Goal: Information Seeking & Learning: Learn about a topic

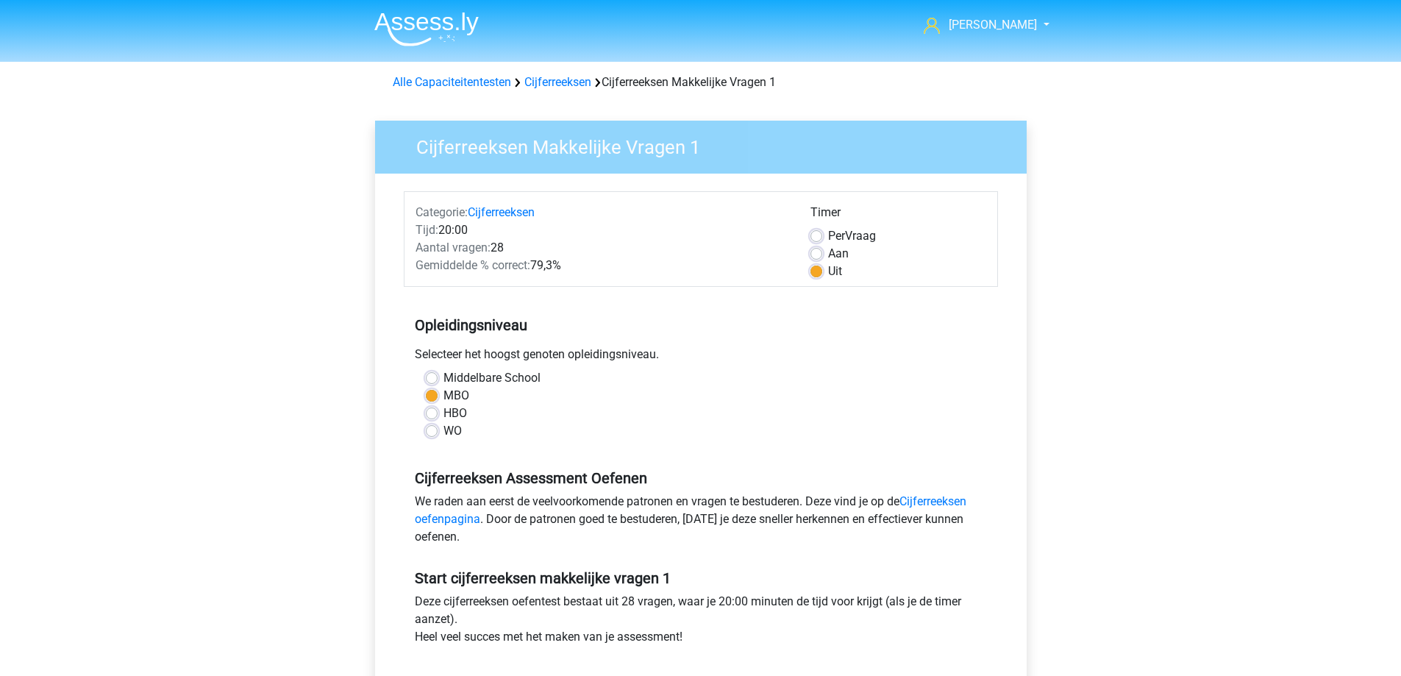
scroll to position [368, 0]
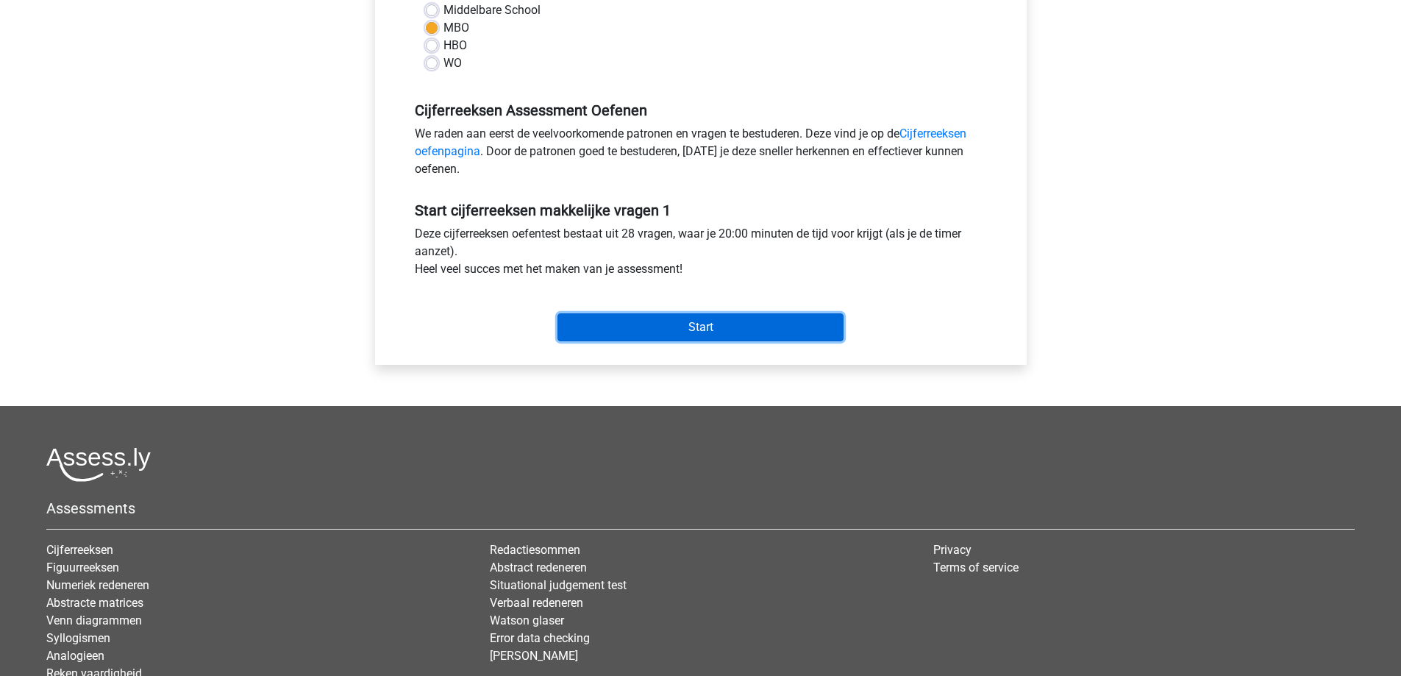
click at [661, 332] on input "Start" at bounding box center [701, 327] width 286 height 28
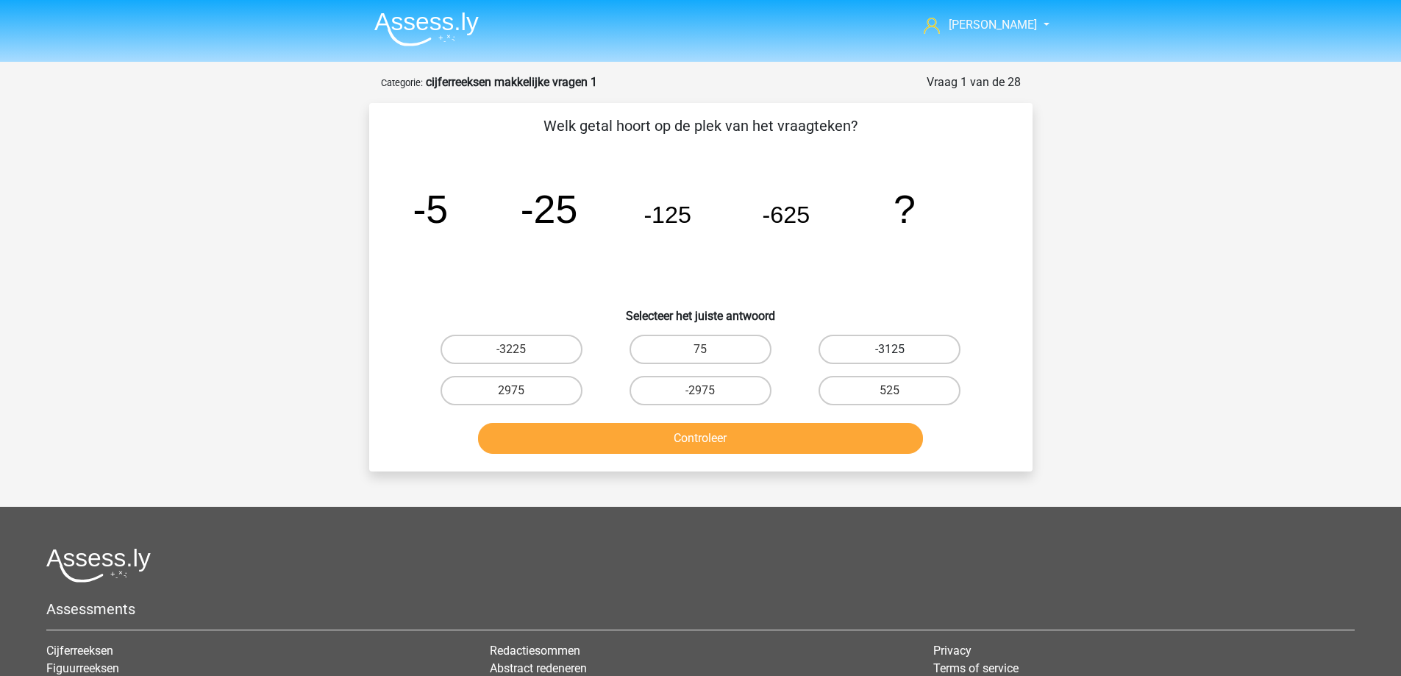
click at [874, 344] on label "-3125" at bounding box center [890, 349] width 142 height 29
click at [890, 349] on input "-3125" at bounding box center [895, 354] width 10 height 10
radio input "true"
click at [754, 443] on button "Controleer" at bounding box center [700, 438] width 445 height 31
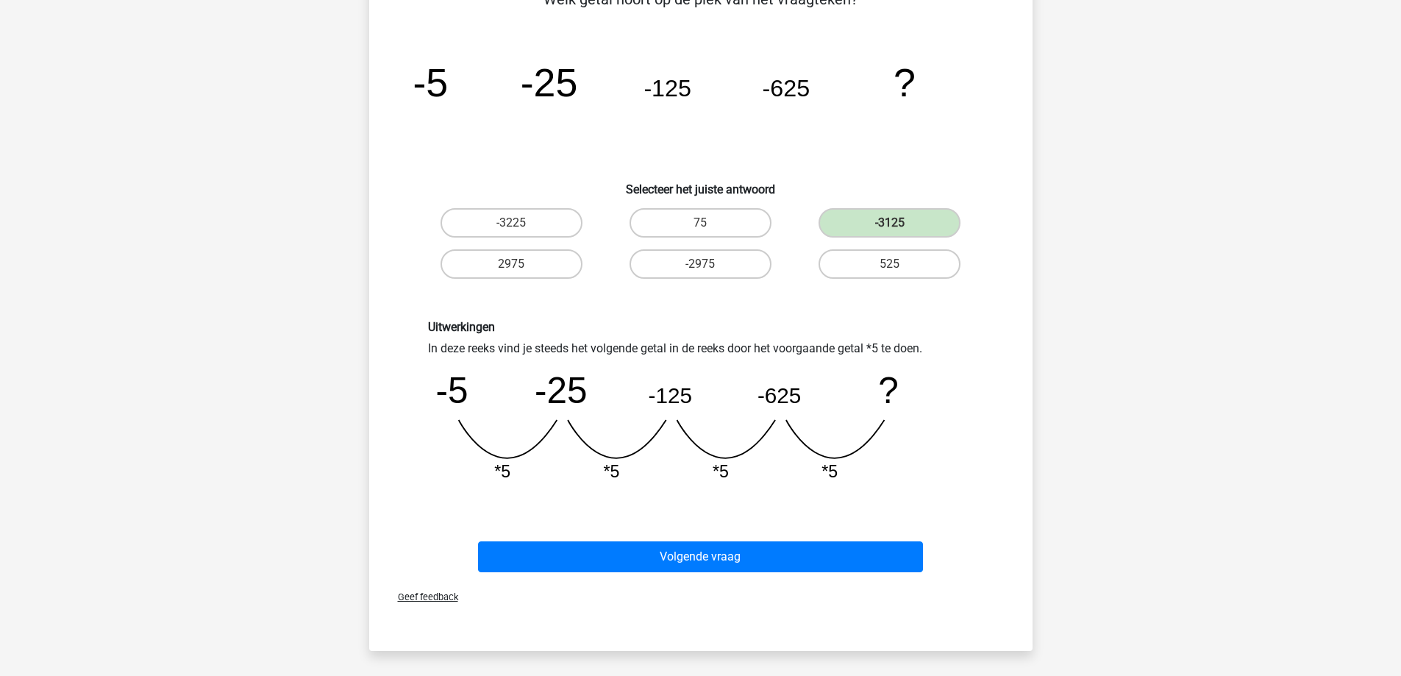
scroll to position [147, 0]
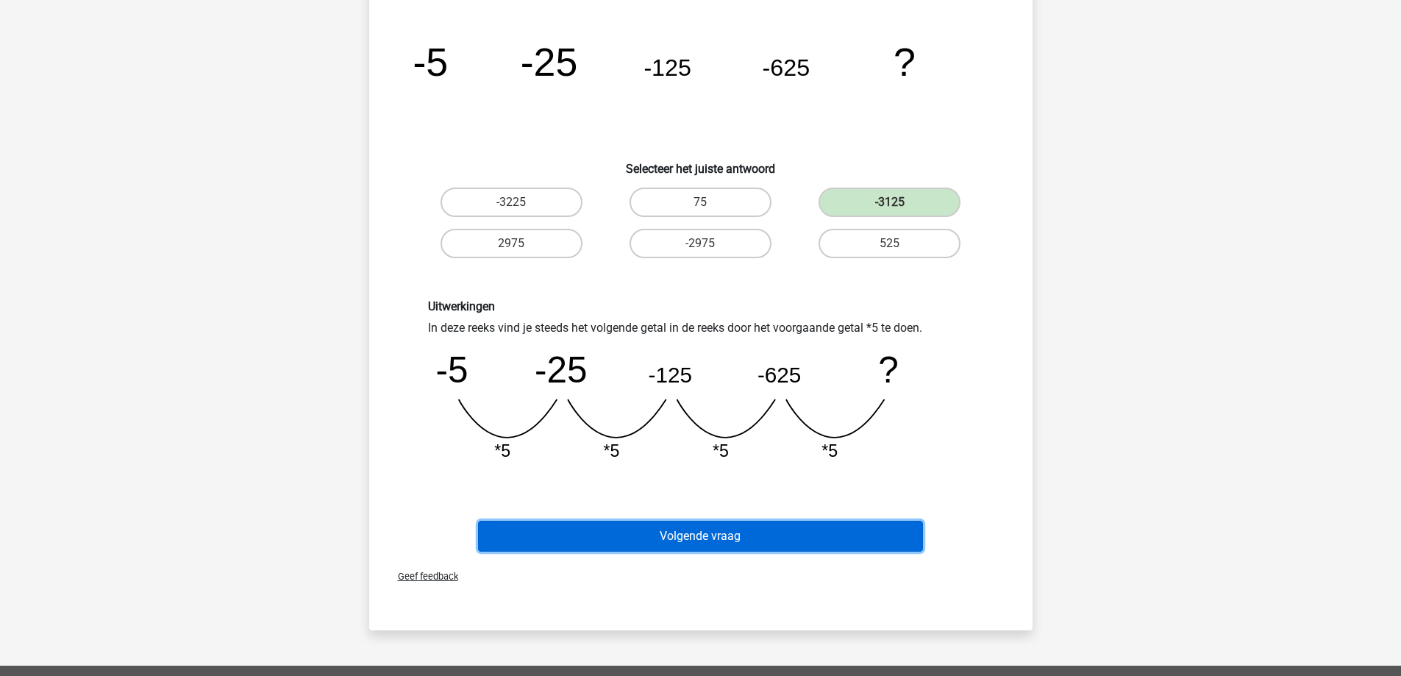
click at [673, 542] on button "Volgende vraag" at bounding box center [700, 536] width 445 height 31
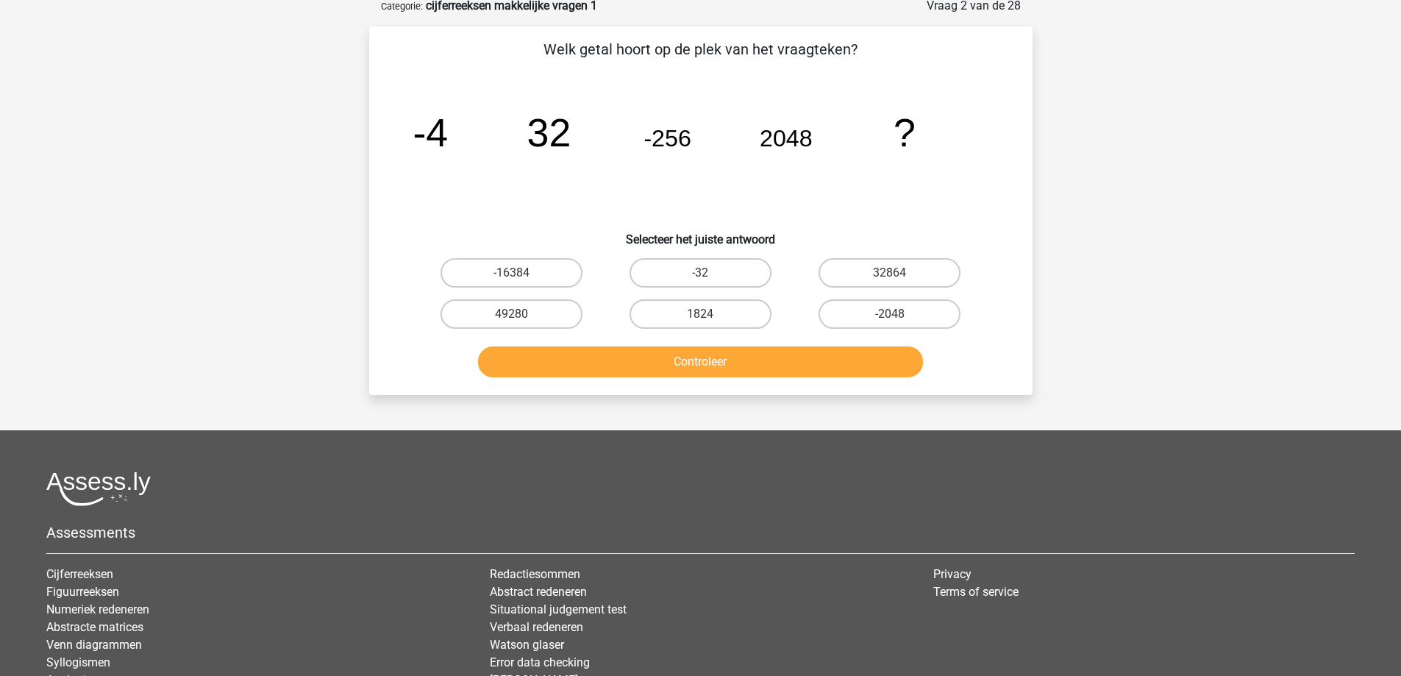
scroll to position [74, 0]
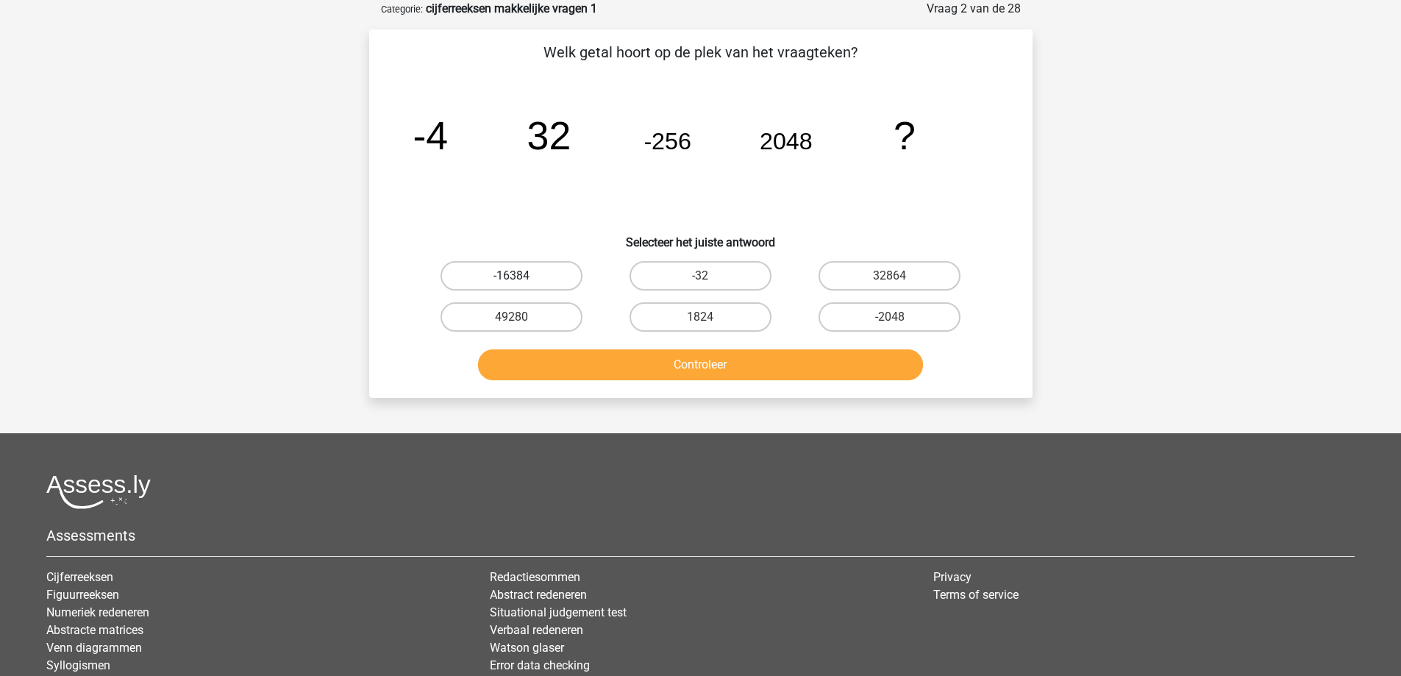
click at [501, 269] on label "-16384" at bounding box center [512, 275] width 142 height 29
click at [511, 276] on input "-16384" at bounding box center [516, 281] width 10 height 10
radio input "true"
drag, startPoint x: 679, startPoint y: 360, endPoint x: 686, endPoint y: 362, distance: 7.5
click at [686, 362] on button "Controleer" at bounding box center [700, 364] width 445 height 31
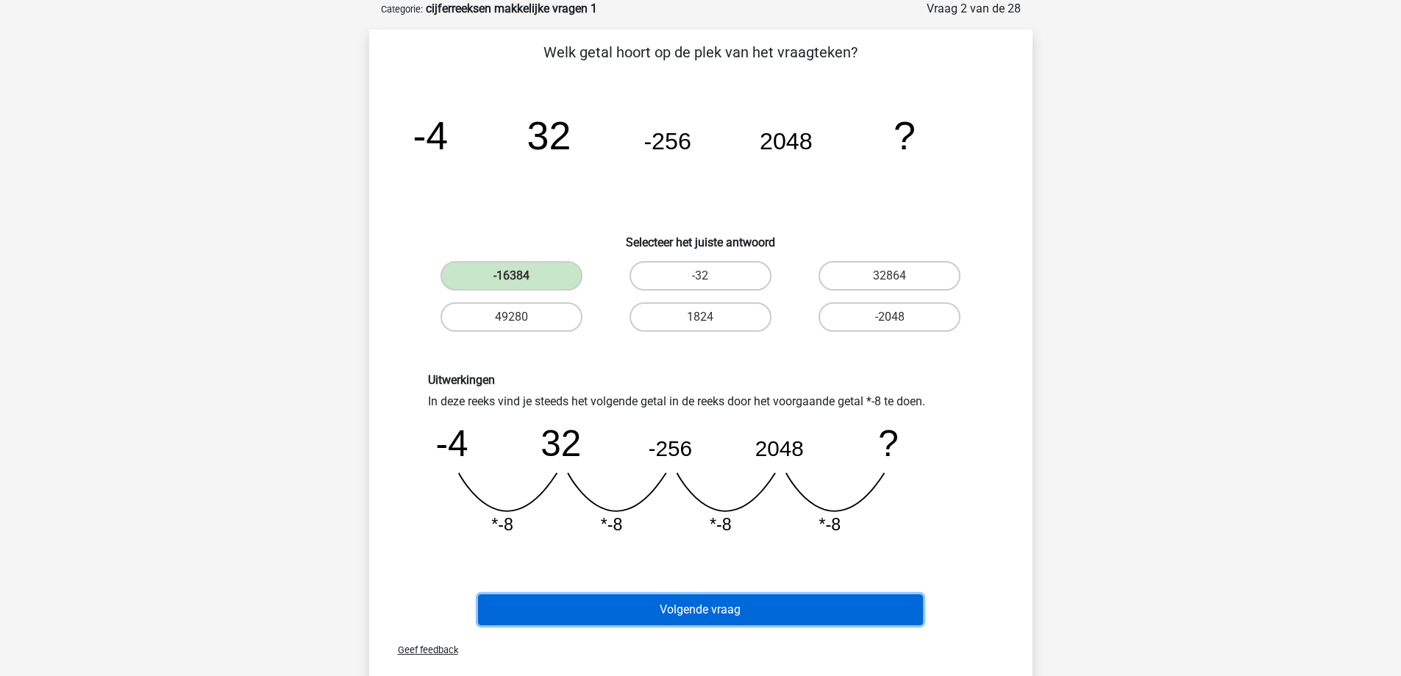
click at [642, 620] on button "Volgende vraag" at bounding box center [700, 609] width 445 height 31
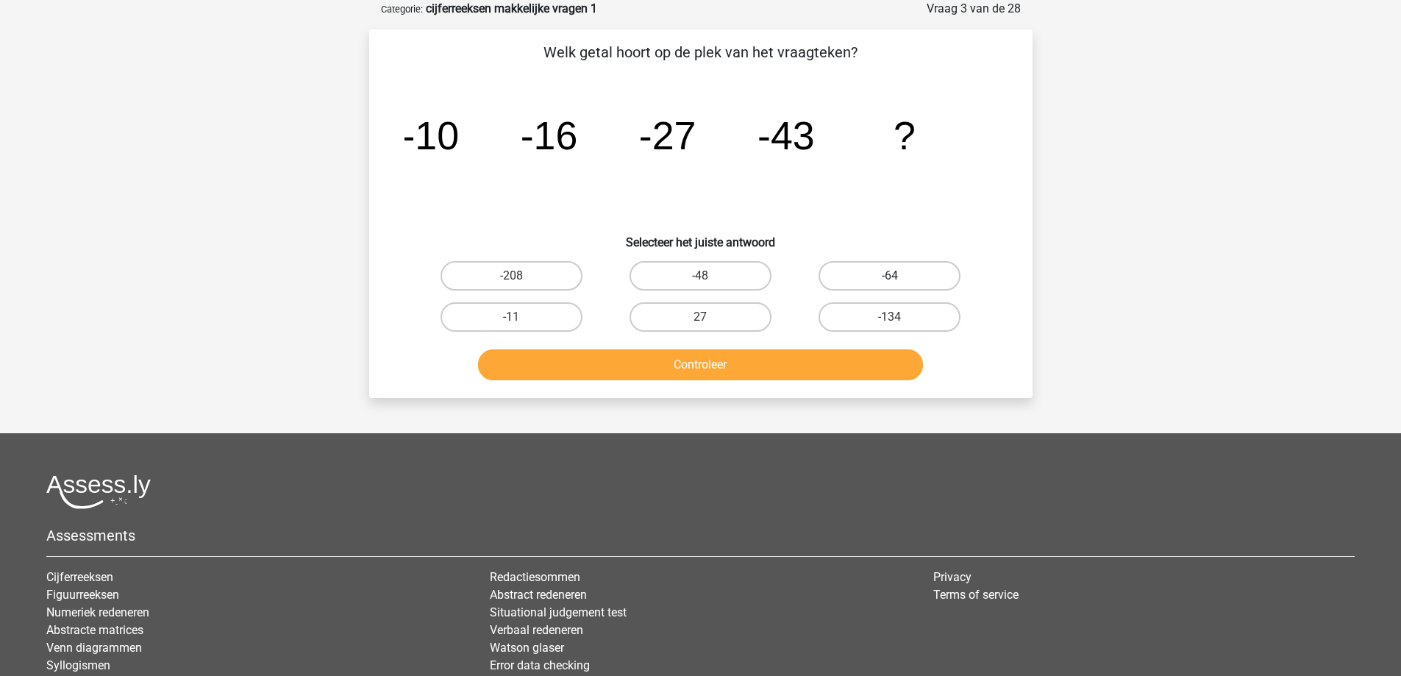
click at [927, 280] on label "-64" at bounding box center [890, 275] width 142 height 29
click at [900, 280] on input "-64" at bounding box center [895, 281] width 10 height 10
radio input "true"
click at [821, 365] on button "Controleer" at bounding box center [700, 364] width 445 height 31
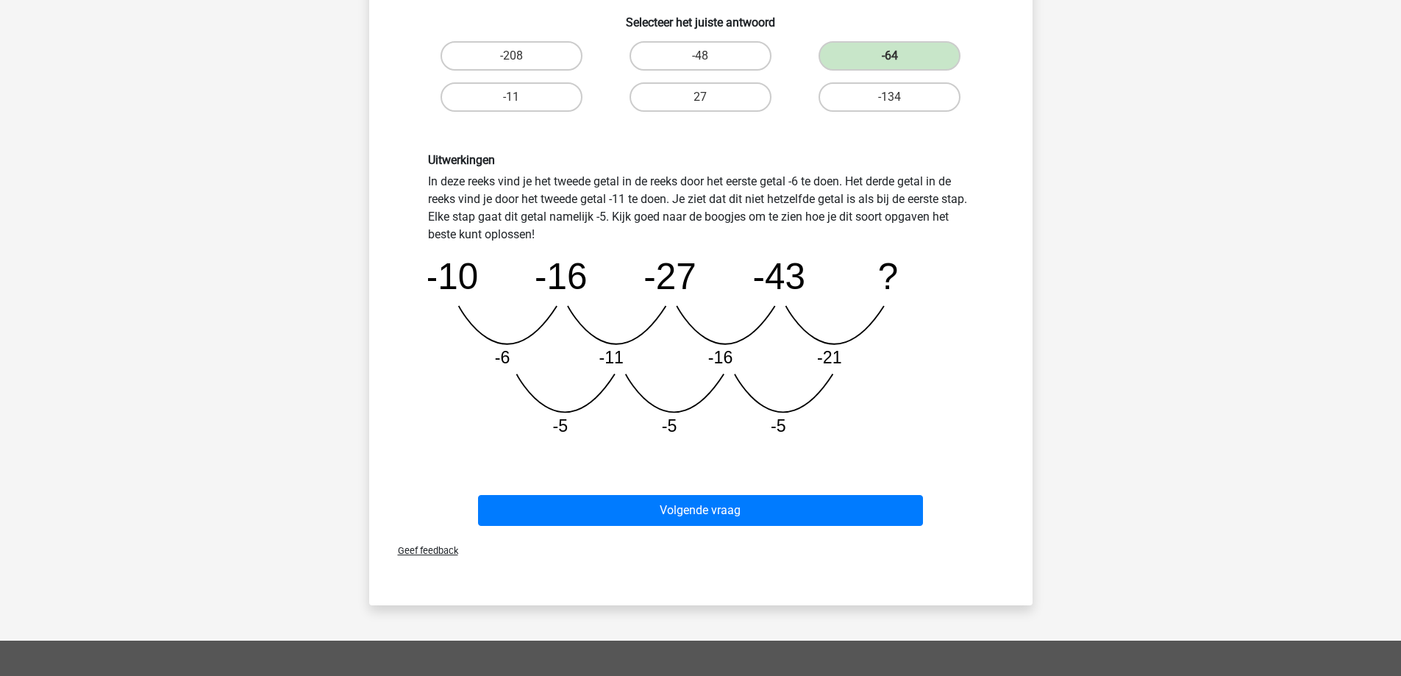
scroll to position [294, 0]
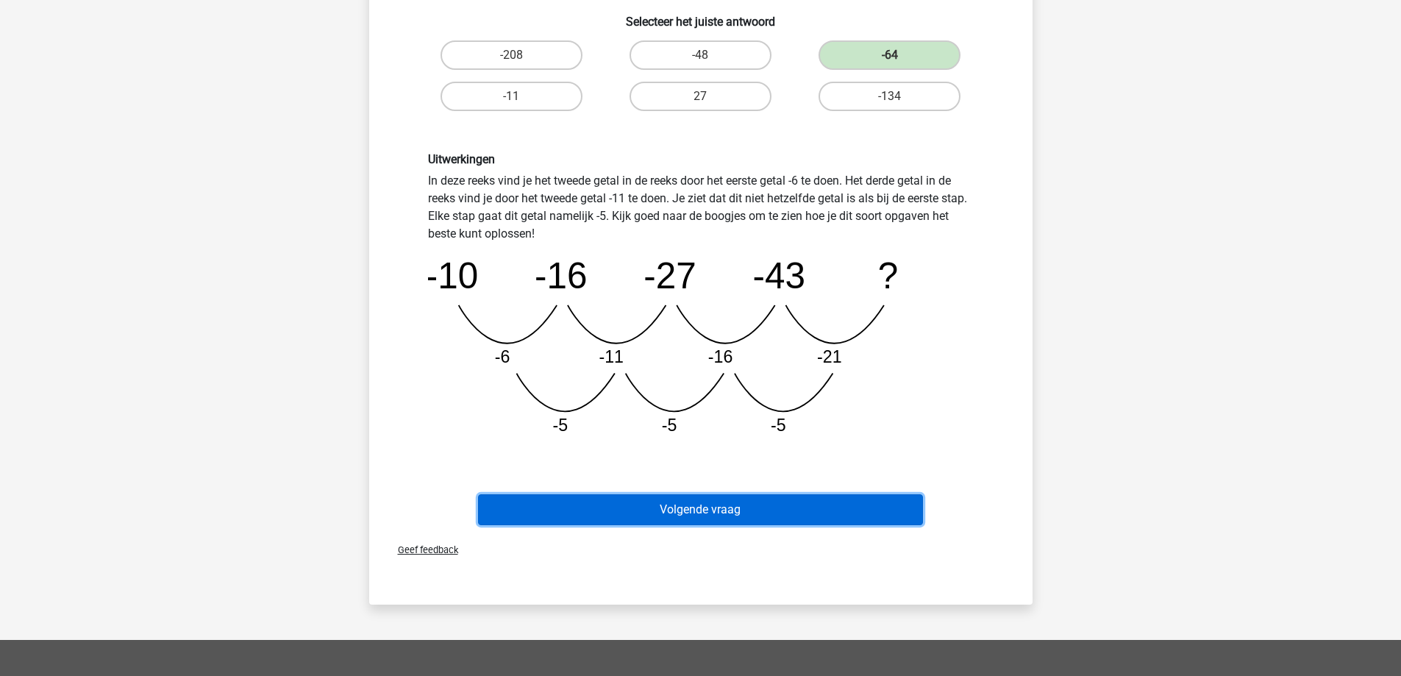
click at [691, 519] on button "Volgende vraag" at bounding box center [700, 509] width 445 height 31
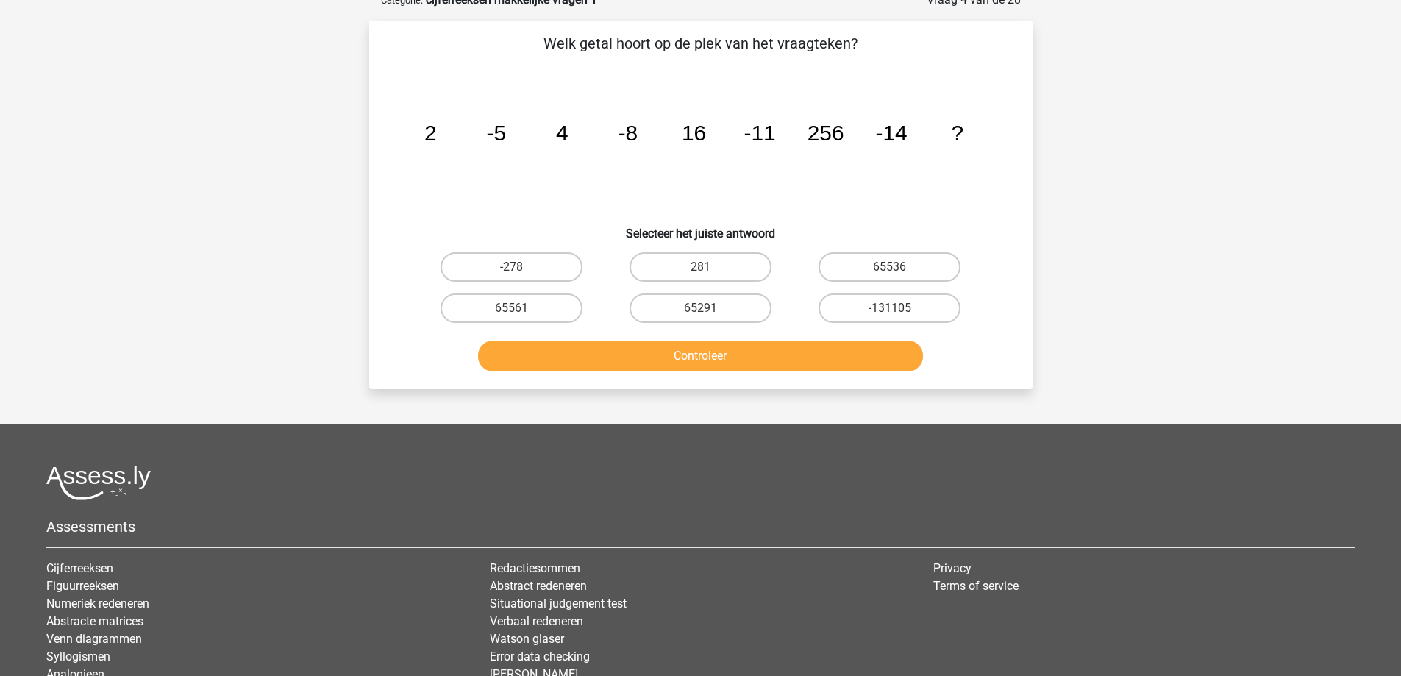
scroll to position [74, 0]
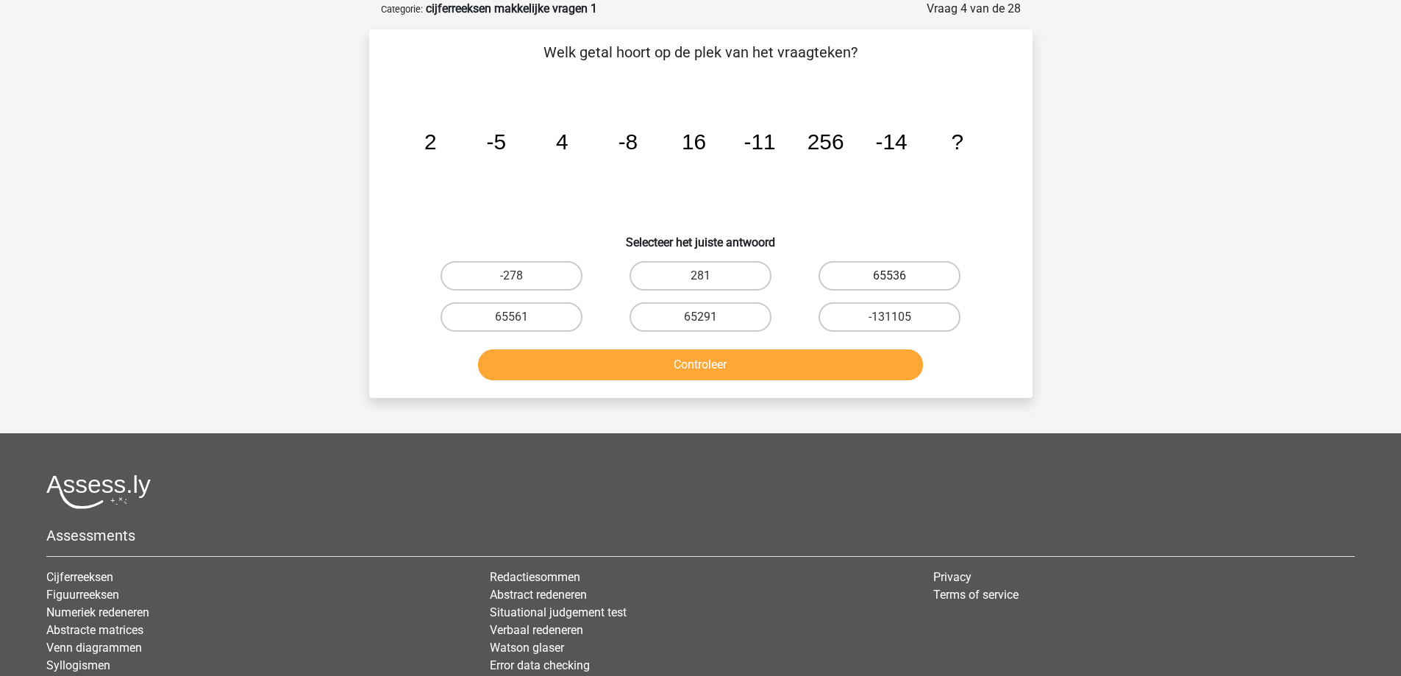
click at [886, 269] on label "65536" at bounding box center [890, 275] width 142 height 29
click at [890, 276] on input "65536" at bounding box center [895, 281] width 10 height 10
radio input "true"
click at [811, 360] on button "Controleer" at bounding box center [700, 364] width 445 height 31
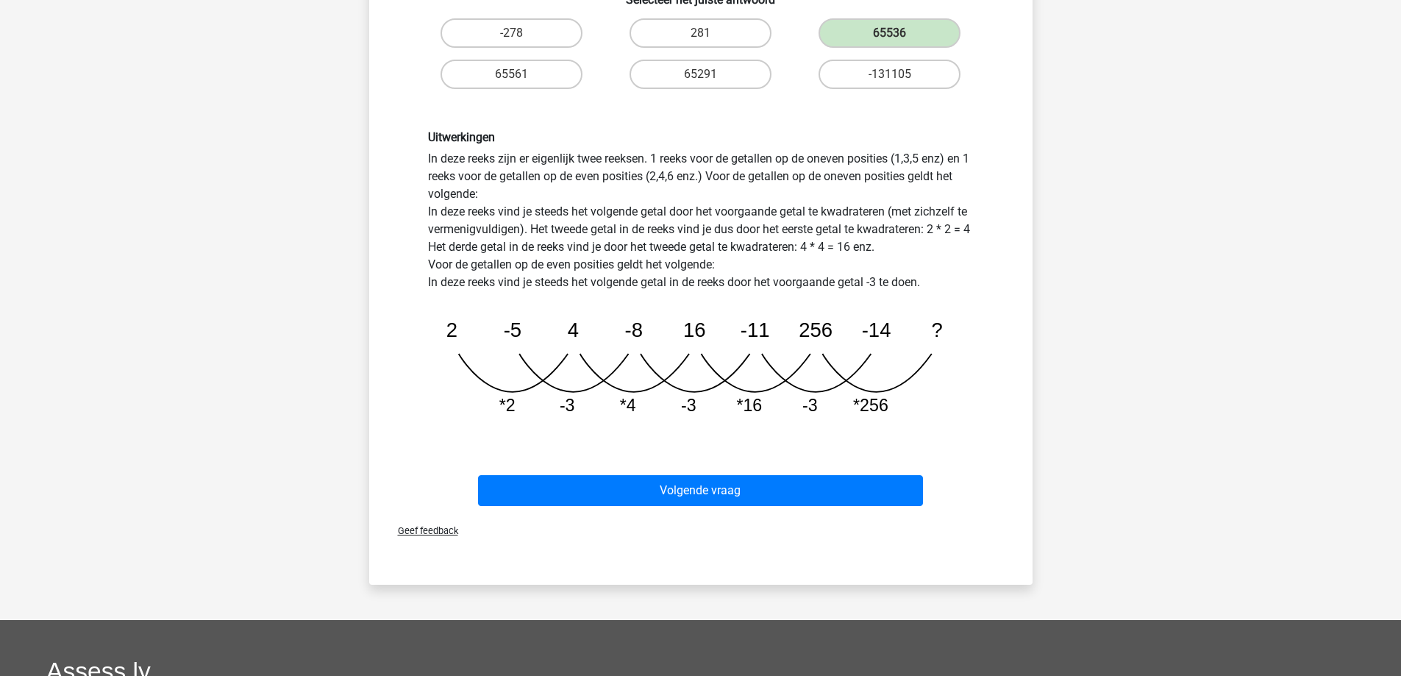
scroll to position [368, 0]
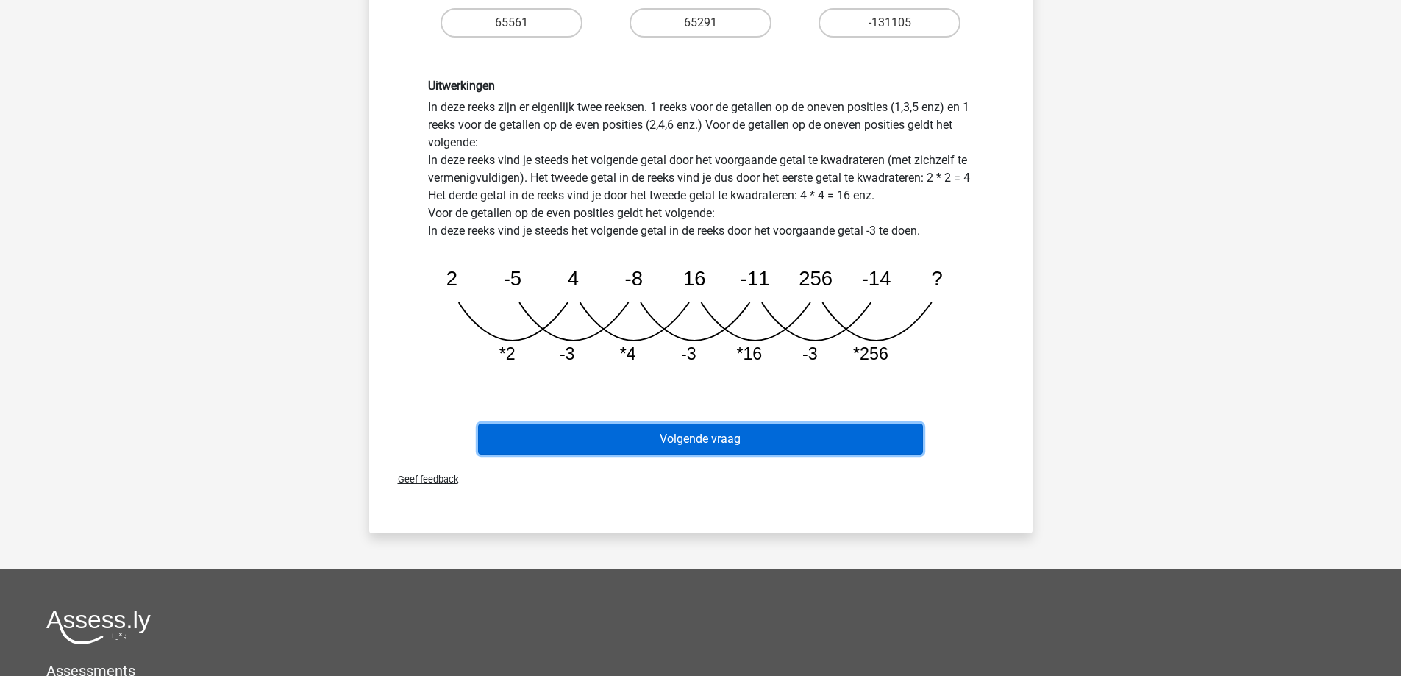
click at [703, 436] on button "Volgende vraag" at bounding box center [700, 439] width 445 height 31
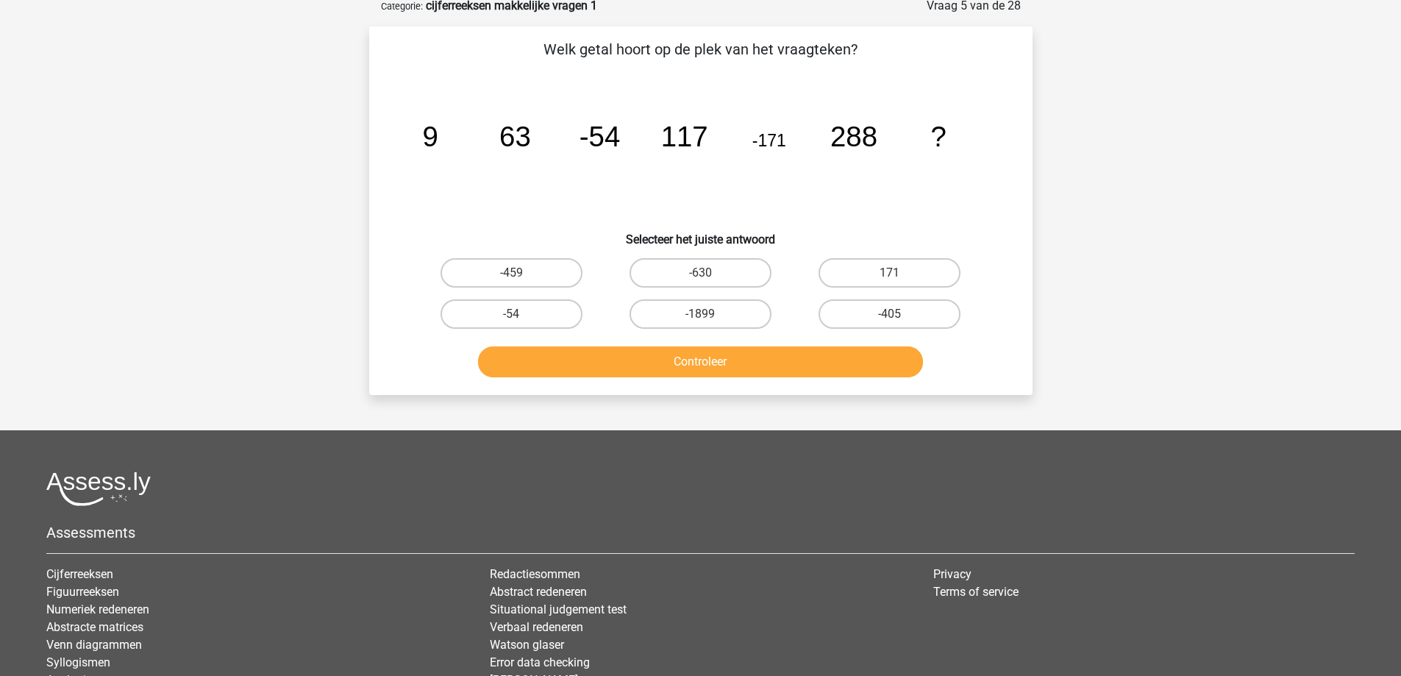
scroll to position [74, 0]
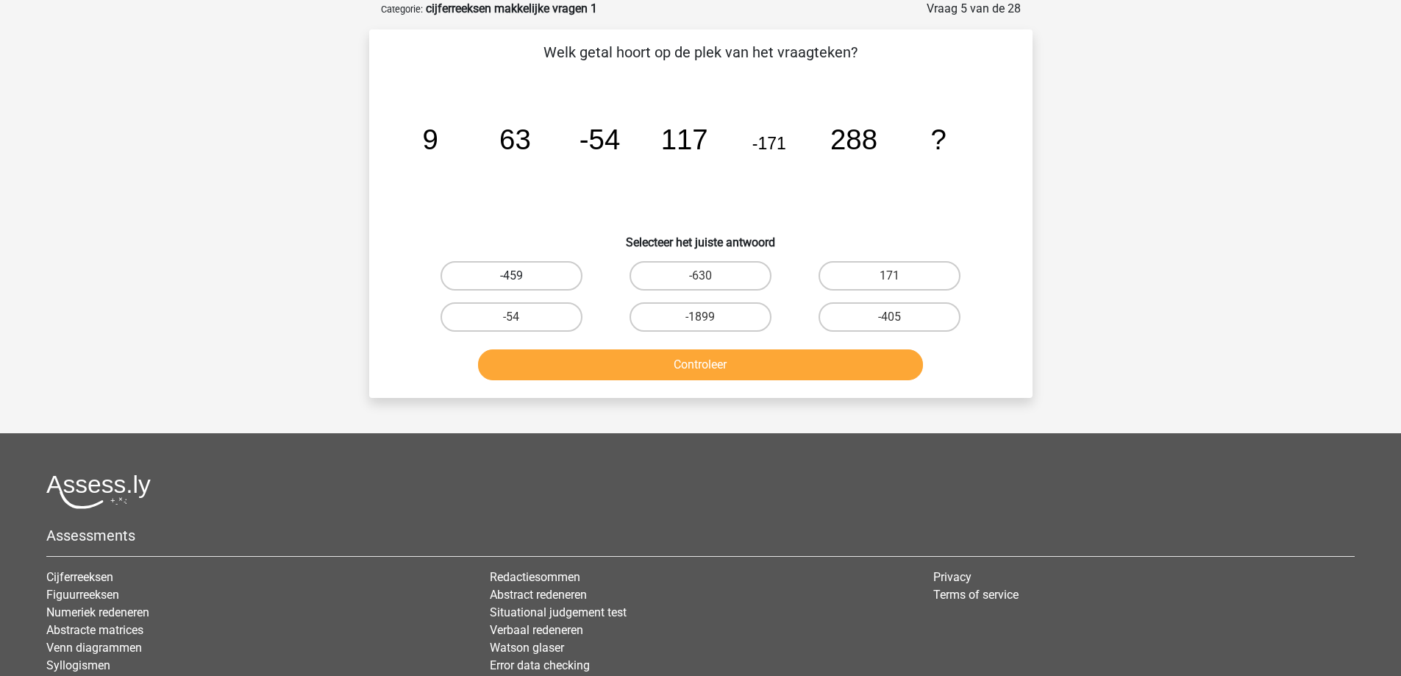
click at [530, 282] on label "-459" at bounding box center [512, 275] width 142 height 29
click at [521, 282] on input "-459" at bounding box center [516, 281] width 10 height 10
radio input "true"
click at [527, 365] on button "Controleer" at bounding box center [700, 364] width 445 height 31
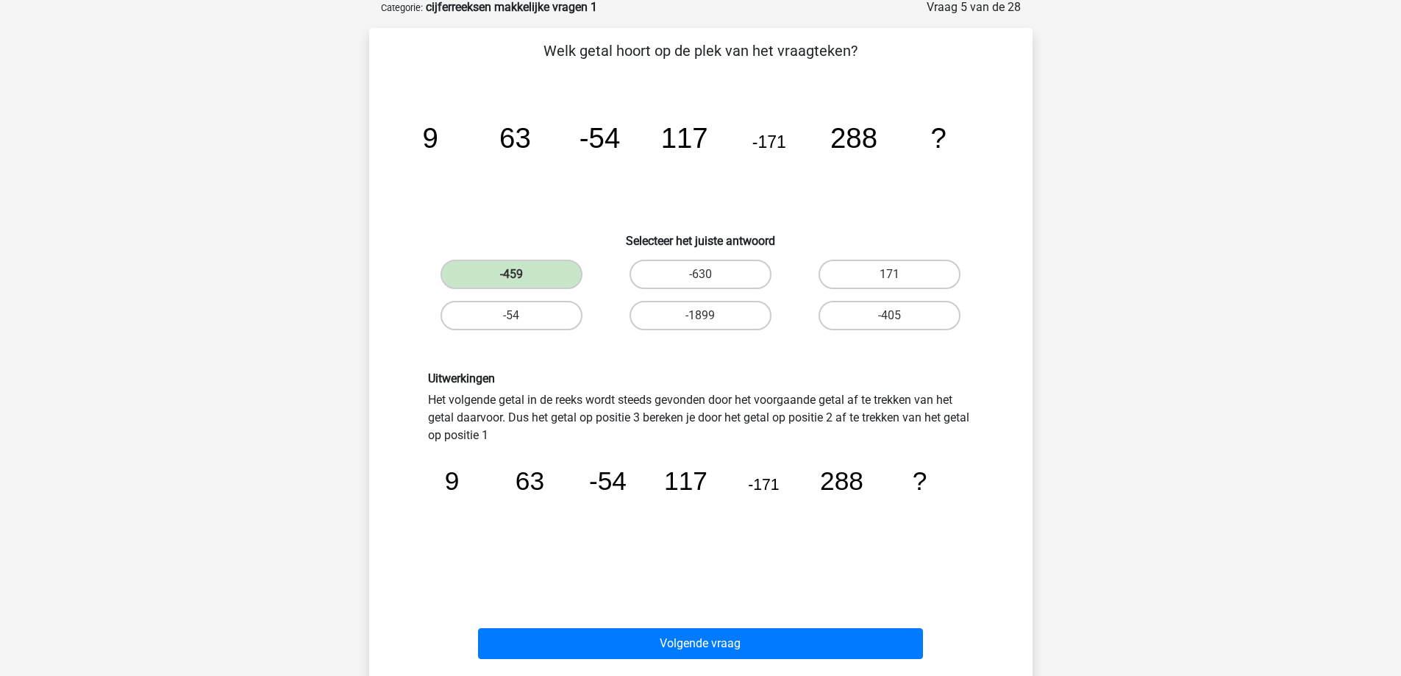
scroll to position [221, 0]
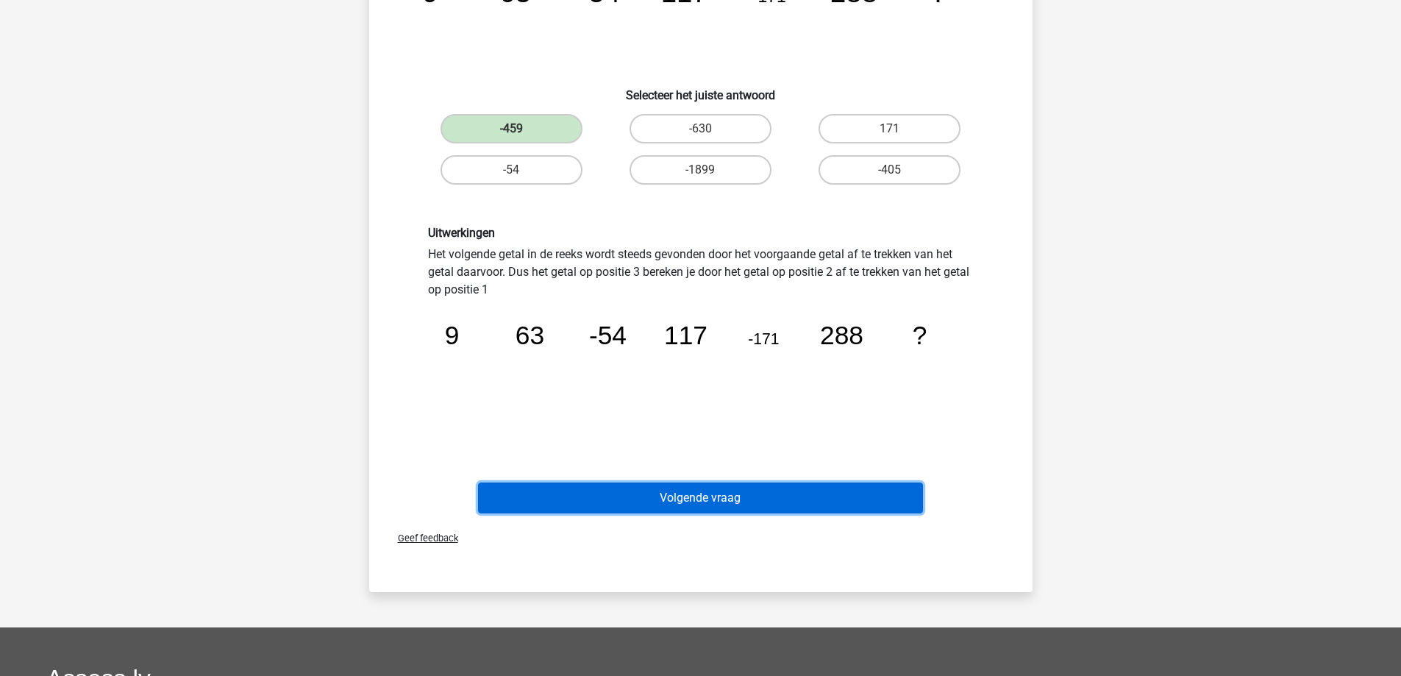
click at [723, 495] on button "Volgende vraag" at bounding box center [700, 498] width 445 height 31
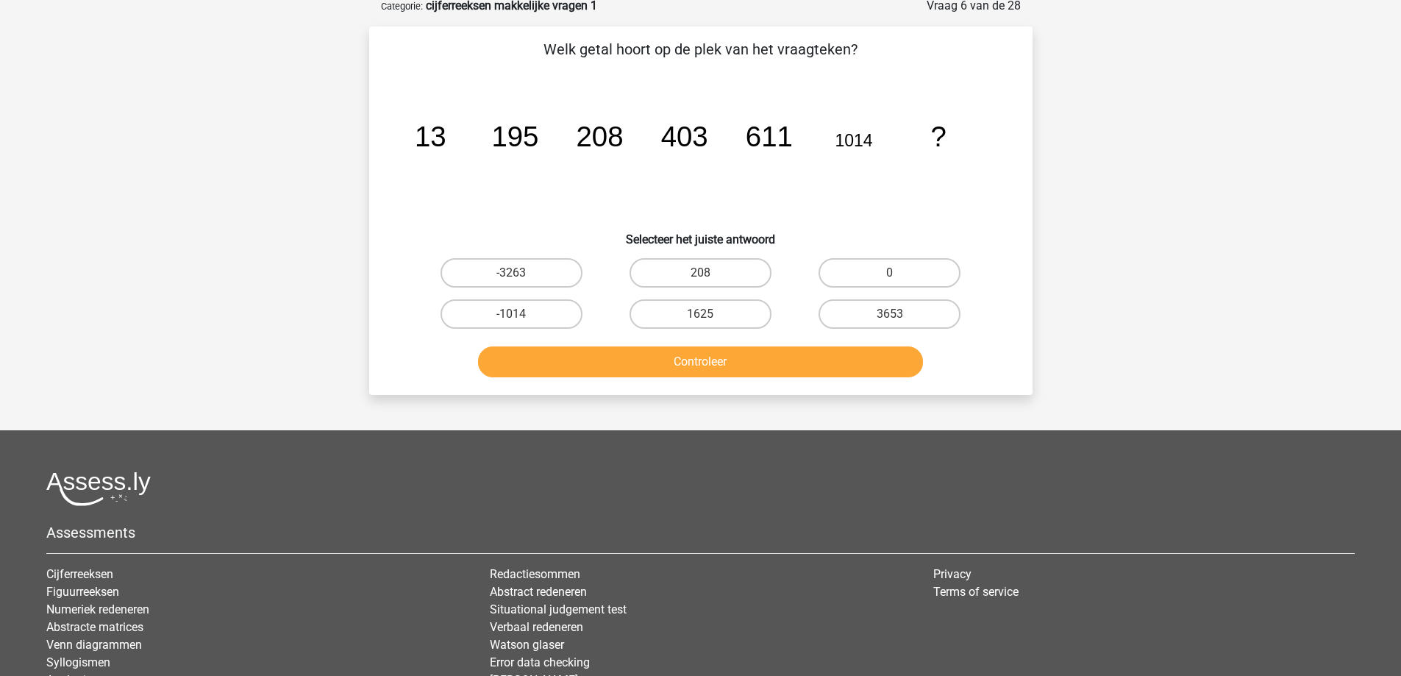
scroll to position [74, 0]
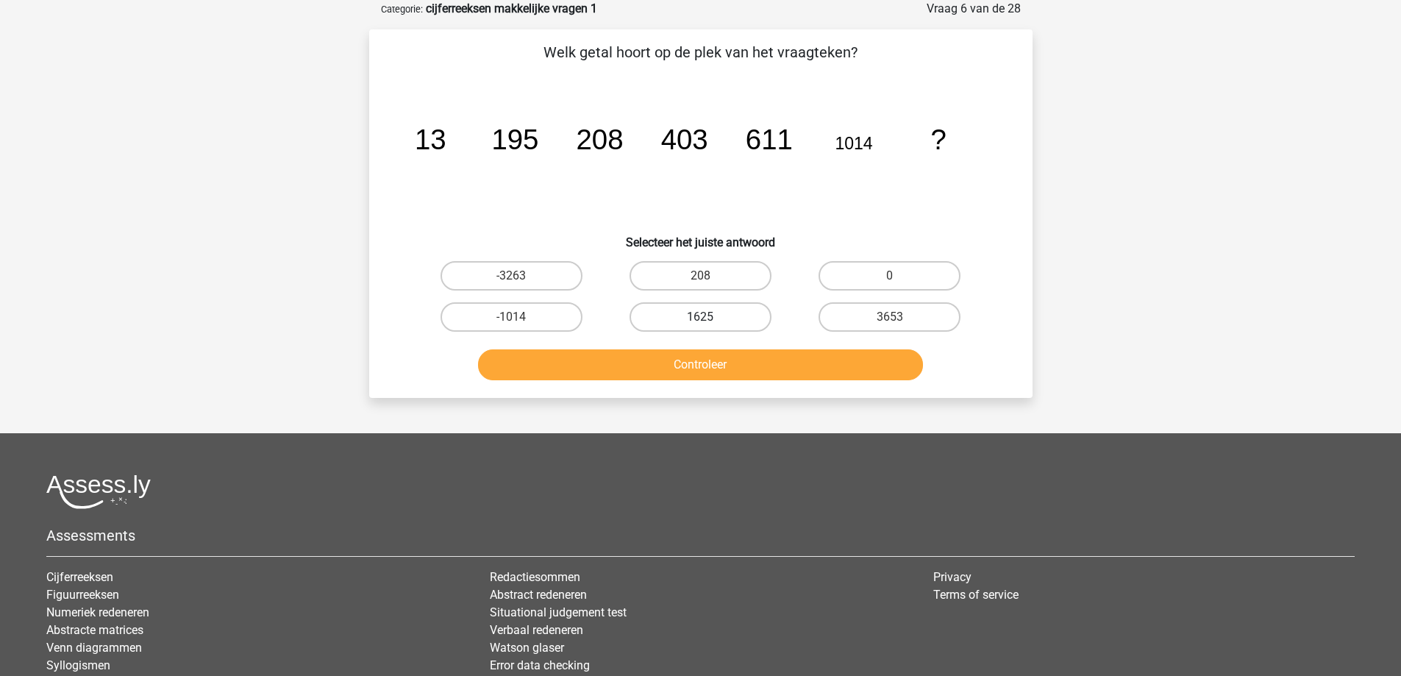
click at [724, 319] on label "1625" at bounding box center [701, 316] width 142 height 29
click at [710, 319] on input "1625" at bounding box center [705, 322] width 10 height 10
radio input "true"
click at [720, 373] on button "Controleer" at bounding box center [700, 364] width 445 height 31
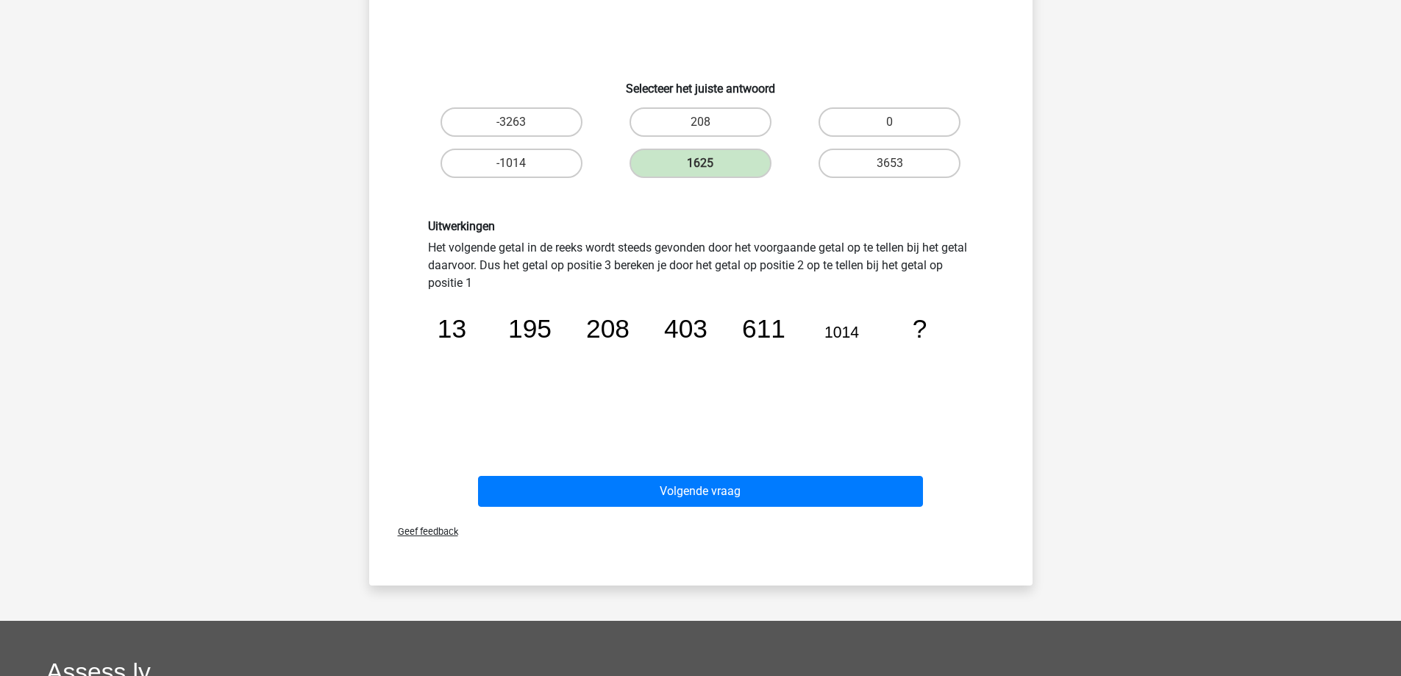
scroll to position [294, 0]
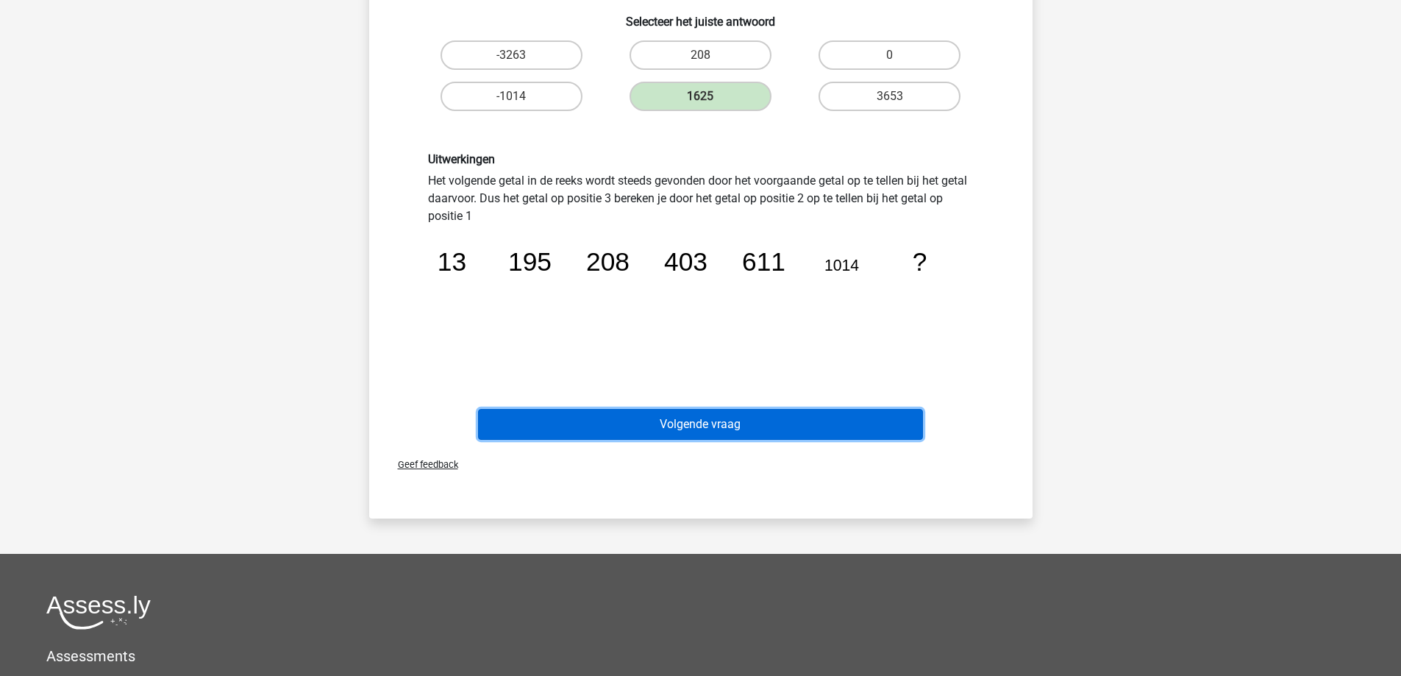
click at [684, 426] on button "Volgende vraag" at bounding box center [700, 424] width 445 height 31
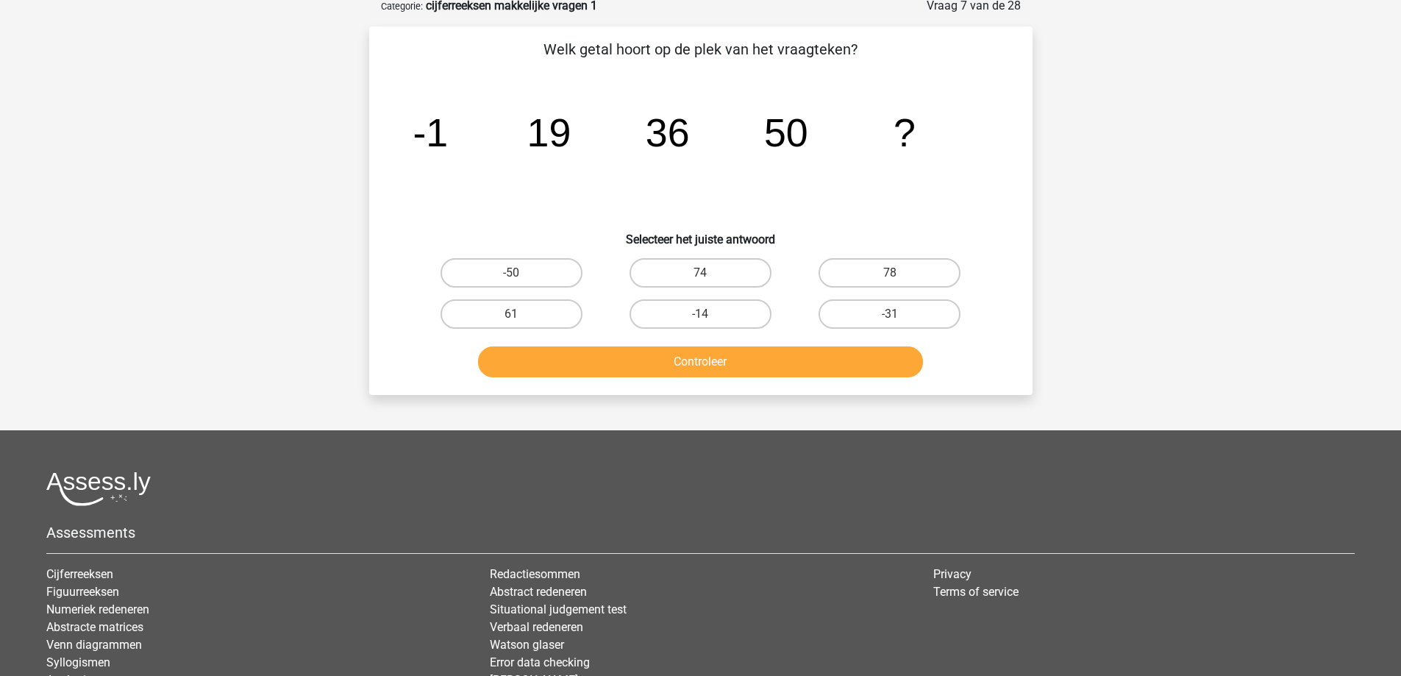
scroll to position [74, 0]
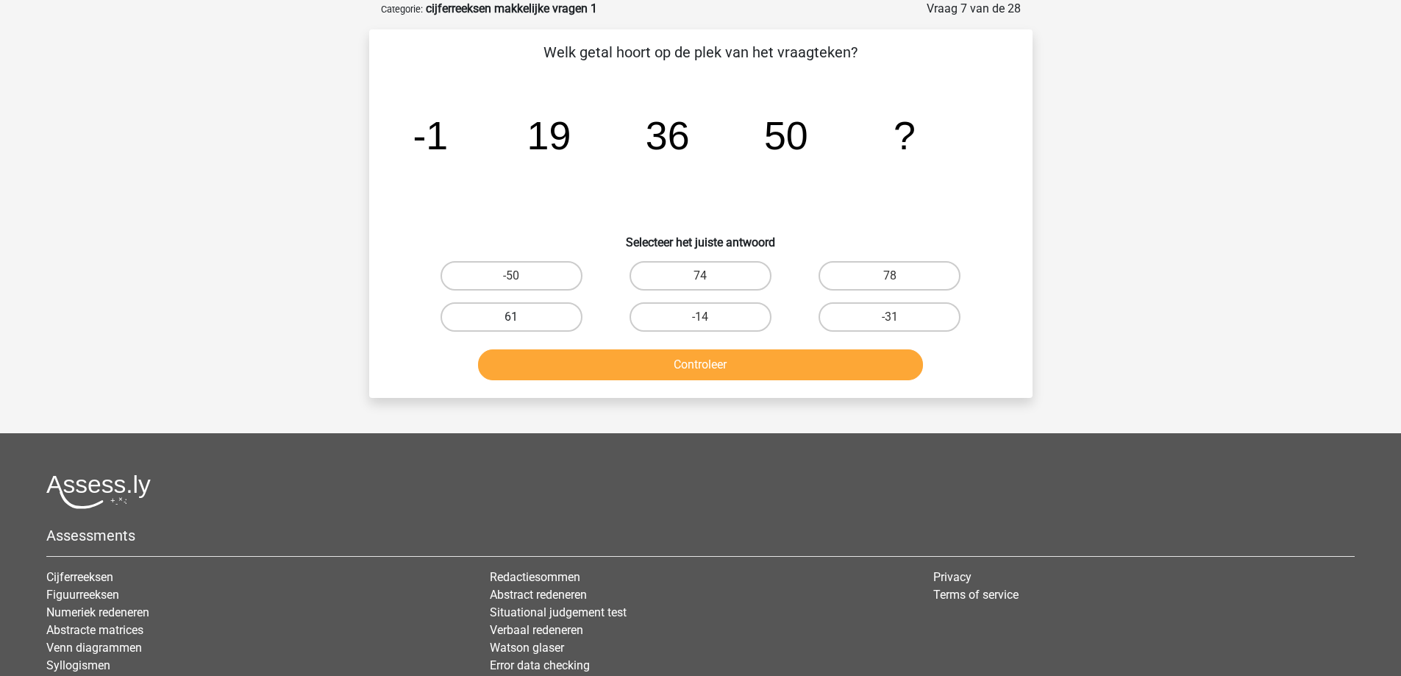
click at [506, 322] on label "61" at bounding box center [512, 316] width 142 height 29
click at [511, 322] on input "61" at bounding box center [516, 322] width 10 height 10
radio input "true"
click at [683, 367] on button "Controleer" at bounding box center [700, 364] width 445 height 31
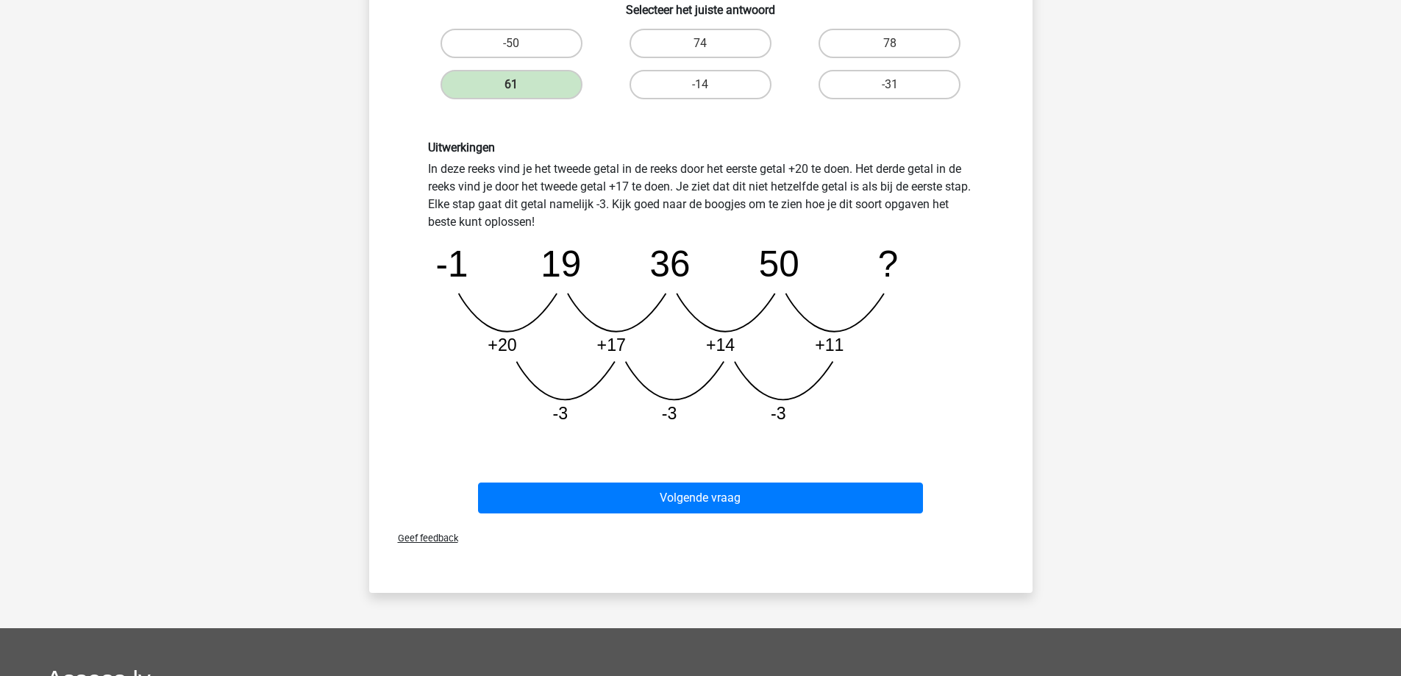
scroll to position [368, 0]
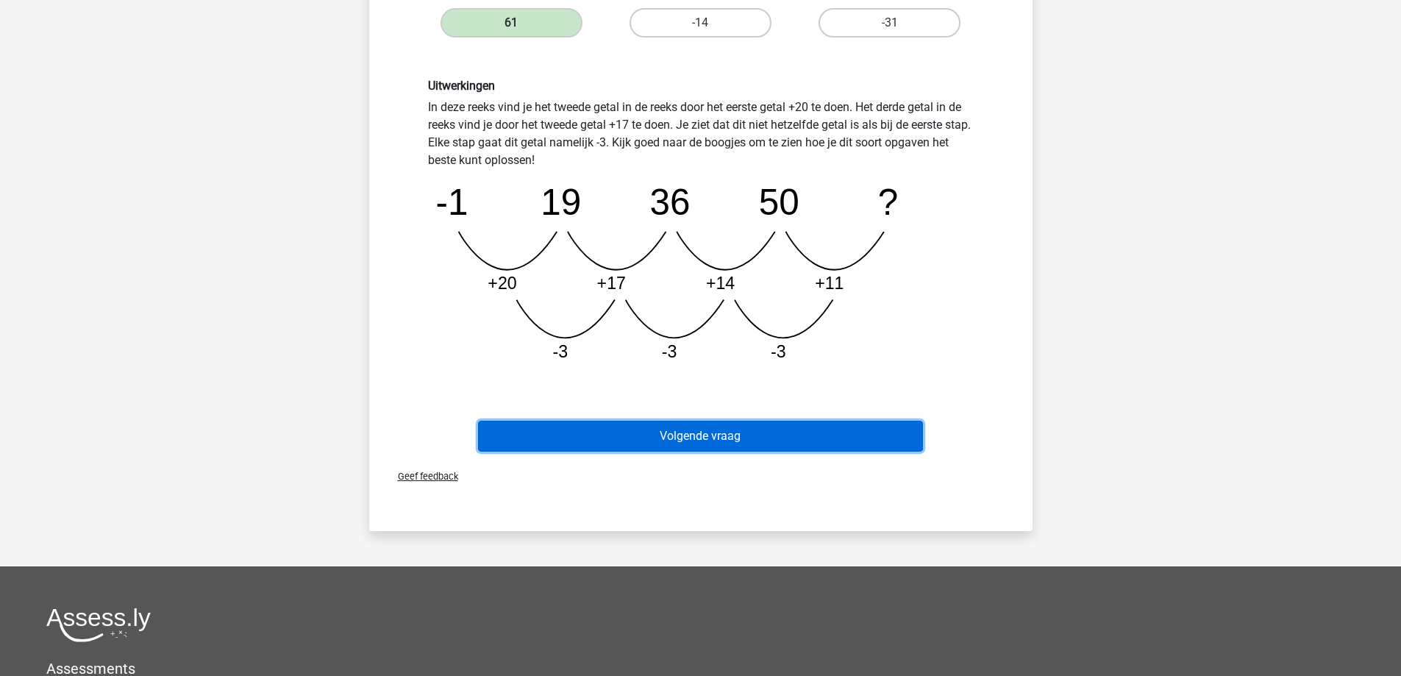
click at [590, 434] on button "Volgende vraag" at bounding box center [700, 436] width 445 height 31
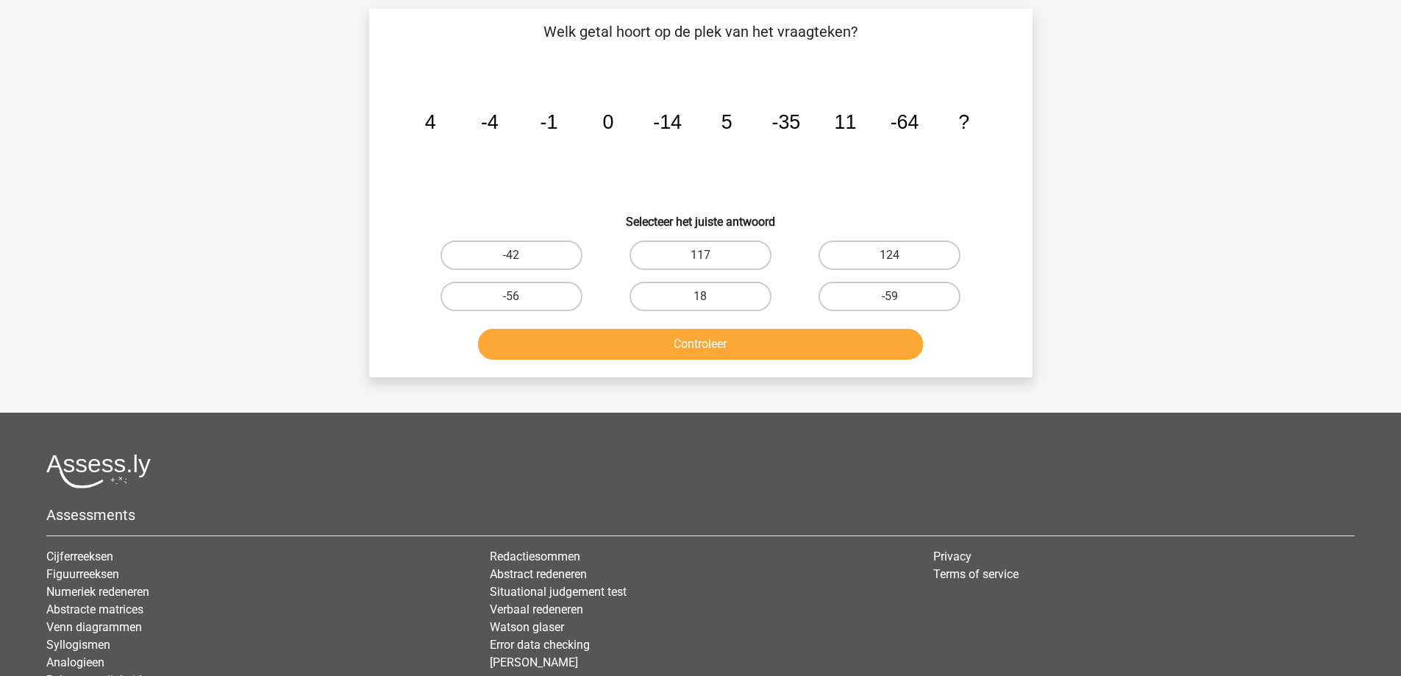
scroll to position [74, 0]
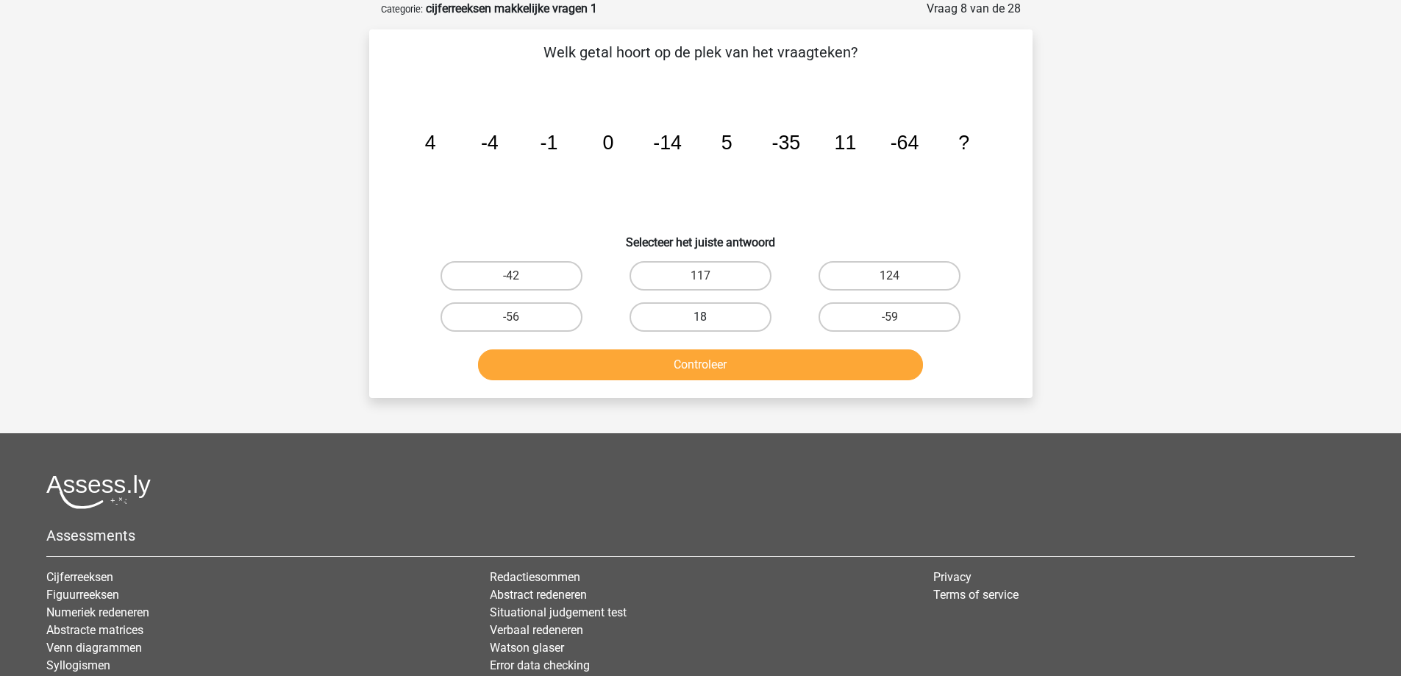
click at [749, 313] on label "18" at bounding box center [701, 316] width 142 height 29
click at [710, 317] on input "18" at bounding box center [705, 322] width 10 height 10
radio input "true"
click at [739, 361] on button "Controleer" at bounding box center [700, 364] width 445 height 31
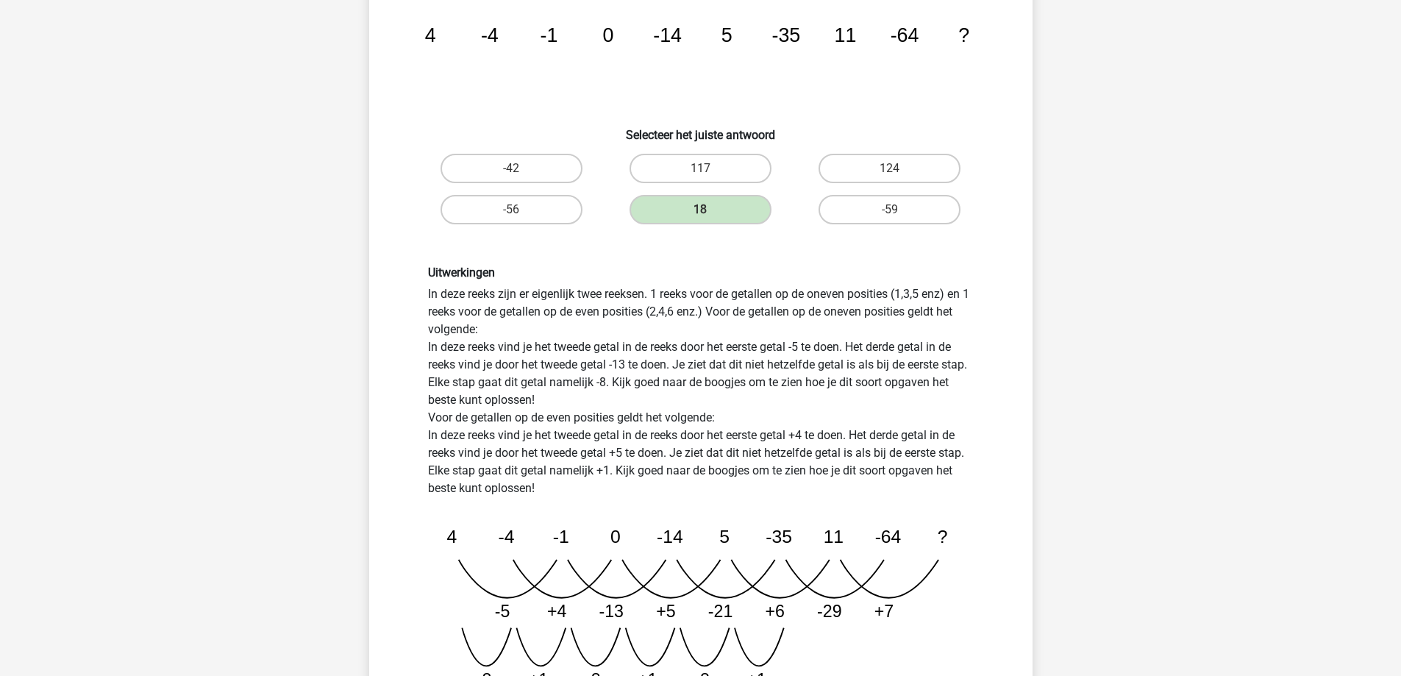
scroll to position [368, 0]
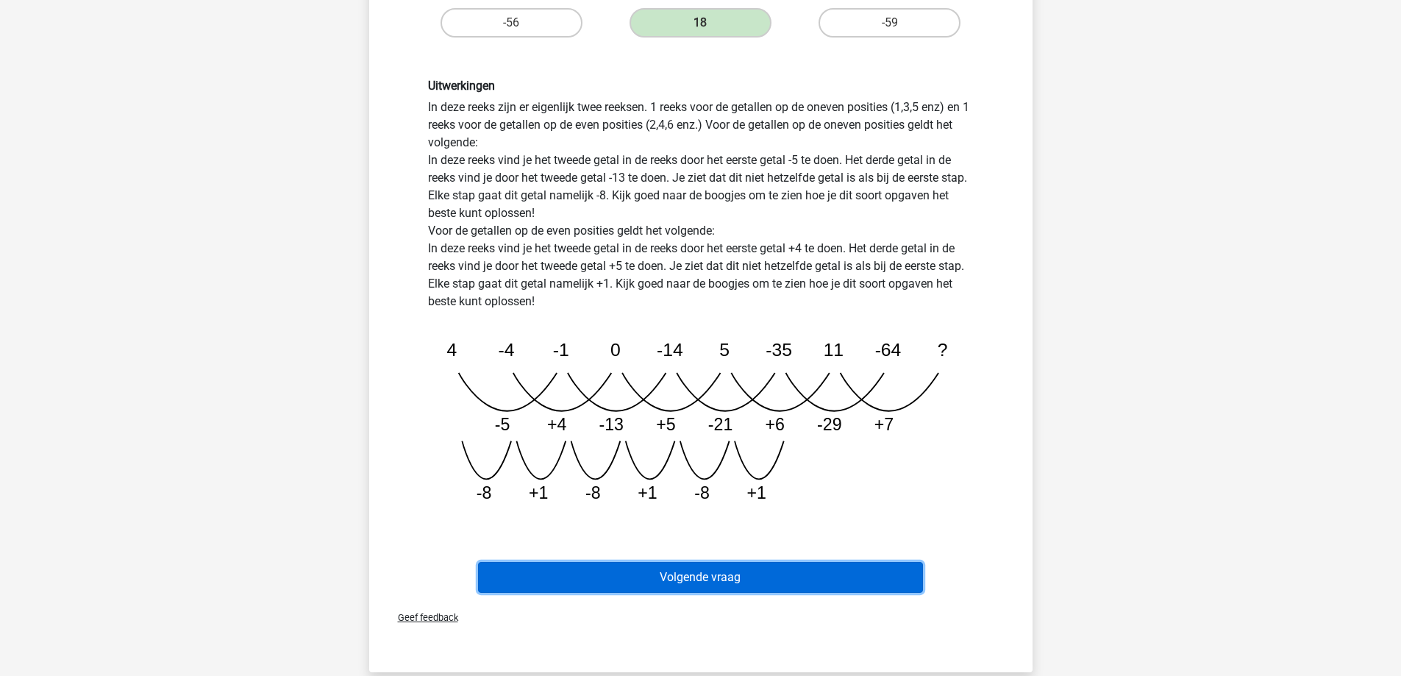
click at [778, 585] on button "Volgende vraag" at bounding box center [700, 577] width 445 height 31
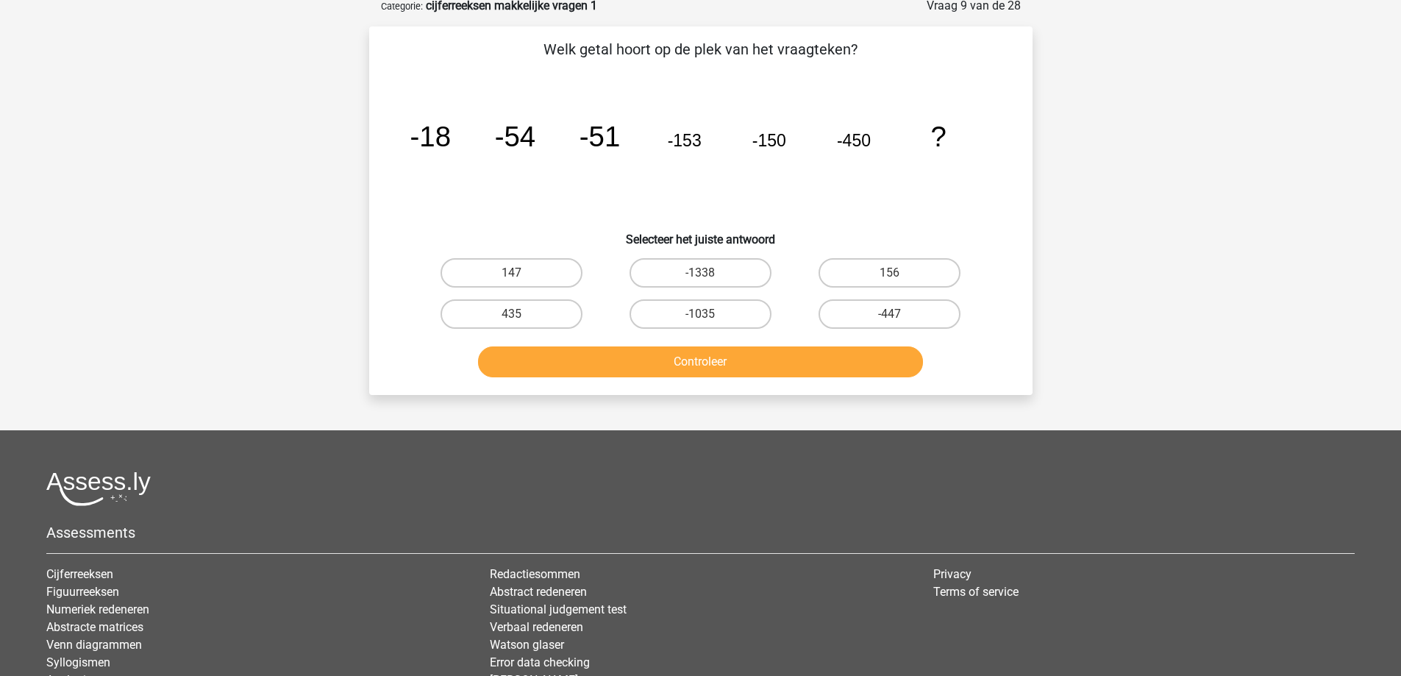
scroll to position [74, 0]
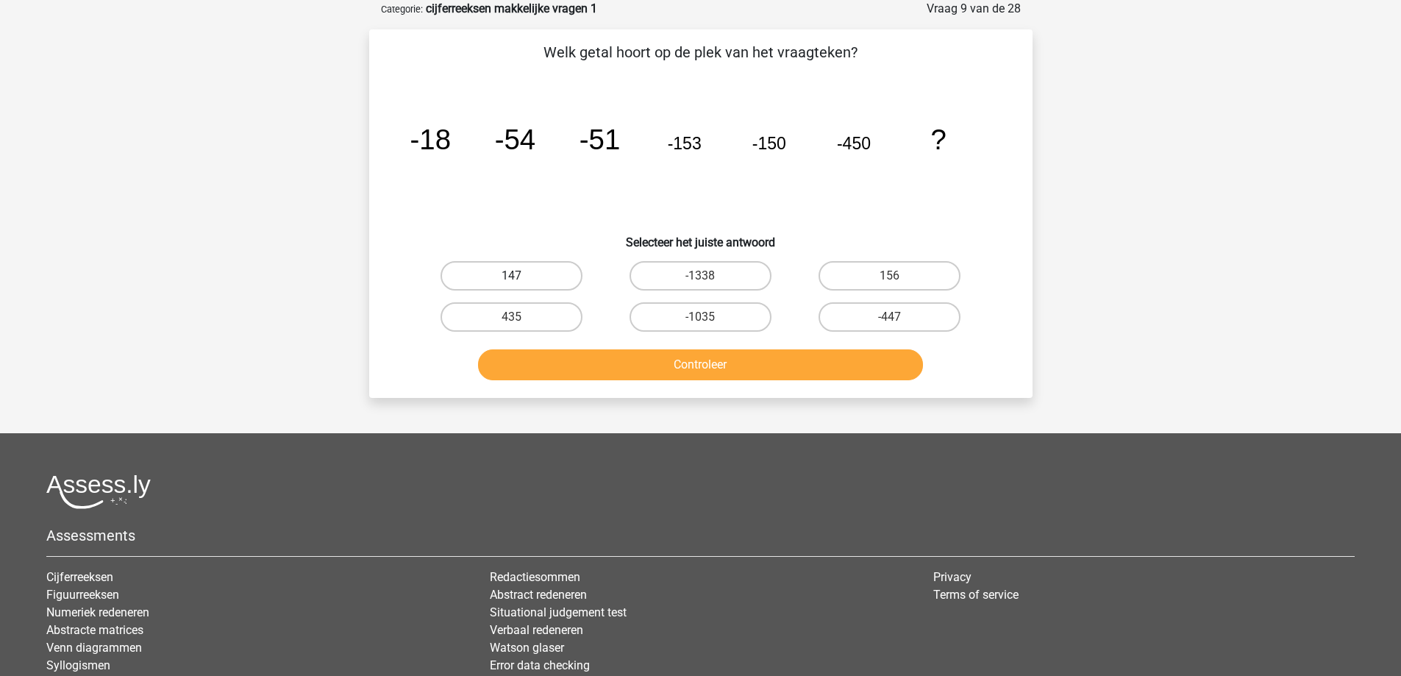
click at [525, 275] on label "147" at bounding box center [512, 275] width 142 height 29
click at [521, 276] on input "147" at bounding box center [516, 281] width 10 height 10
radio input "true"
click at [878, 319] on label "-447" at bounding box center [890, 316] width 142 height 29
click at [890, 319] on input "-447" at bounding box center [895, 322] width 10 height 10
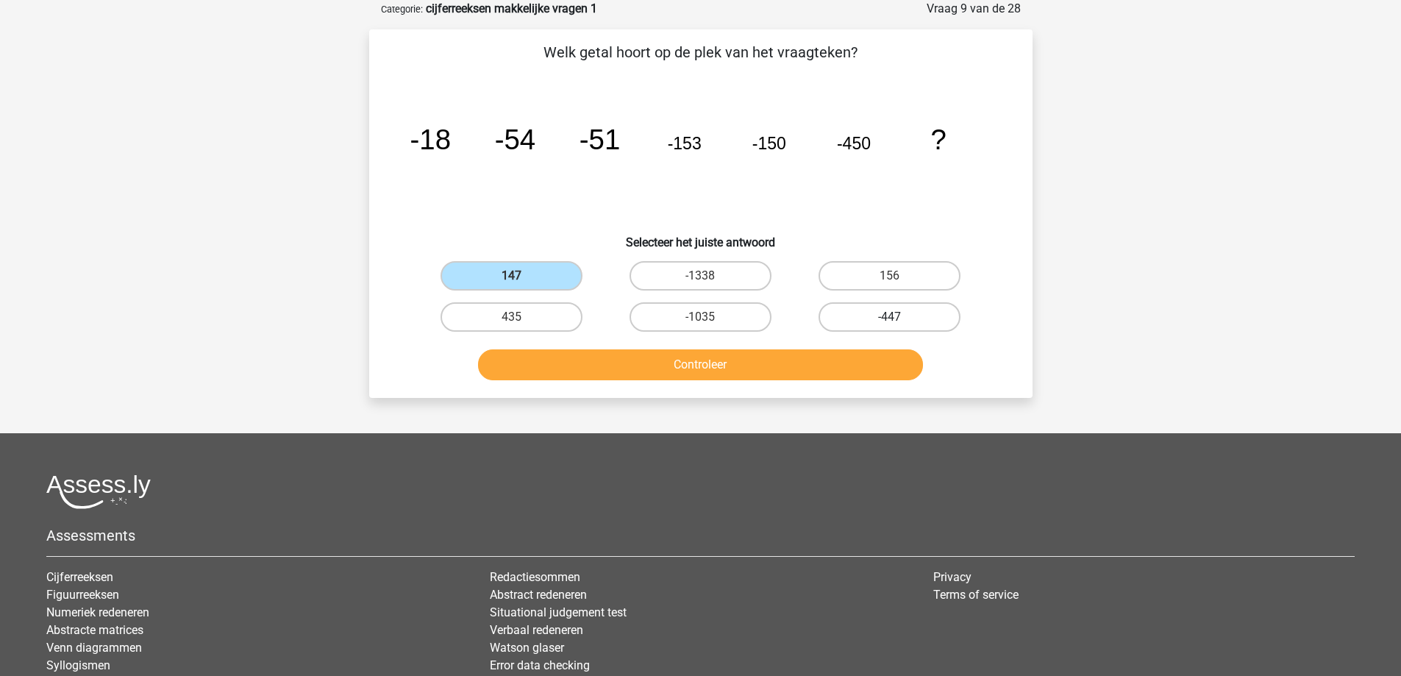
radio input "true"
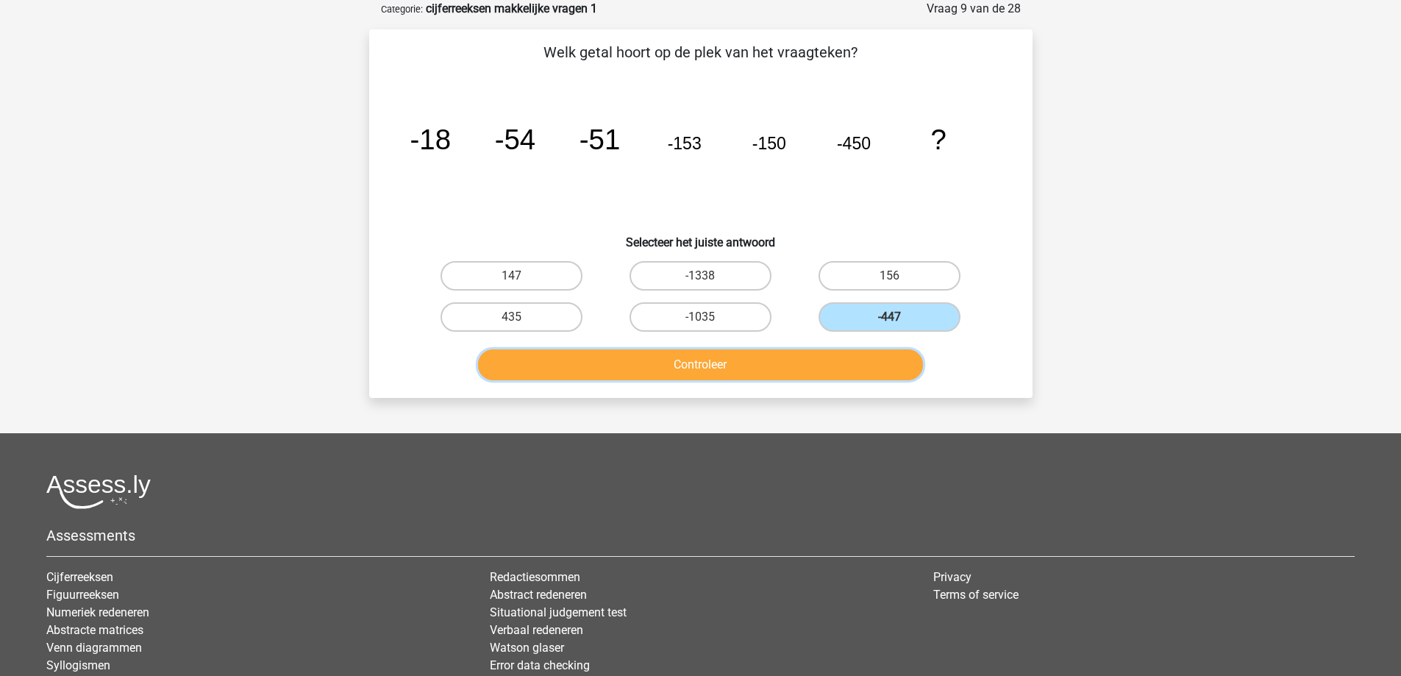
click at [817, 363] on button "Controleer" at bounding box center [700, 364] width 445 height 31
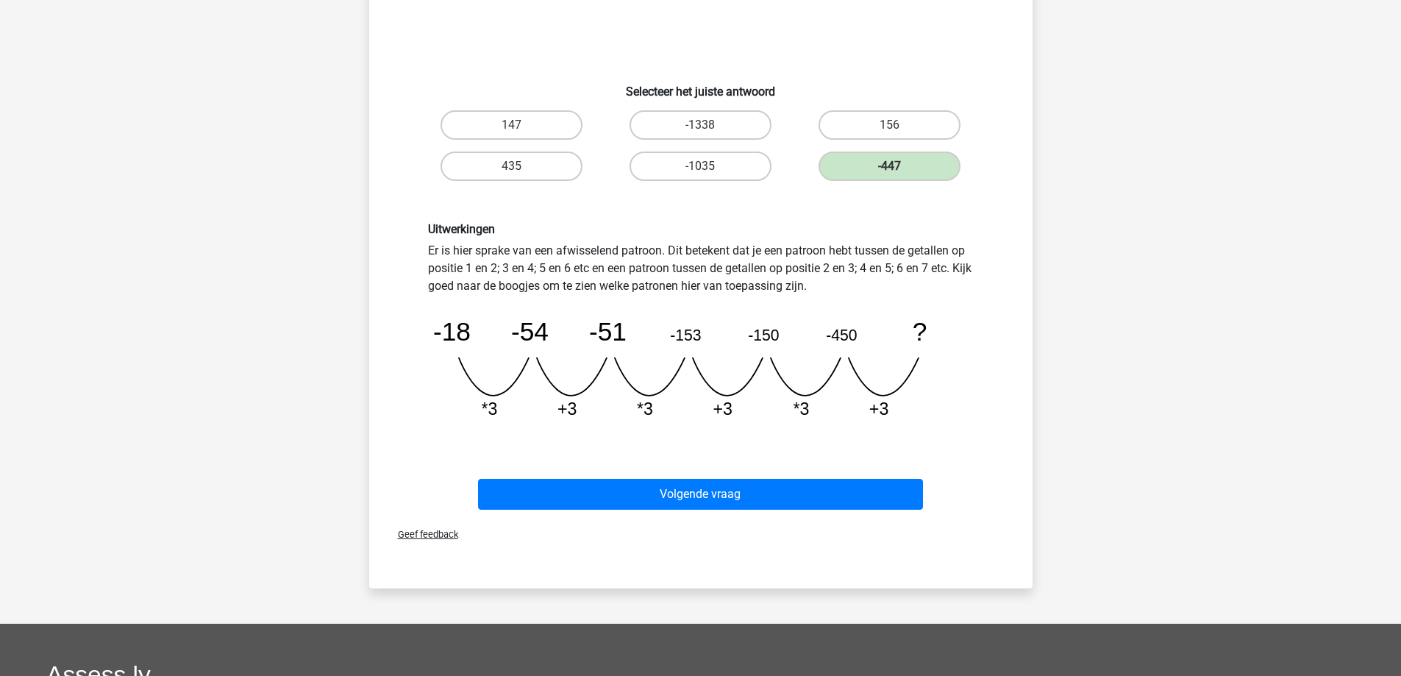
scroll to position [221, 0]
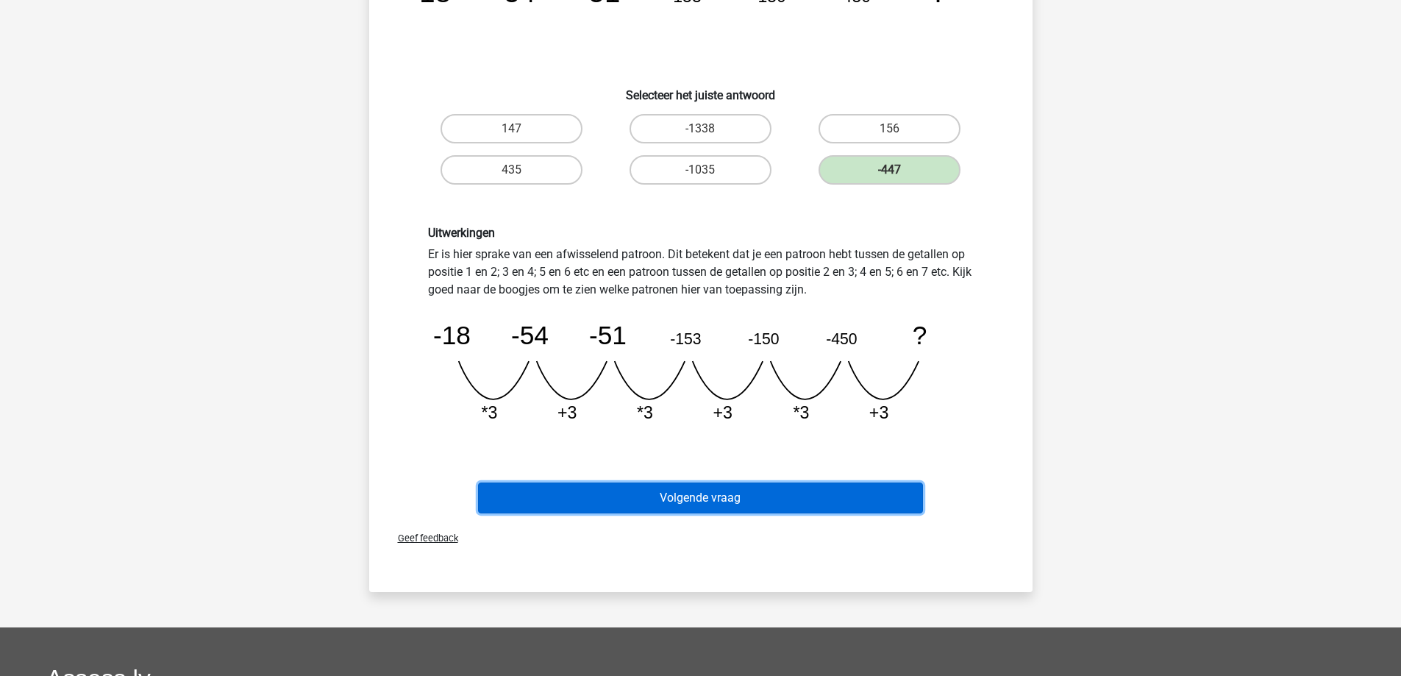
click at [772, 499] on button "Volgende vraag" at bounding box center [700, 498] width 445 height 31
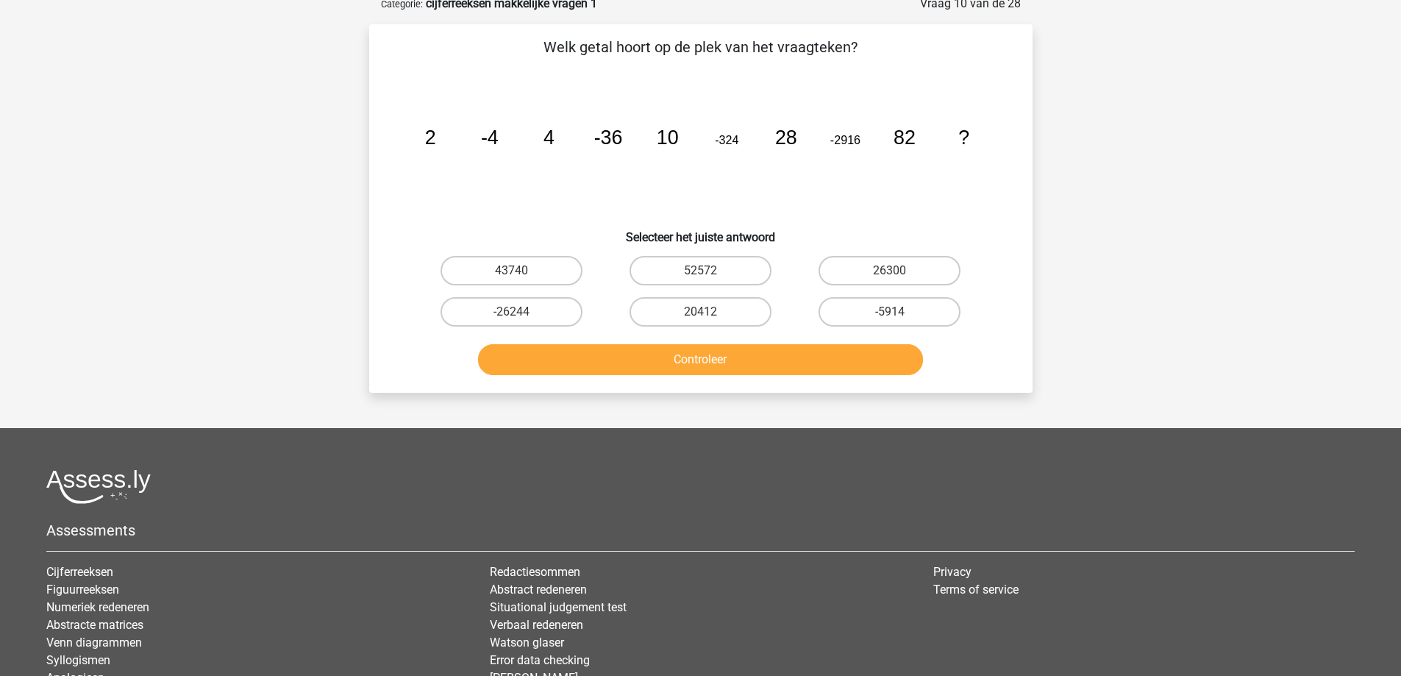
scroll to position [74, 0]
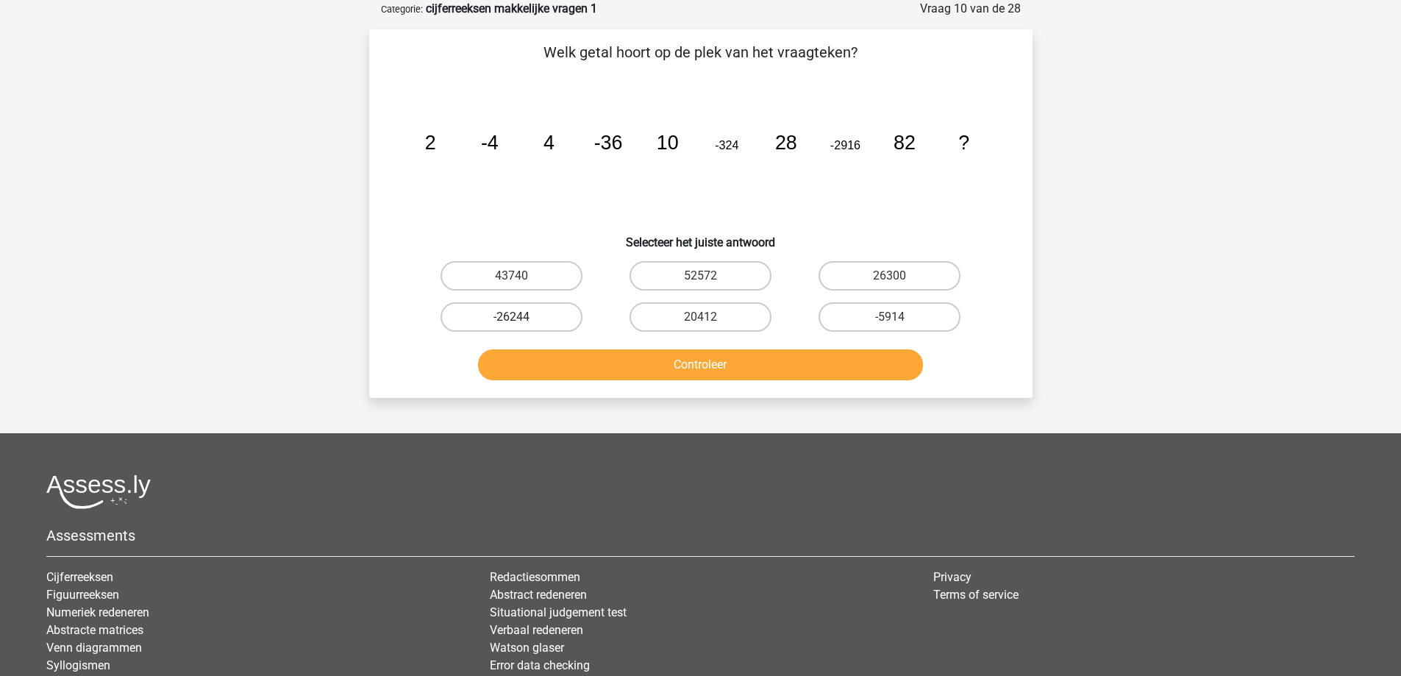
click at [530, 324] on label "-26244" at bounding box center [512, 316] width 142 height 29
click at [521, 324] on input "-26244" at bounding box center [516, 322] width 10 height 10
radio input "true"
click at [559, 364] on button "Controleer" at bounding box center [700, 364] width 445 height 31
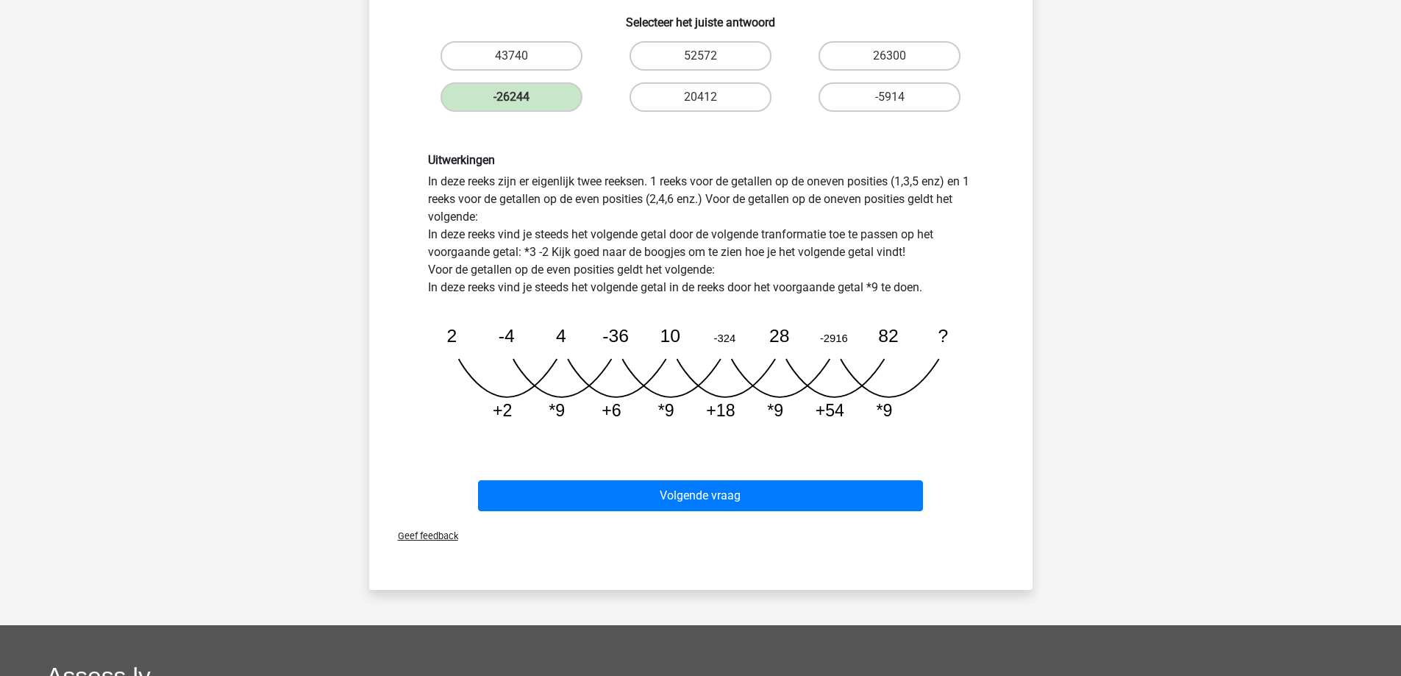
scroll to position [294, 0]
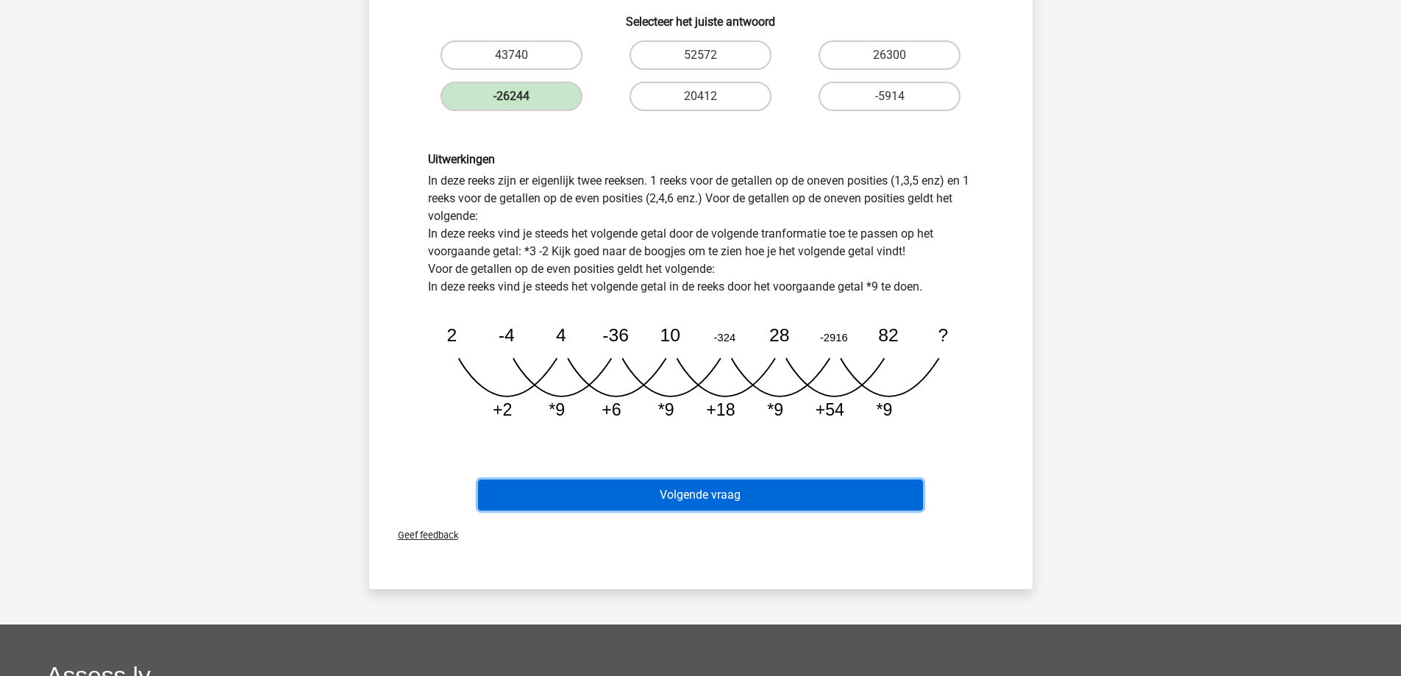
click at [728, 498] on button "Volgende vraag" at bounding box center [700, 495] width 445 height 31
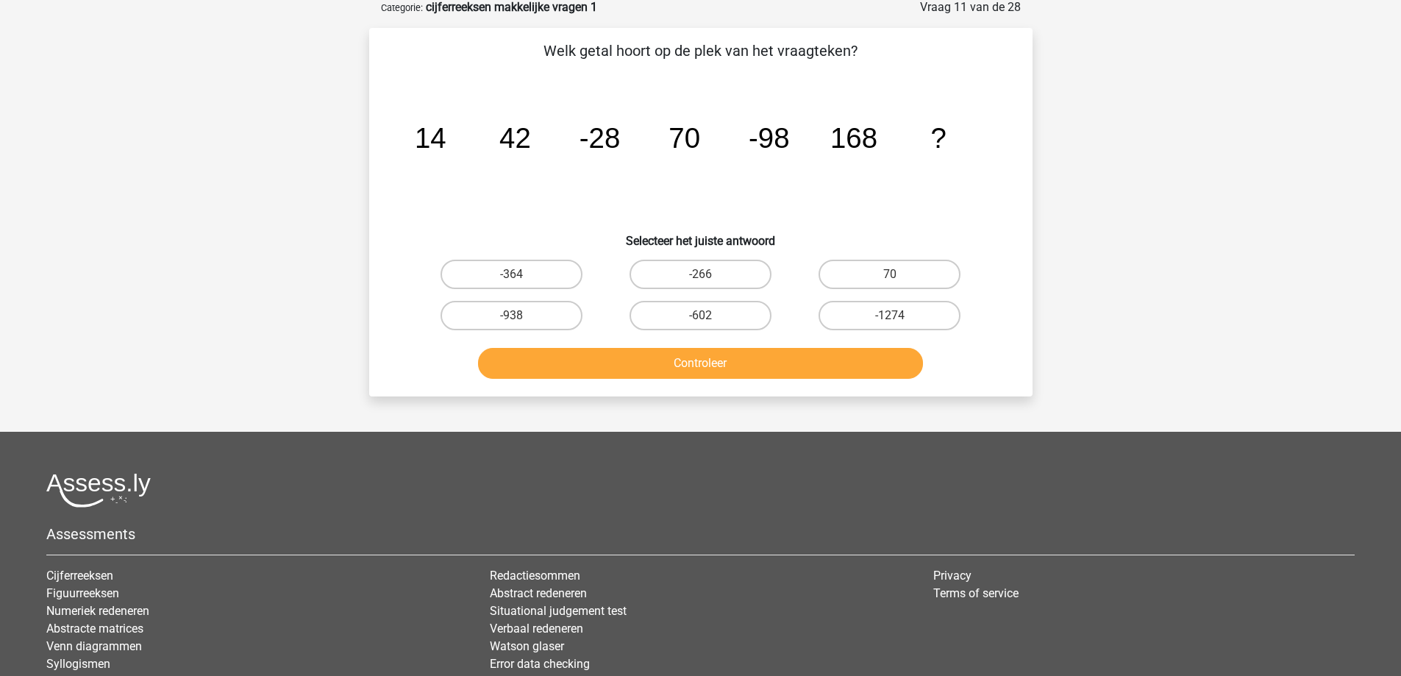
scroll to position [74, 0]
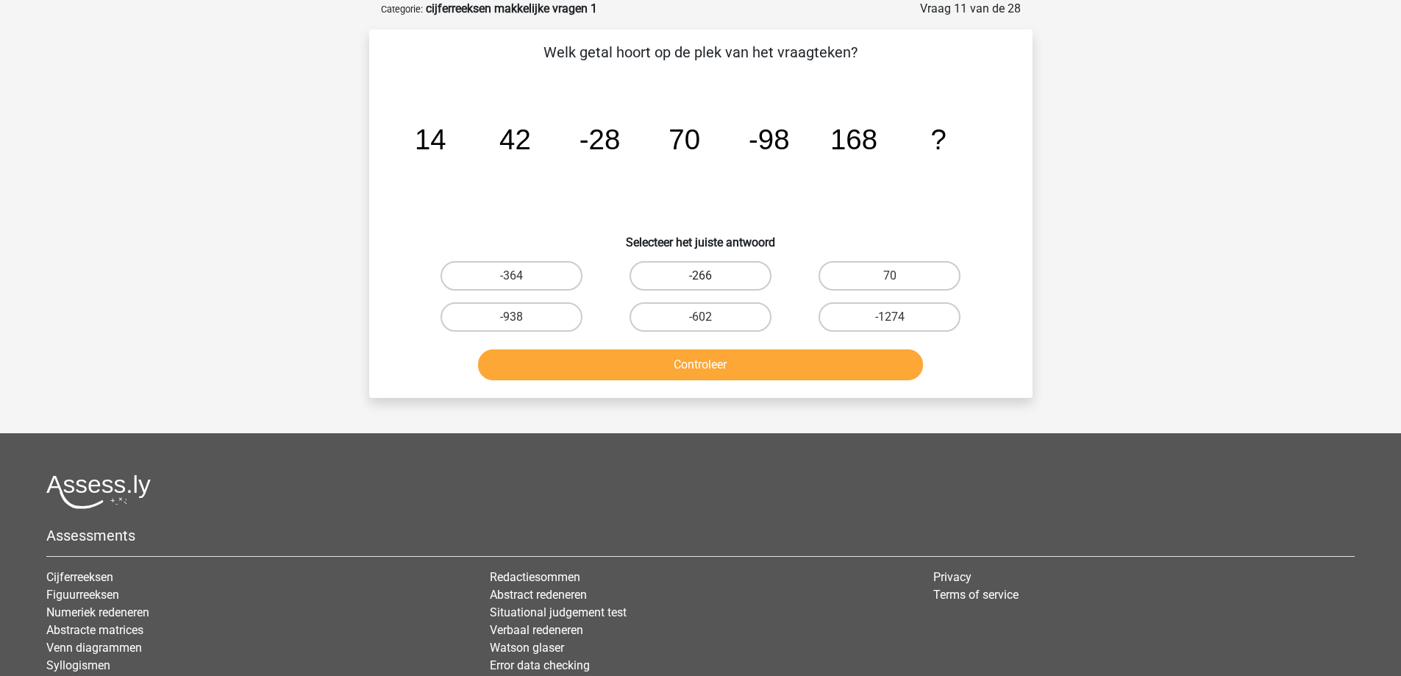
click at [691, 271] on label "-266" at bounding box center [701, 275] width 142 height 29
click at [700, 276] on input "-266" at bounding box center [705, 281] width 10 height 10
radio input "true"
click at [697, 361] on button "Controleer" at bounding box center [700, 364] width 445 height 31
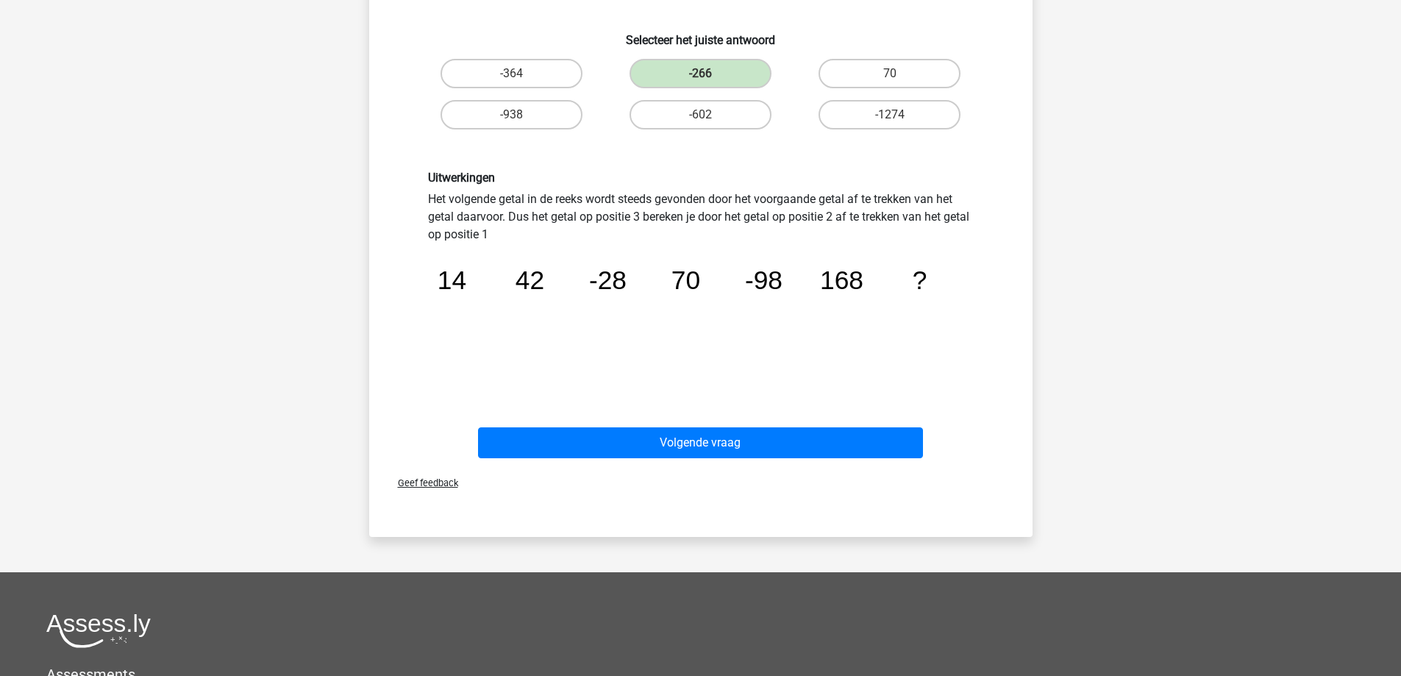
scroll to position [441, 0]
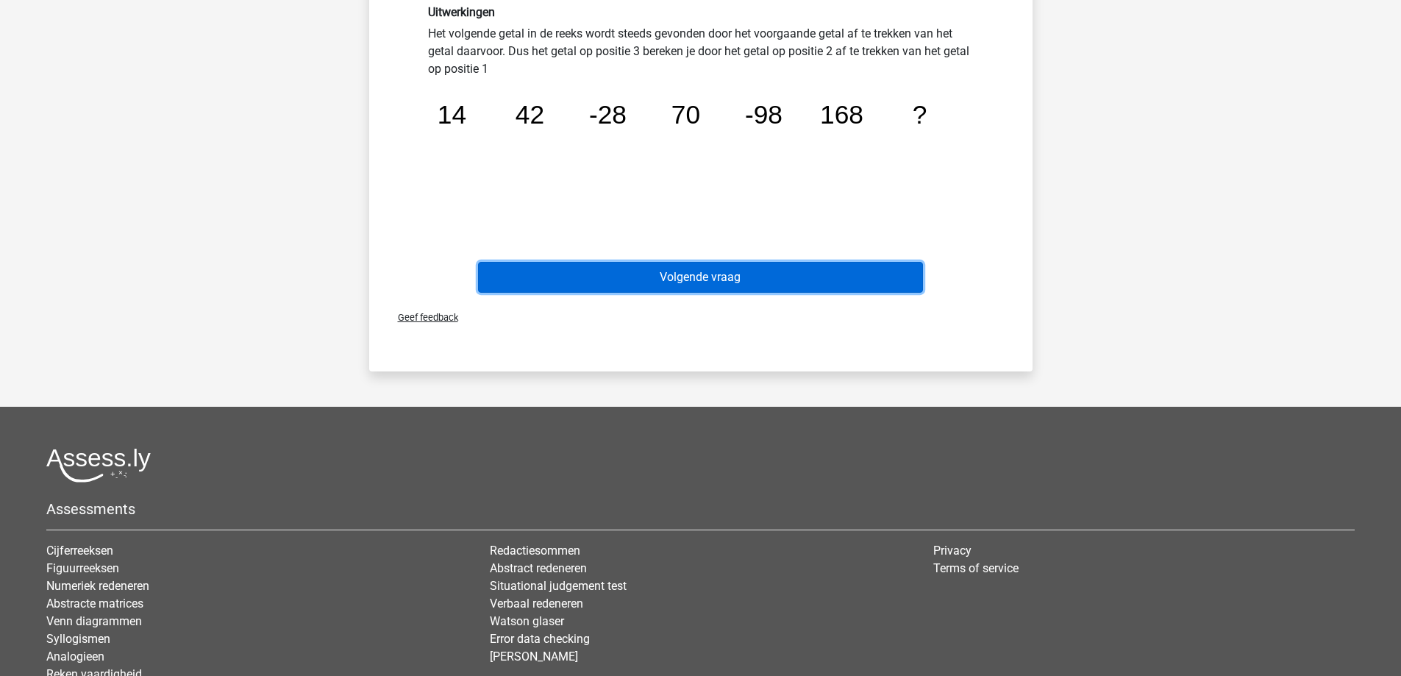
click at [686, 271] on button "Volgende vraag" at bounding box center [700, 277] width 445 height 31
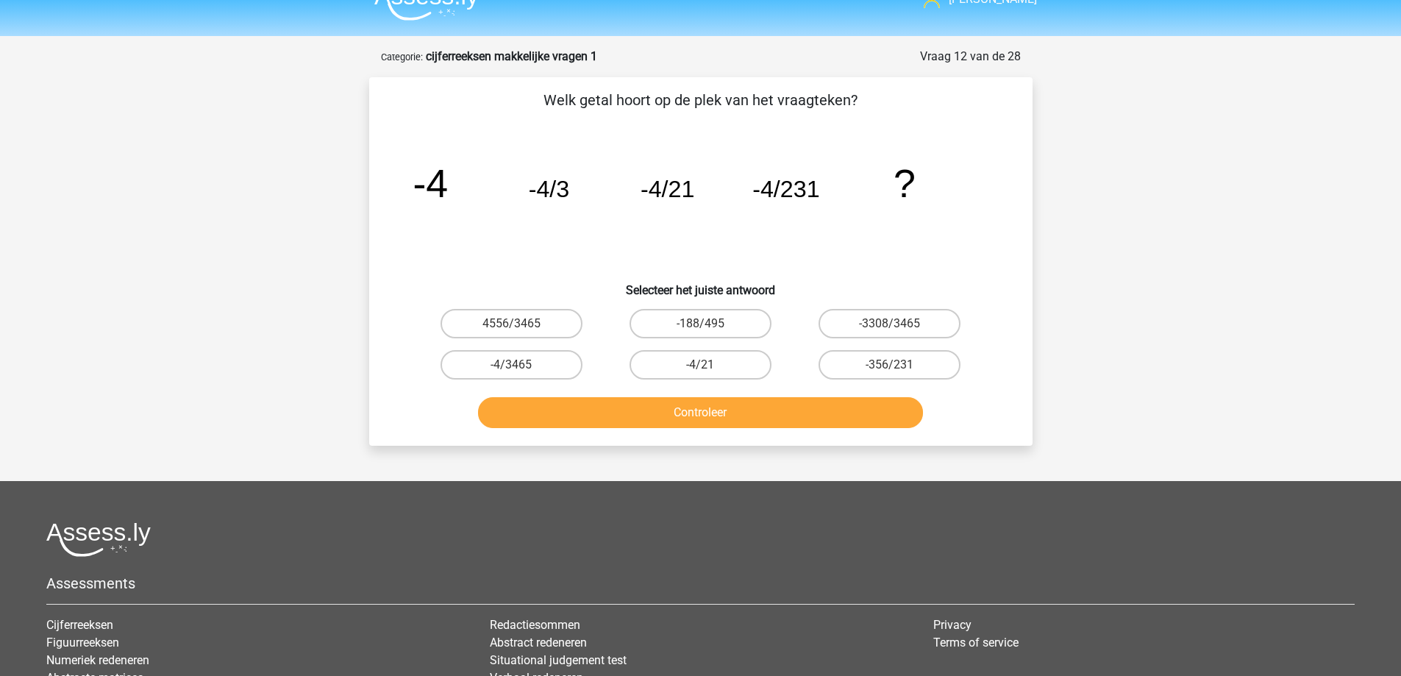
scroll to position [0, 0]
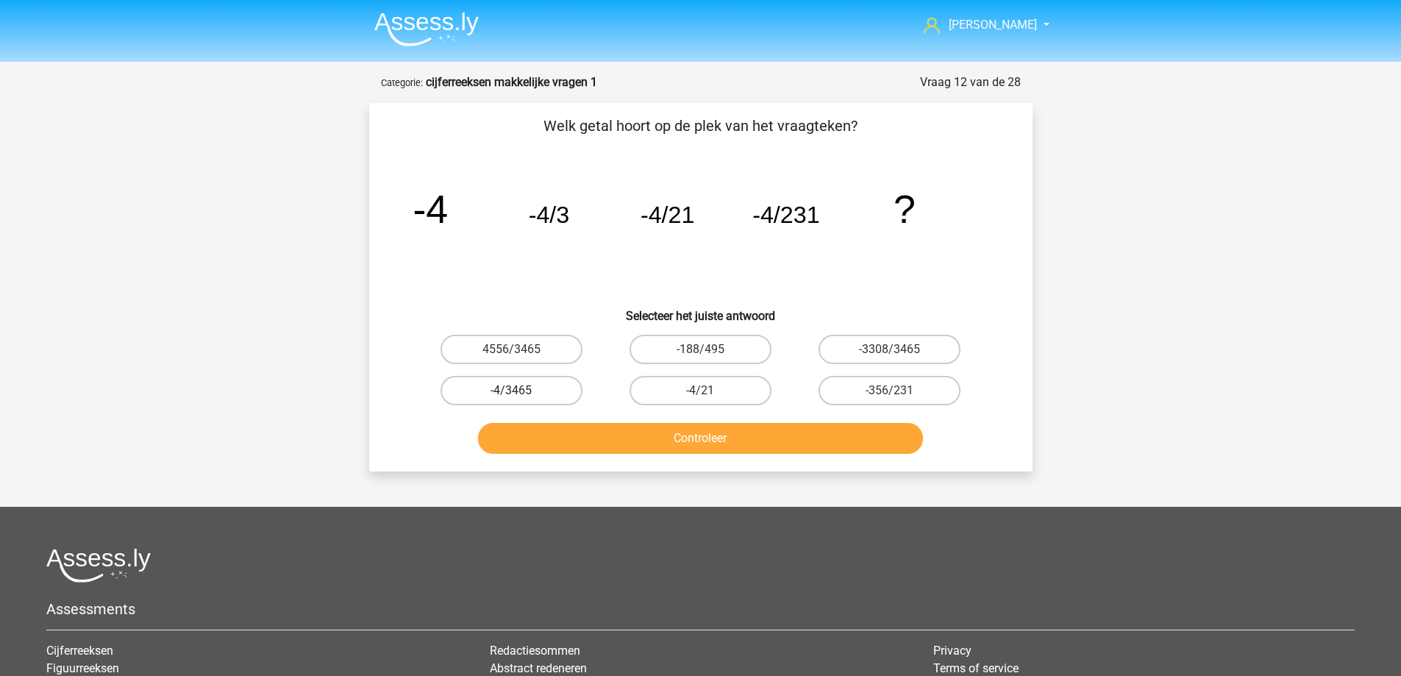
click at [531, 391] on label "-4/3465" at bounding box center [512, 390] width 142 height 29
click at [521, 391] on input "-4/3465" at bounding box center [516, 396] width 10 height 10
radio input "true"
click at [594, 441] on button "Controleer" at bounding box center [700, 438] width 445 height 31
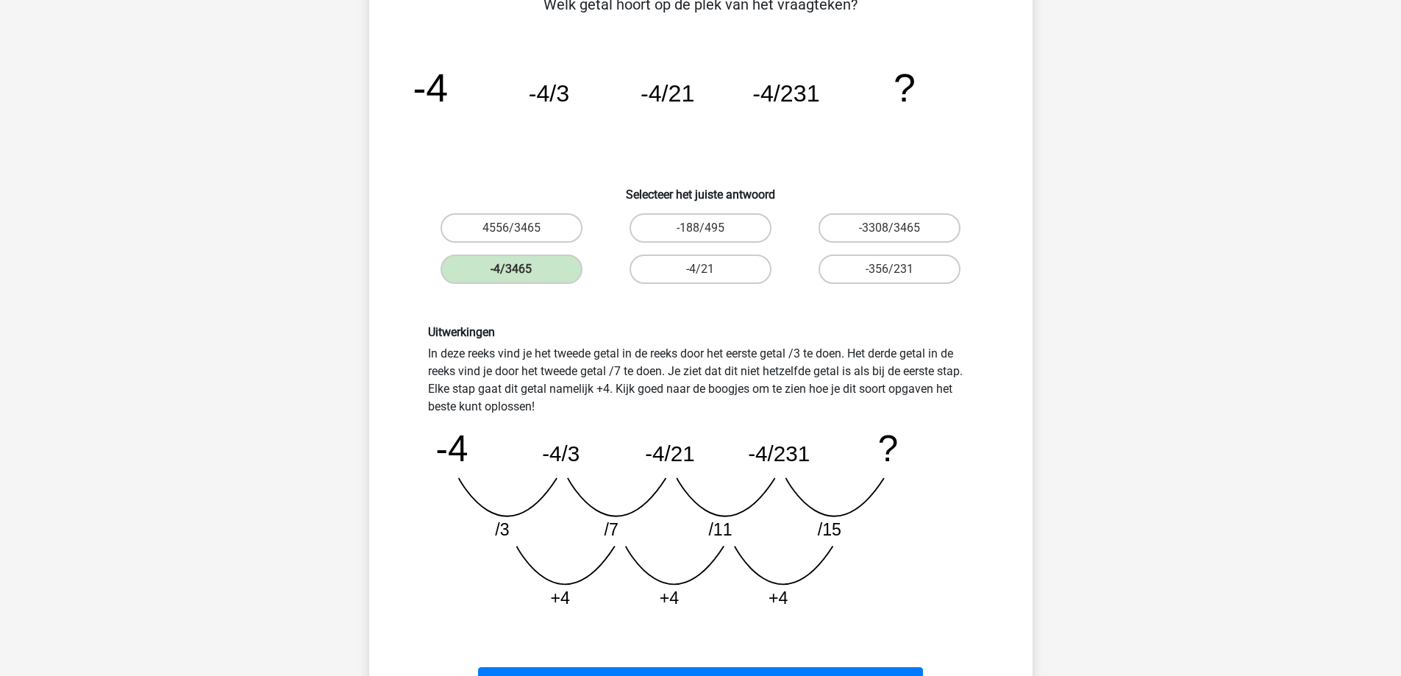
scroll to position [147, 0]
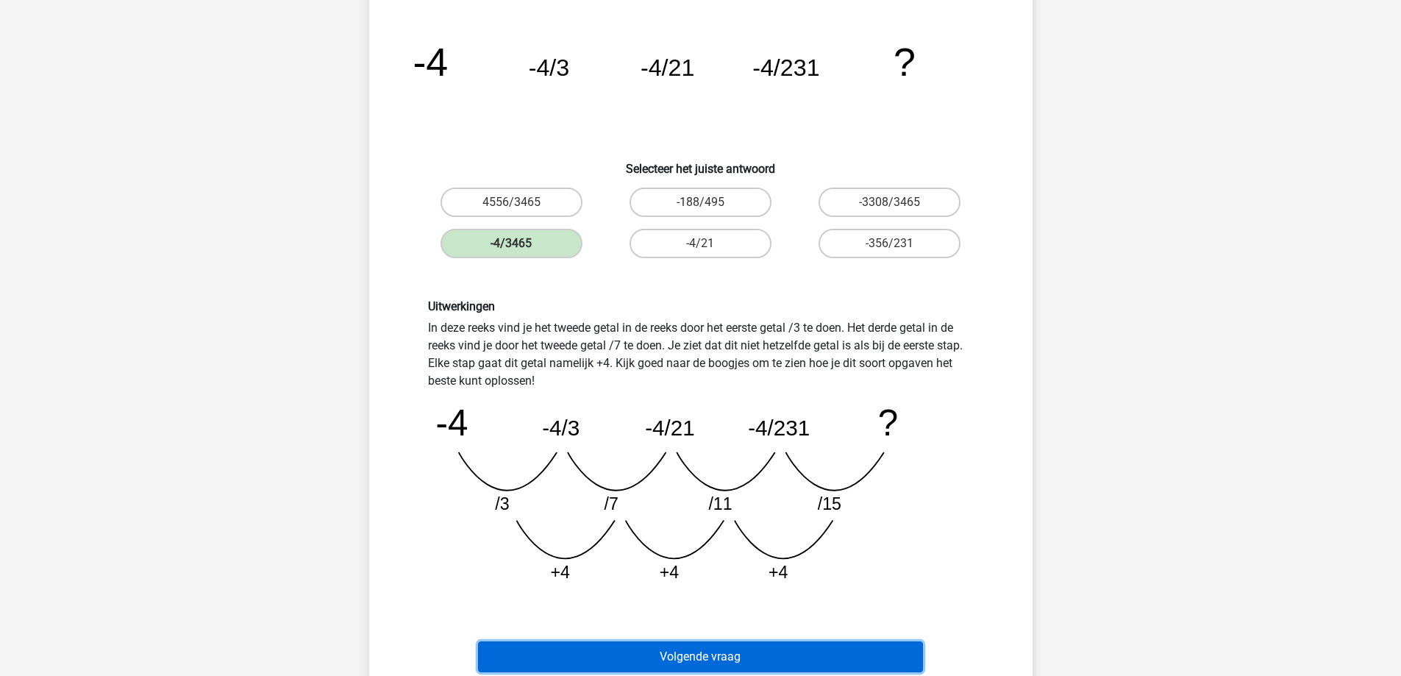
click at [692, 660] on button "Volgende vraag" at bounding box center [700, 656] width 445 height 31
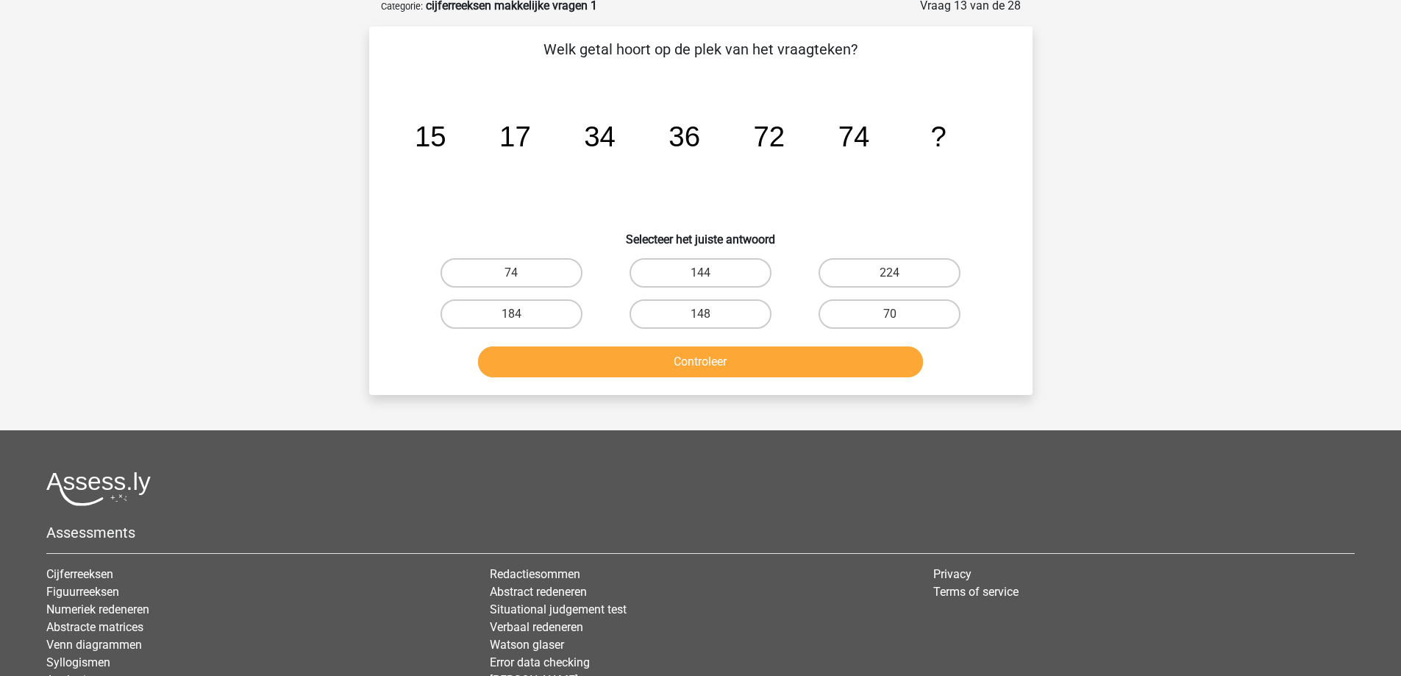
scroll to position [74, 0]
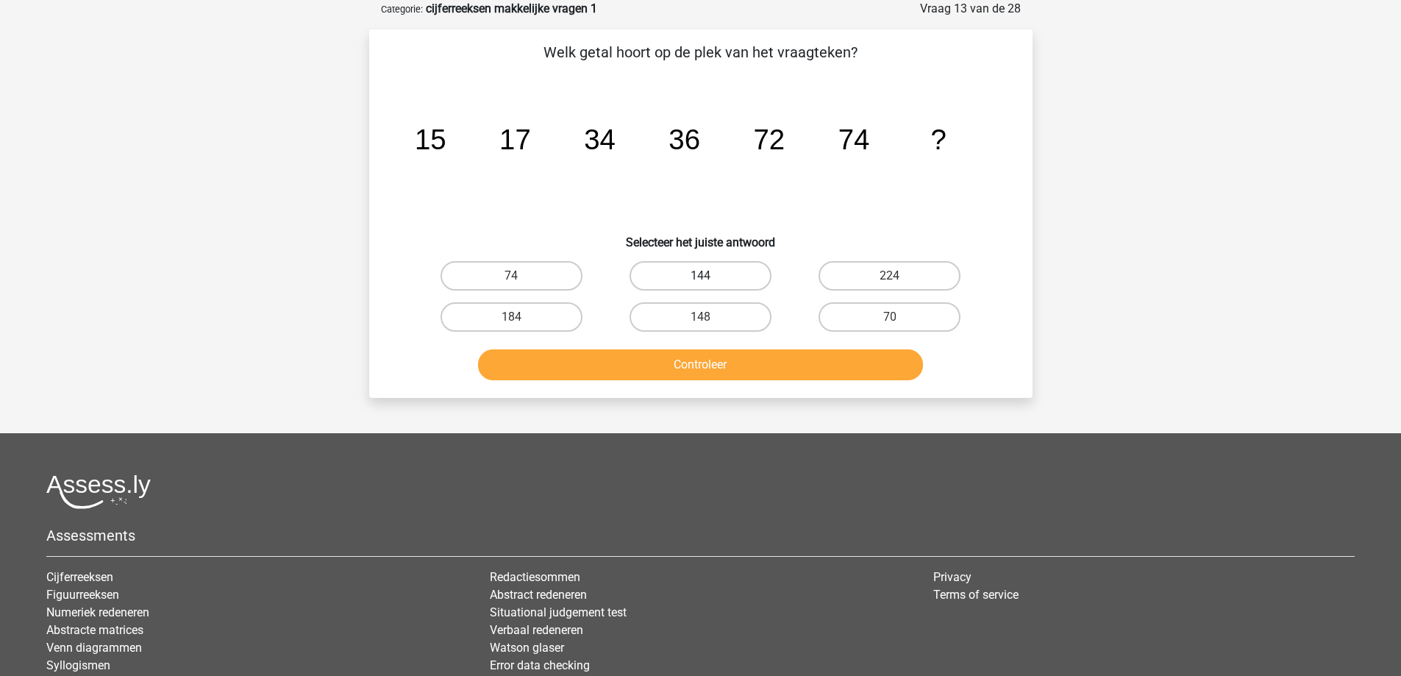
click at [742, 271] on label "144" at bounding box center [701, 275] width 142 height 29
click at [710, 276] on input "144" at bounding box center [705, 281] width 10 height 10
radio input "true"
click at [722, 366] on button "Controleer" at bounding box center [700, 364] width 445 height 31
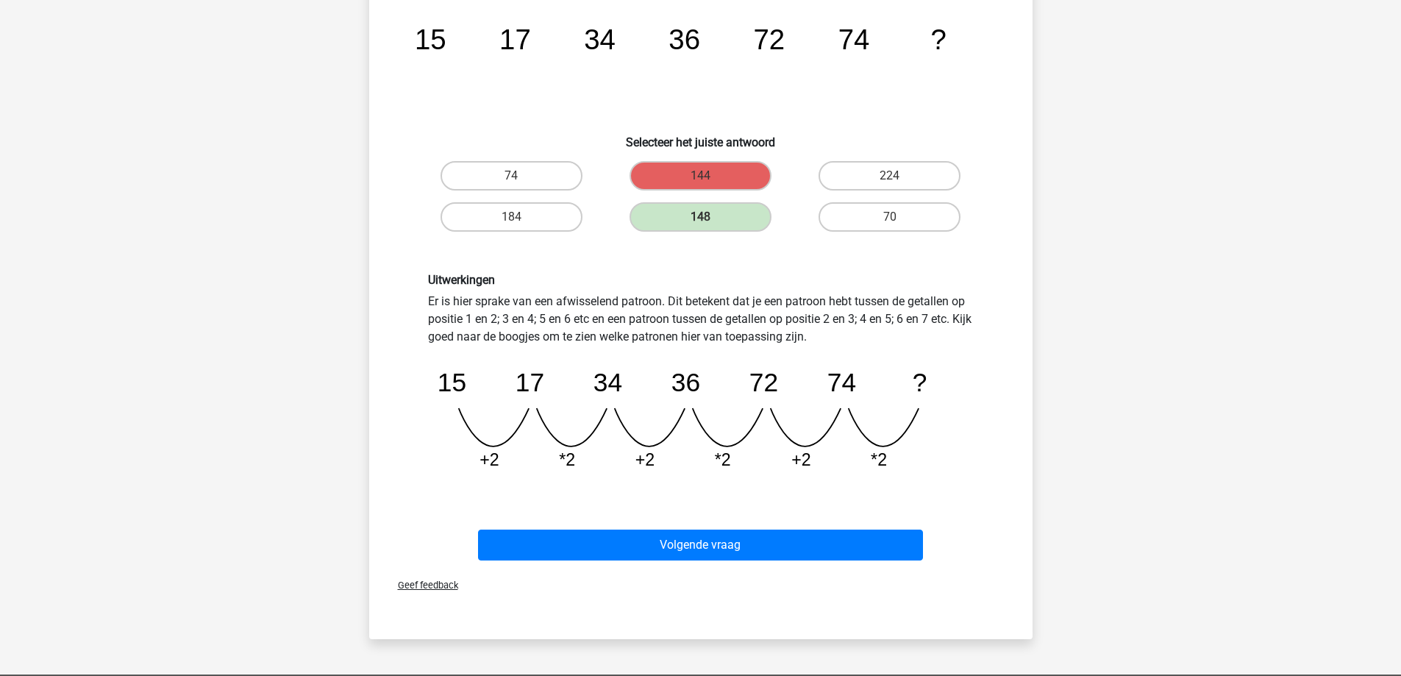
scroll to position [221, 0]
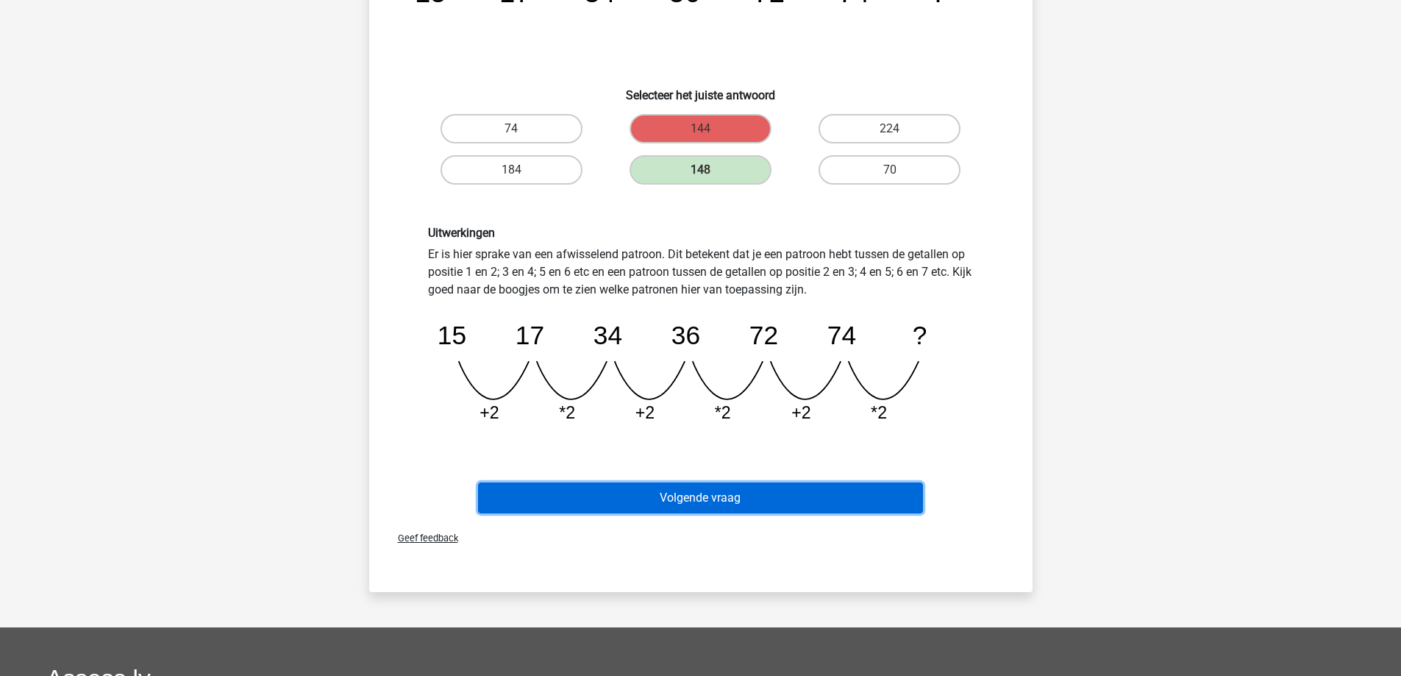
click at [629, 496] on button "Volgende vraag" at bounding box center [700, 498] width 445 height 31
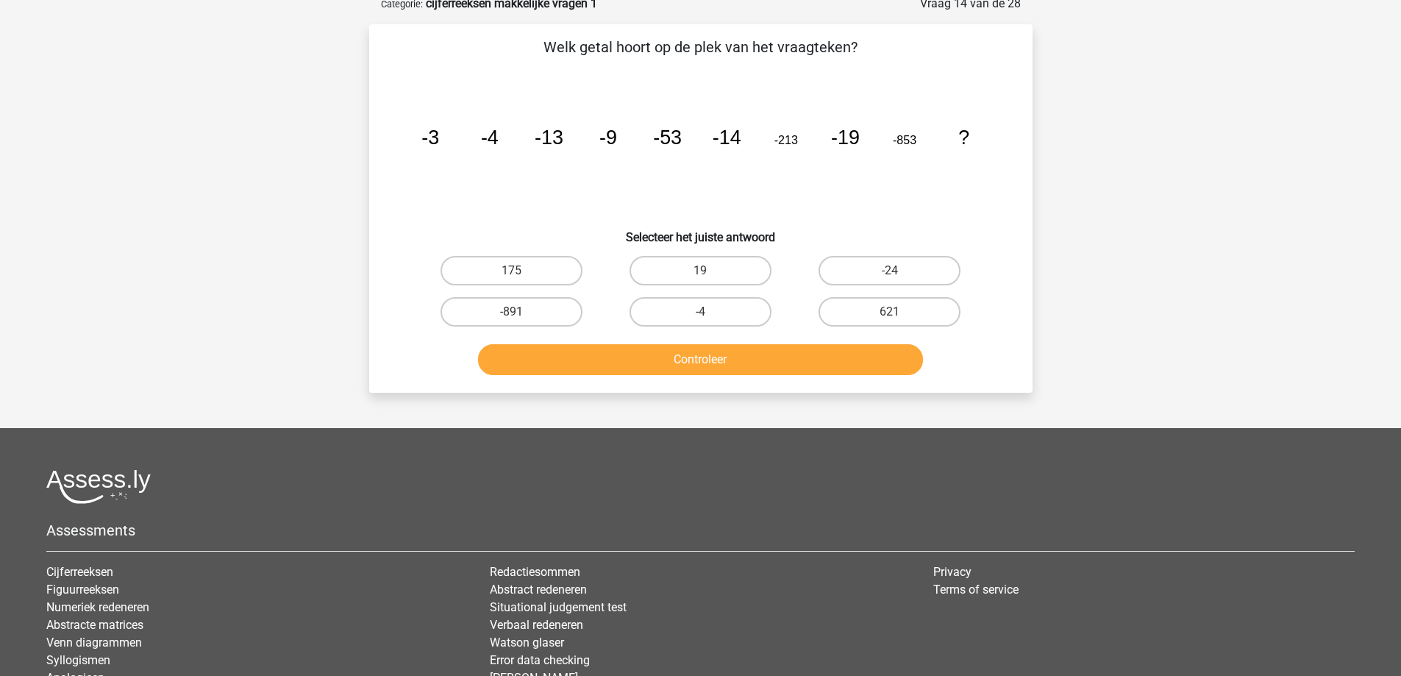
scroll to position [74, 0]
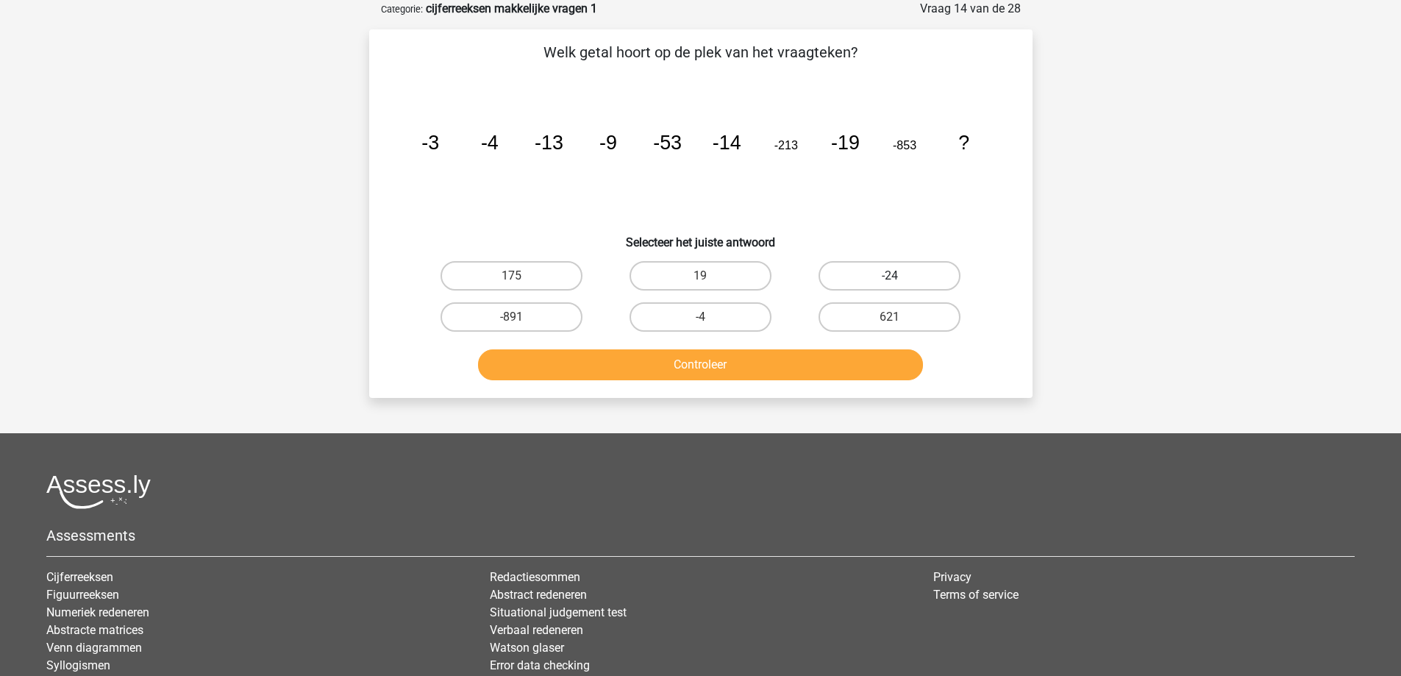
click at [878, 281] on label "-24" at bounding box center [890, 275] width 142 height 29
click at [890, 281] on input "-24" at bounding box center [895, 281] width 10 height 10
radio input "true"
click at [782, 360] on button "Controleer" at bounding box center [700, 364] width 445 height 31
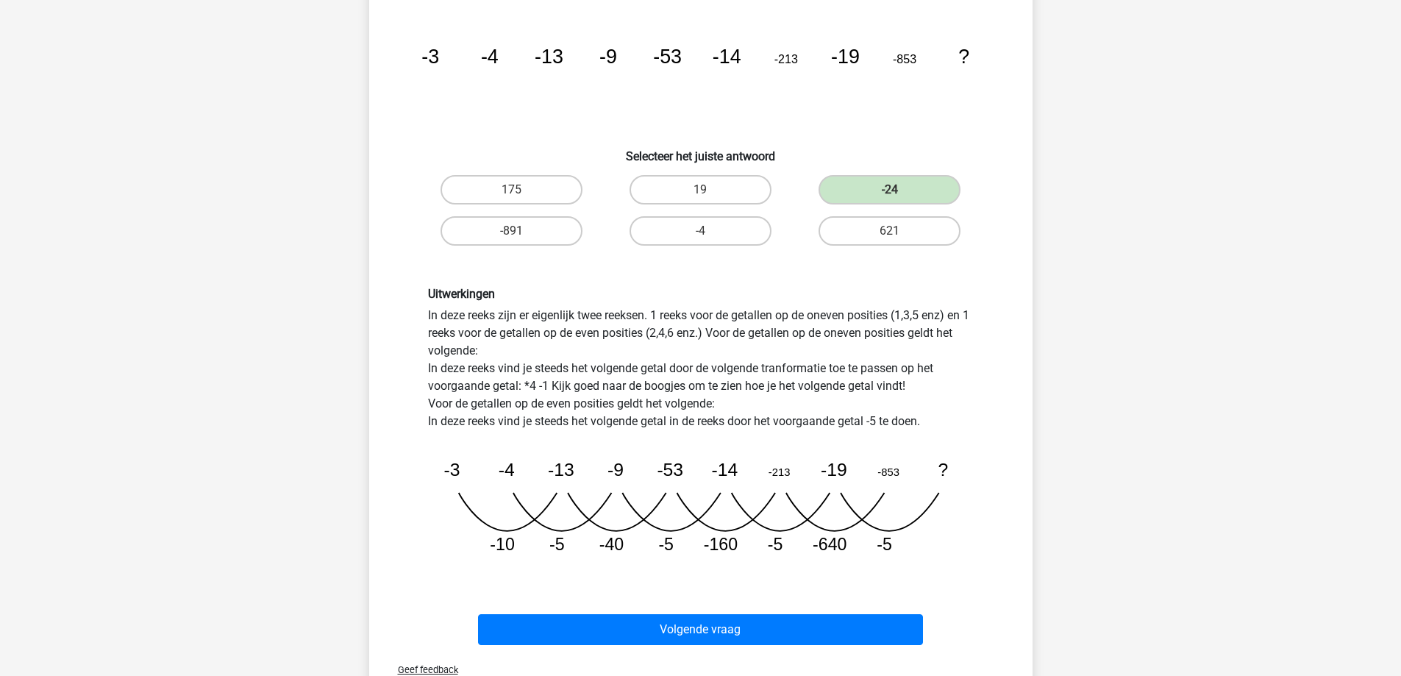
scroll to position [221, 0]
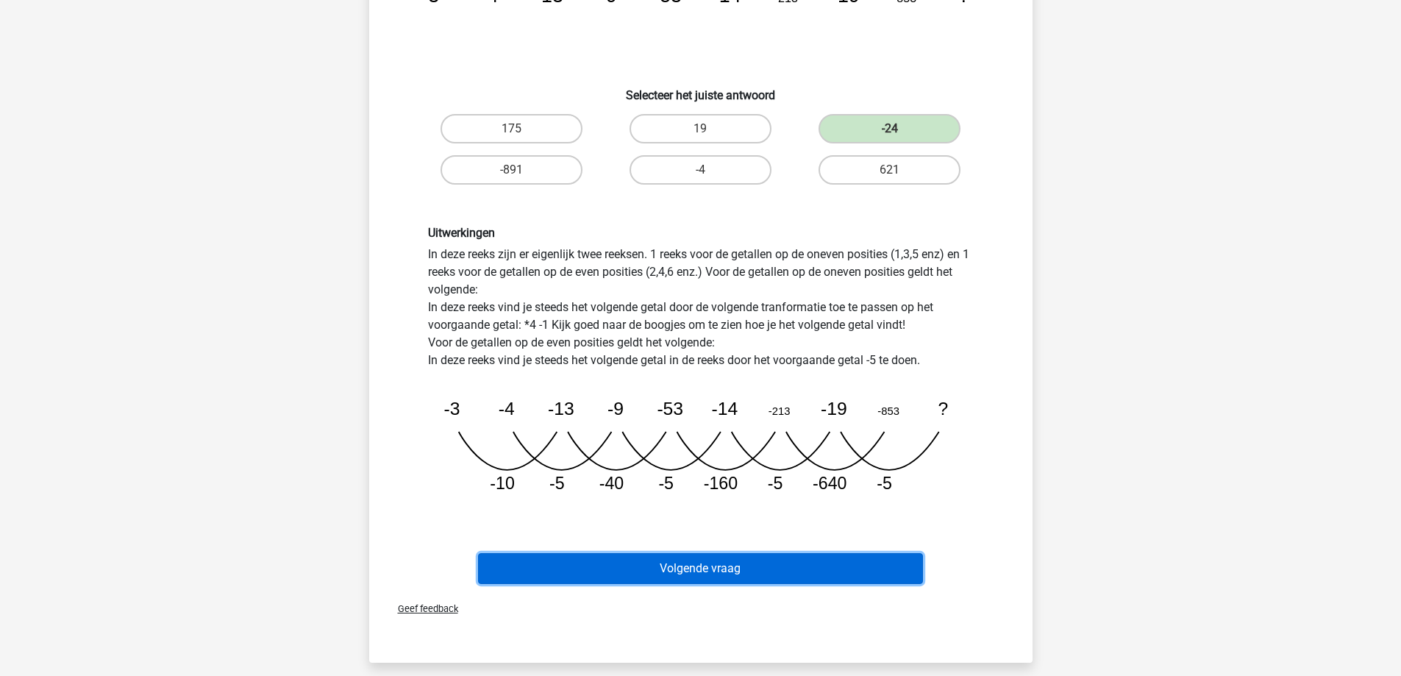
click at [696, 566] on button "Volgende vraag" at bounding box center [700, 568] width 445 height 31
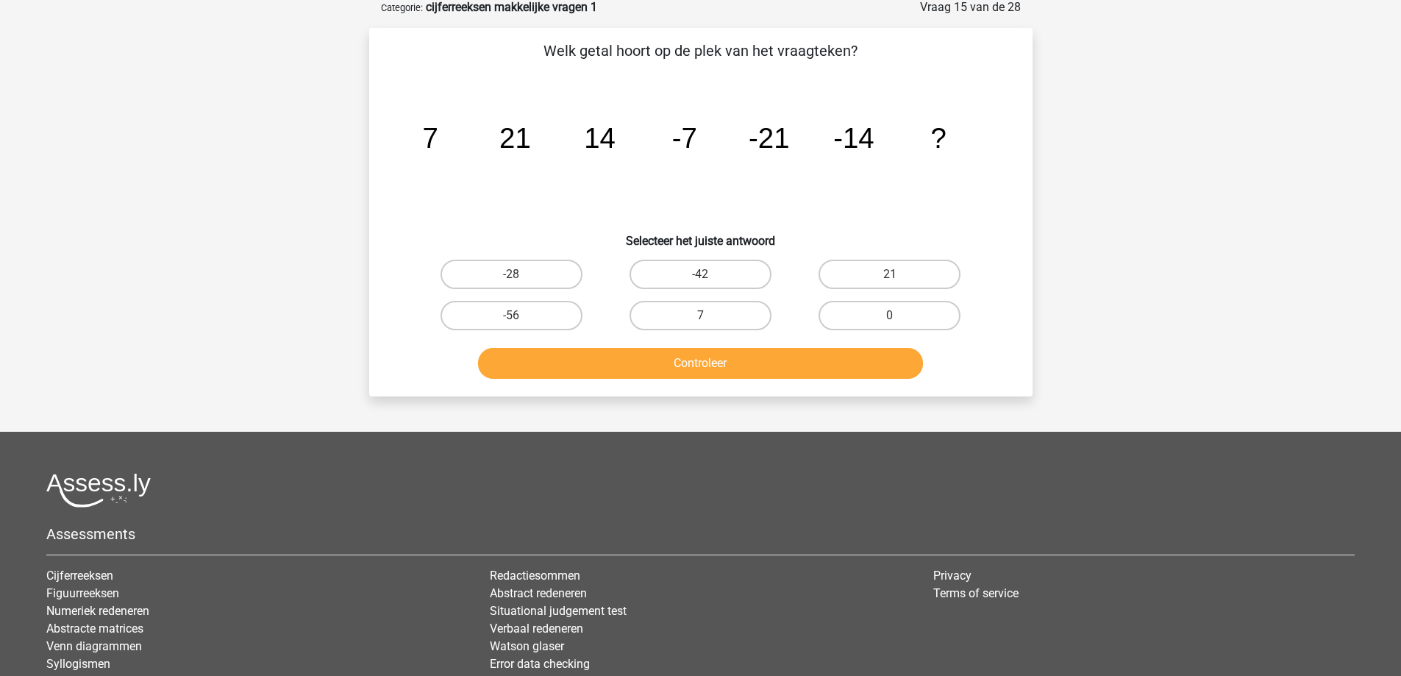
scroll to position [74, 0]
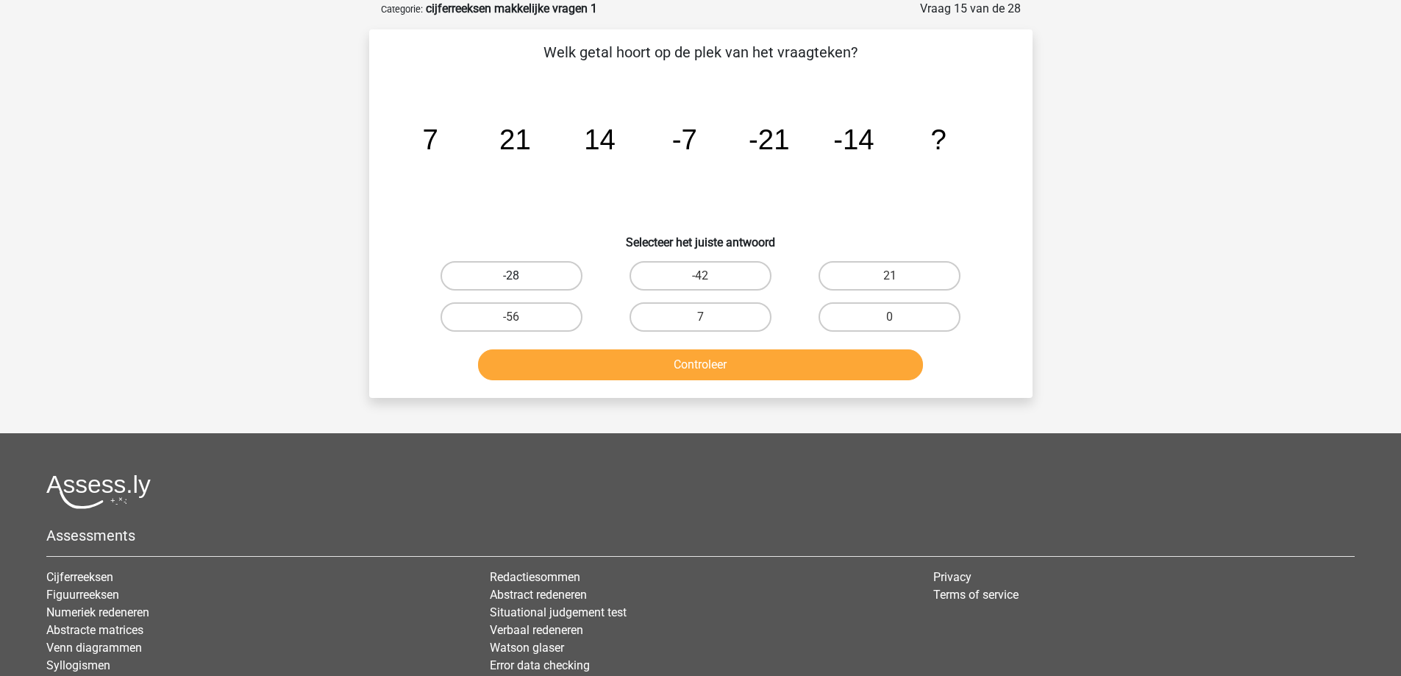
click at [525, 277] on label "-28" at bounding box center [512, 275] width 142 height 29
click at [521, 277] on input "-28" at bounding box center [516, 281] width 10 height 10
radio input "true"
click at [523, 367] on button "Controleer" at bounding box center [700, 364] width 445 height 31
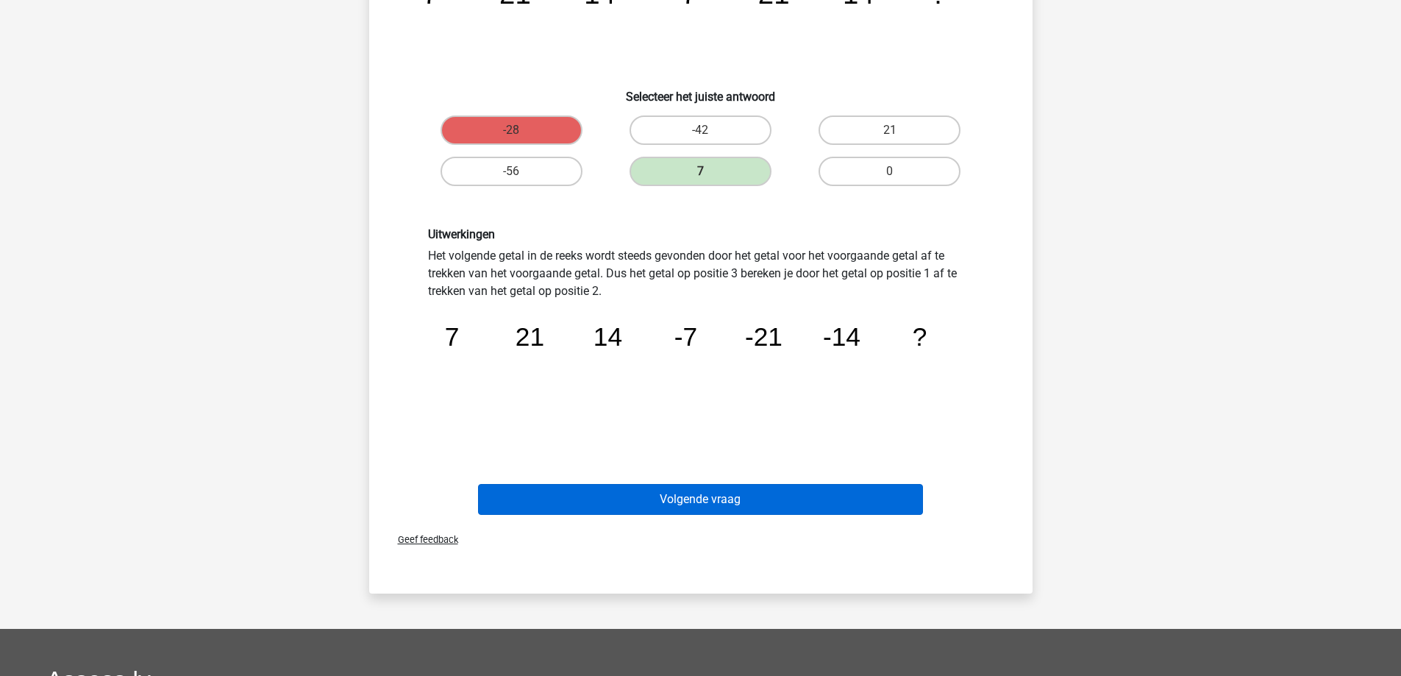
scroll to position [221, 0]
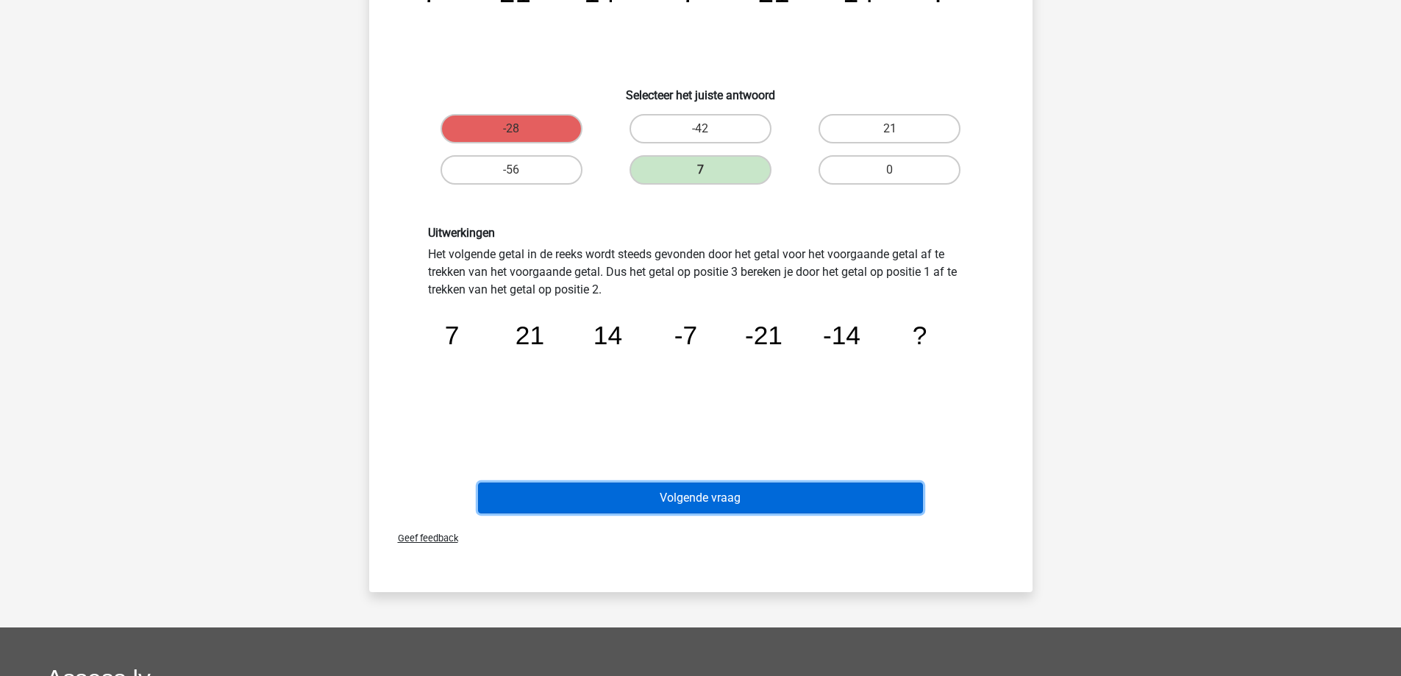
click at [737, 500] on button "Volgende vraag" at bounding box center [700, 498] width 445 height 31
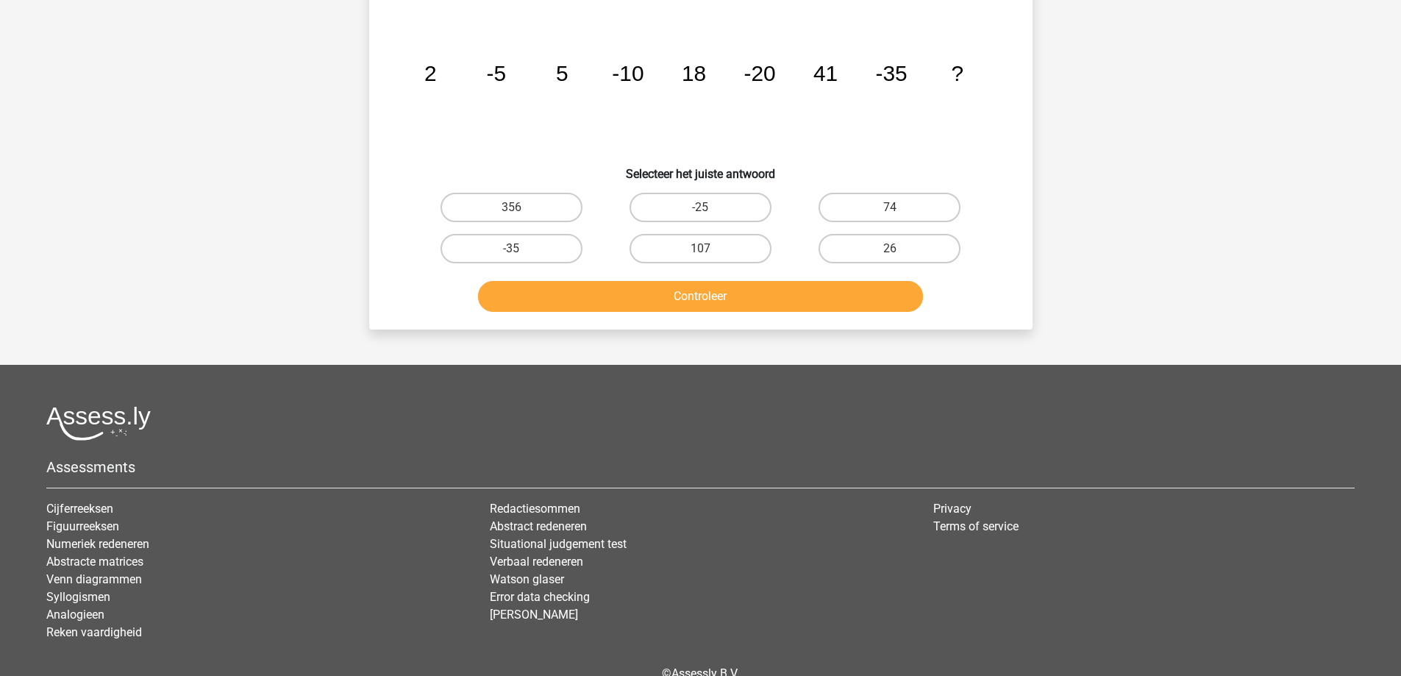
scroll to position [74, 0]
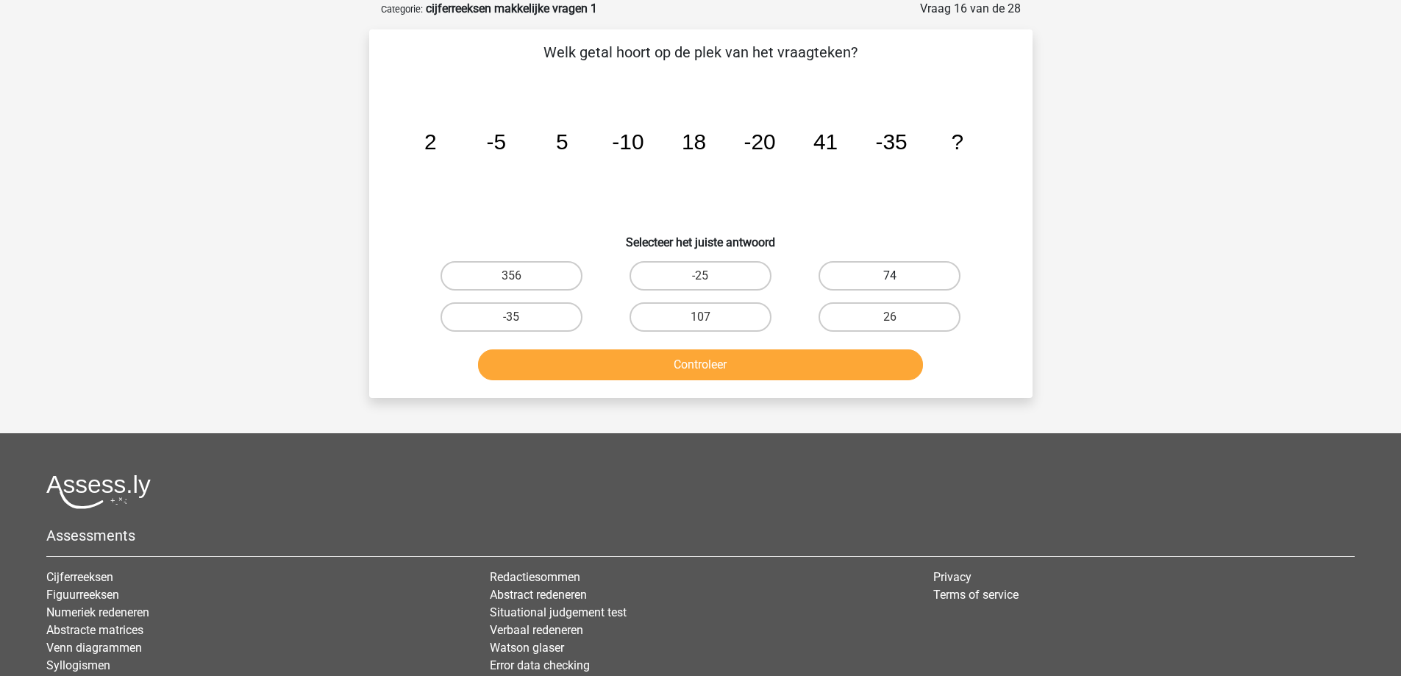
click at [919, 280] on label "74" at bounding box center [890, 275] width 142 height 29
click at [900, 280] on input "74" at bounding box center [895, 281] width 10 height 10
radio input "true"
click at [762, 361] on button "Controleer" at bounding box center [700, 364] width 445 height 31
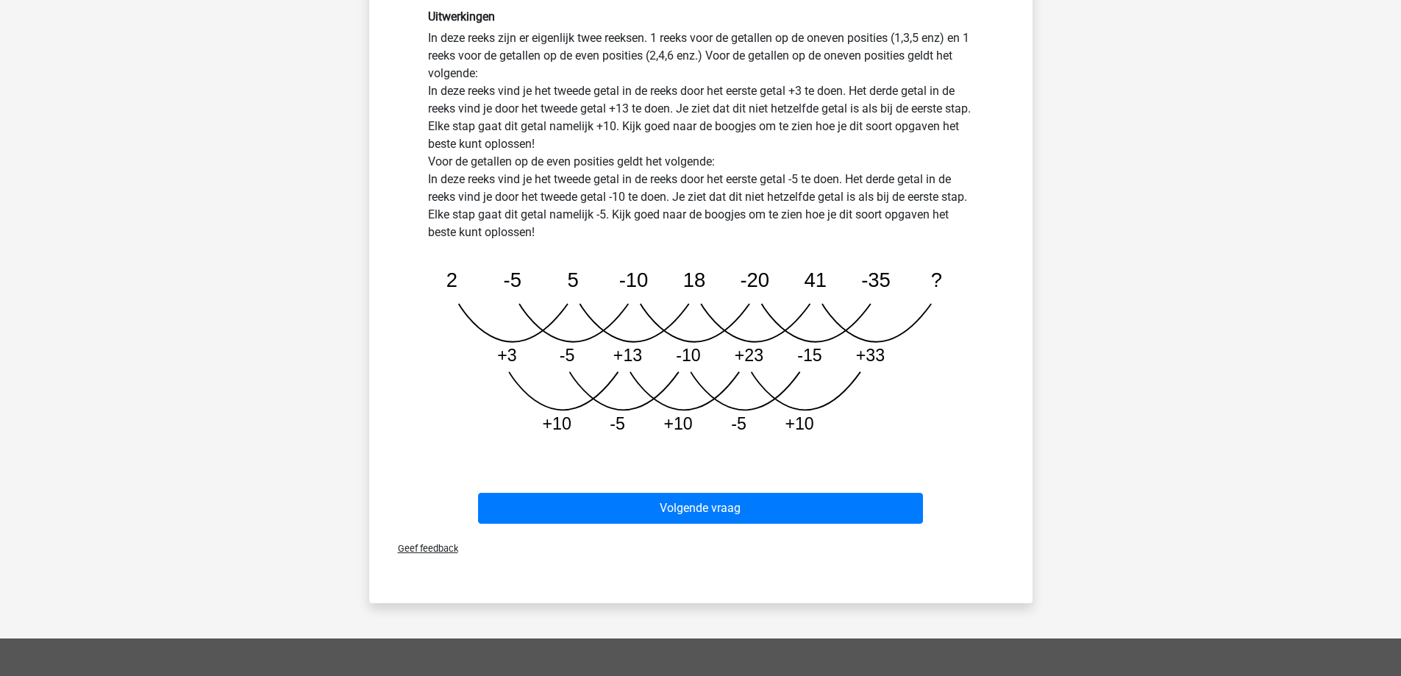
scroll to position [441, 0]
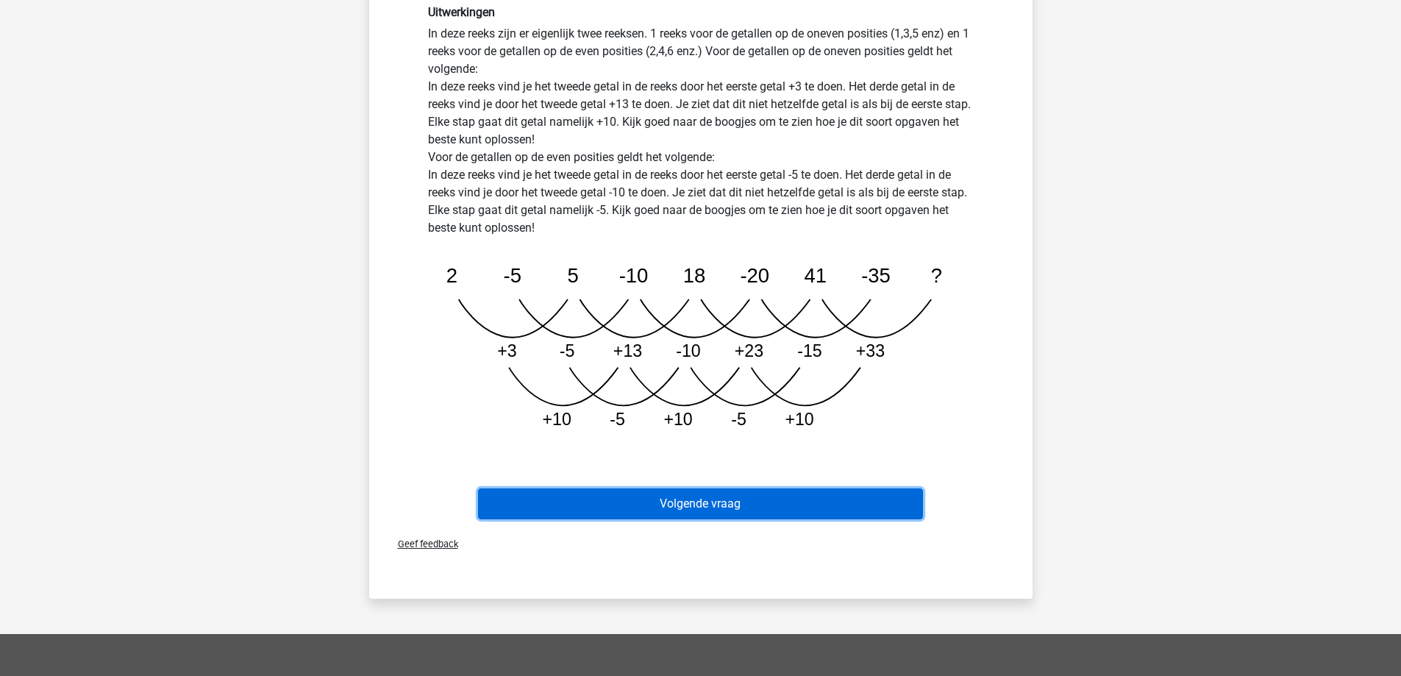
click at [695, 507] on button "Volgende vraag" at bounding box center [700, 503] width 445 height 31
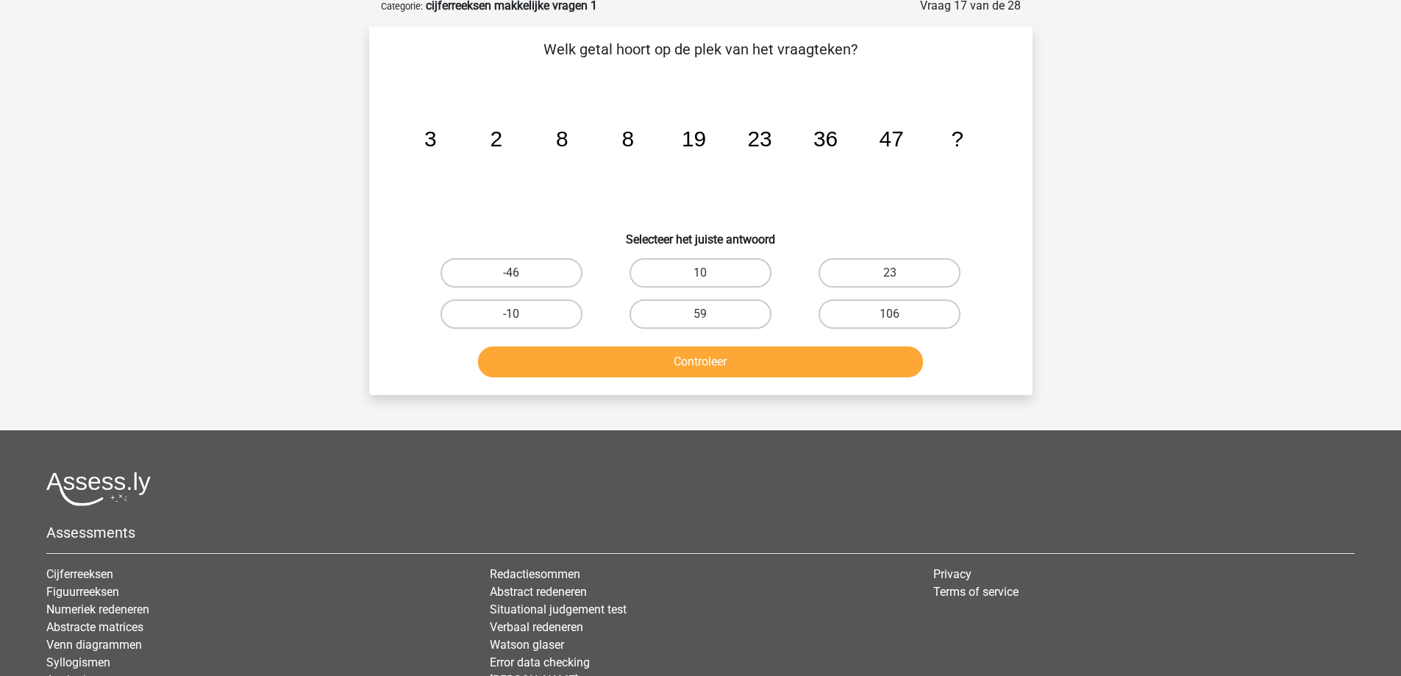
scroll to position [74, 0]
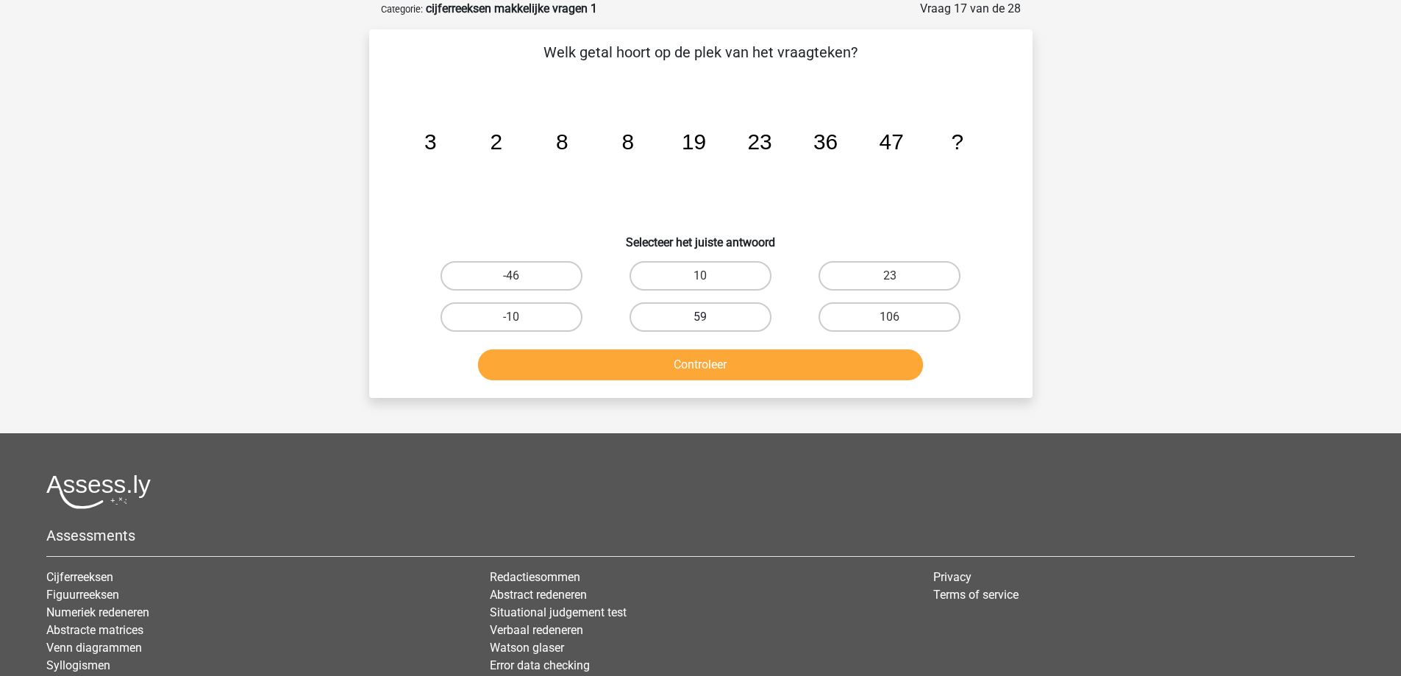
click at [724, 314] on label "59" at bounding box center [701, 316] width 142 height 29
click at [710, 317] on input "59" at bounding box center [705, 322] width 10 height 10
radio input "true"
click at [708, 370] on button "Controleer" at bounding box center [700, 364] width 445 height 31
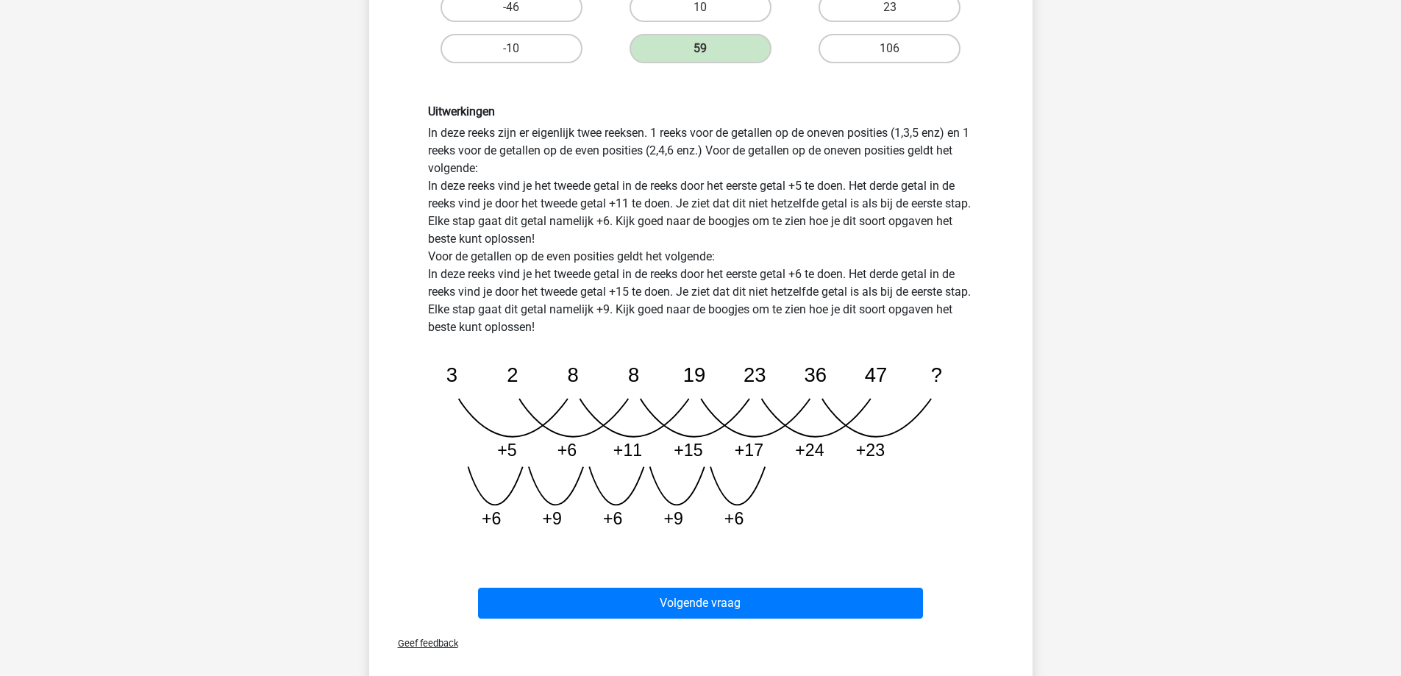
scroll to position [441, 0]
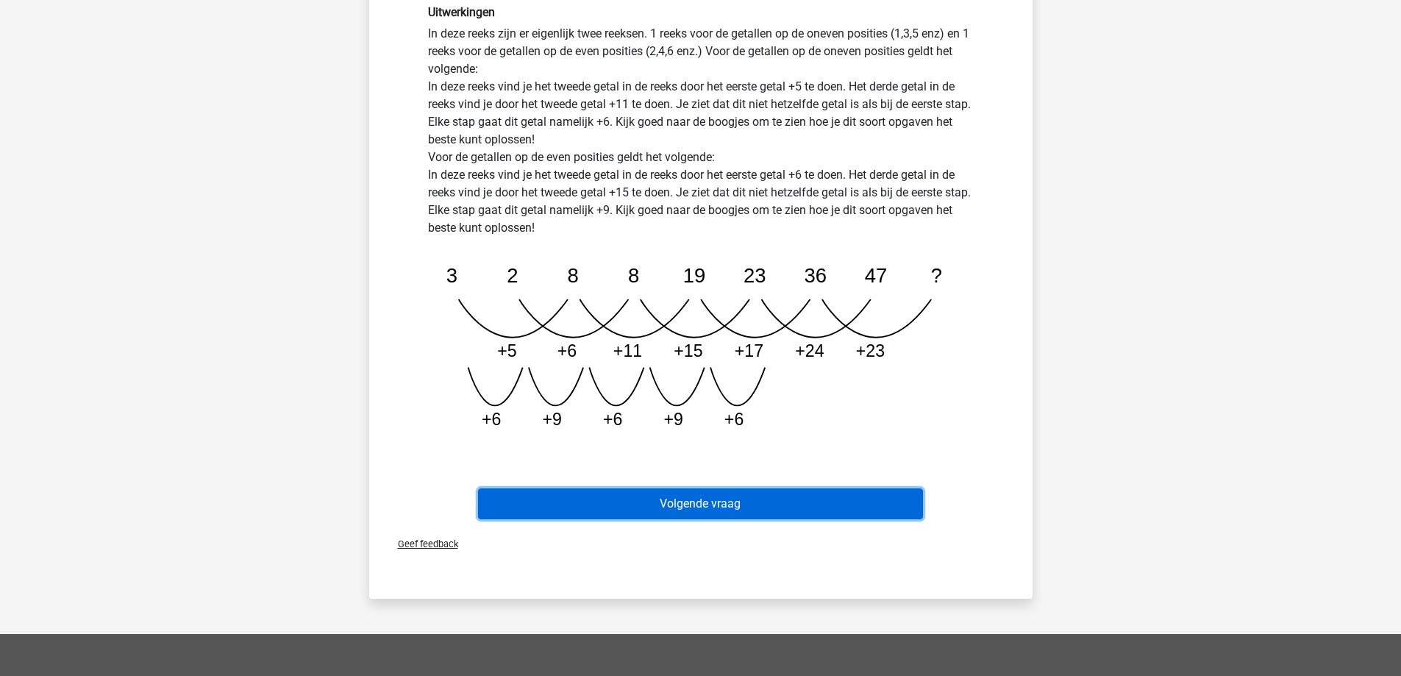
click at [702, 502] on button "Volgende vraag" at bounding box center [700, 503] width 445 height 31
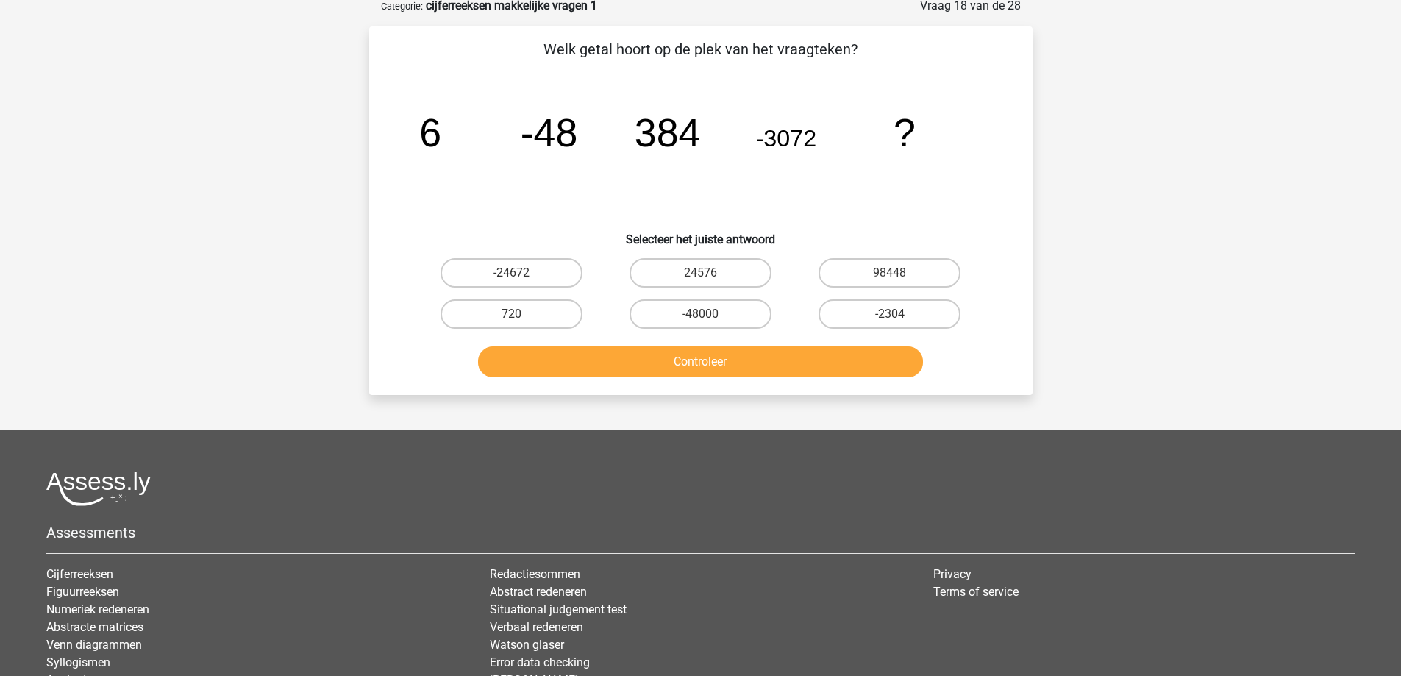
scroll to position [74, 0]
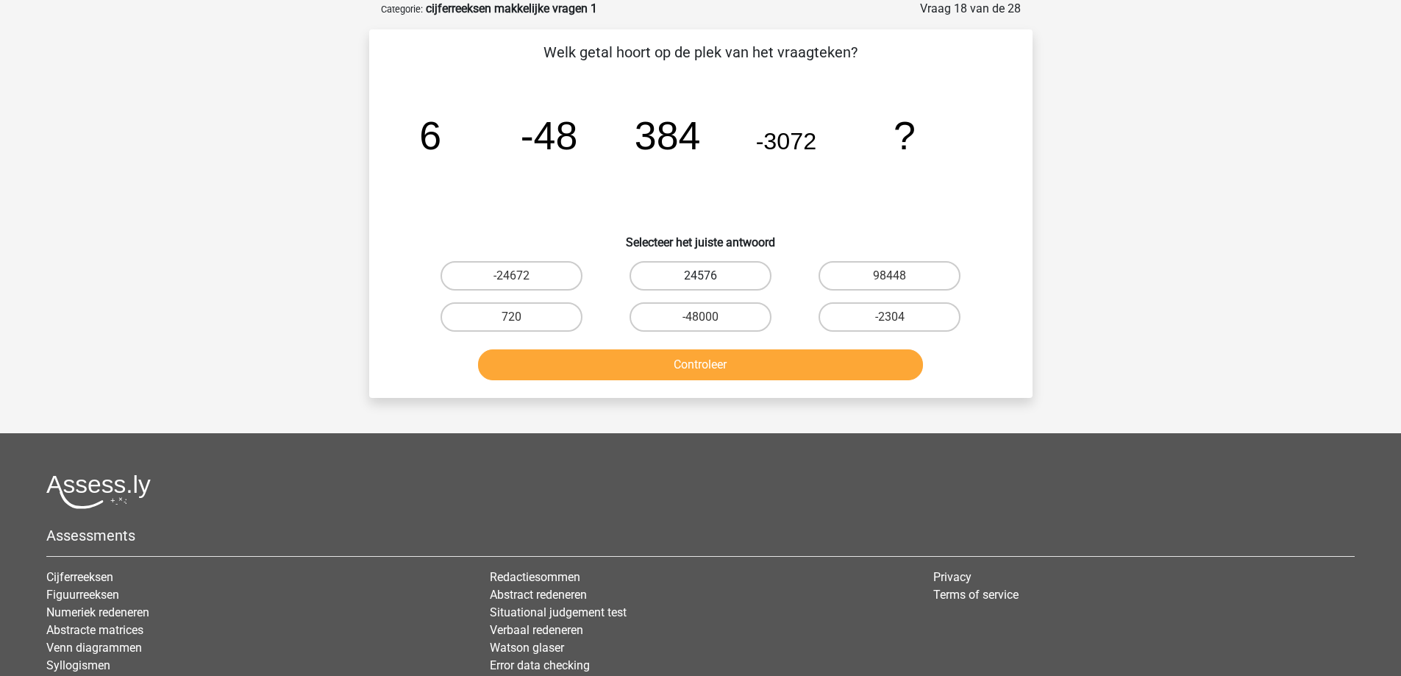
click at [712, 278] on label "24576" at bounding box center [701, 275] width 142 height 29
click at [710, 278] on input "24576" at bounding box center [705, 281] width 10 height 10
radio input "true"
click at [682, 366] on button "Controleer" at bounding box center [700, 364] width 445 height 31
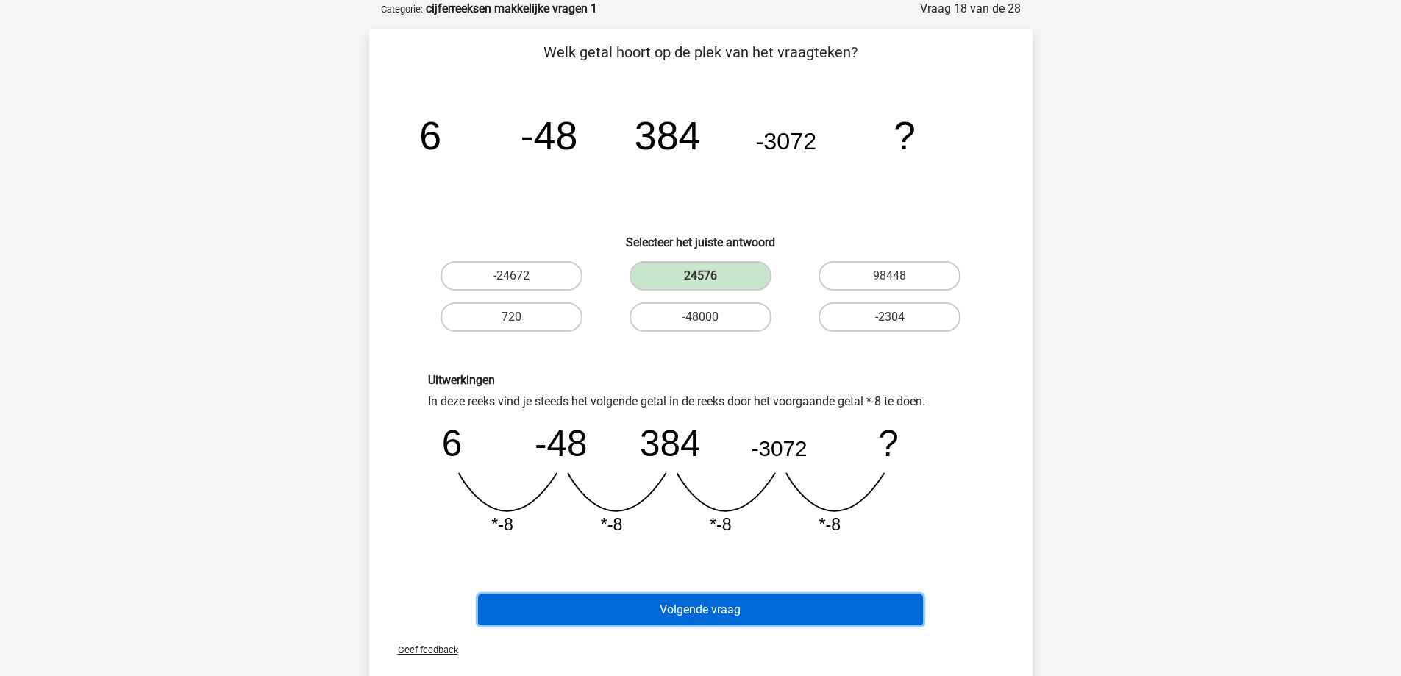
click at [728, 611] on button "Volgende vraag" at bounding box center [700, 609] width 445 height 31
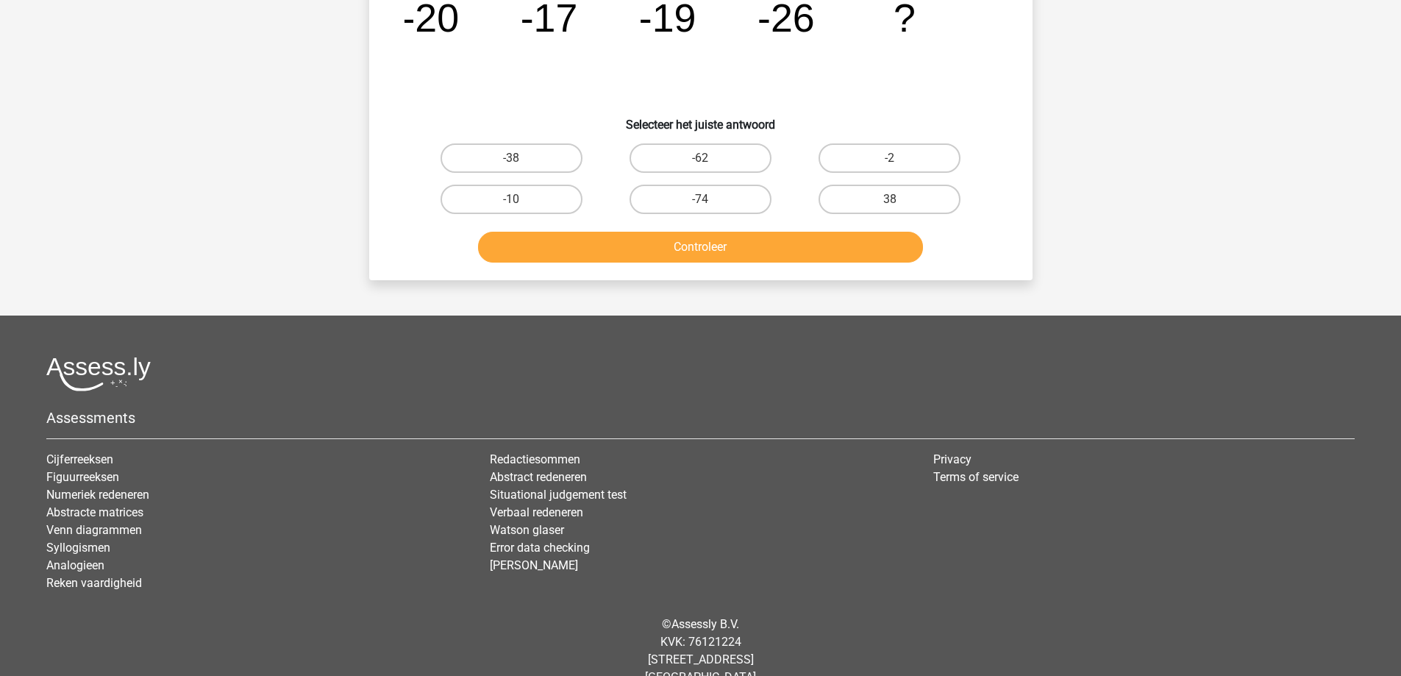
click at [538, 280] on div "[PERSON_NAME] [EMAIL_ADDRESS][DOMAIN_NAME] Nederlands English" at bounding box center [700, 256] width 1401 height 895
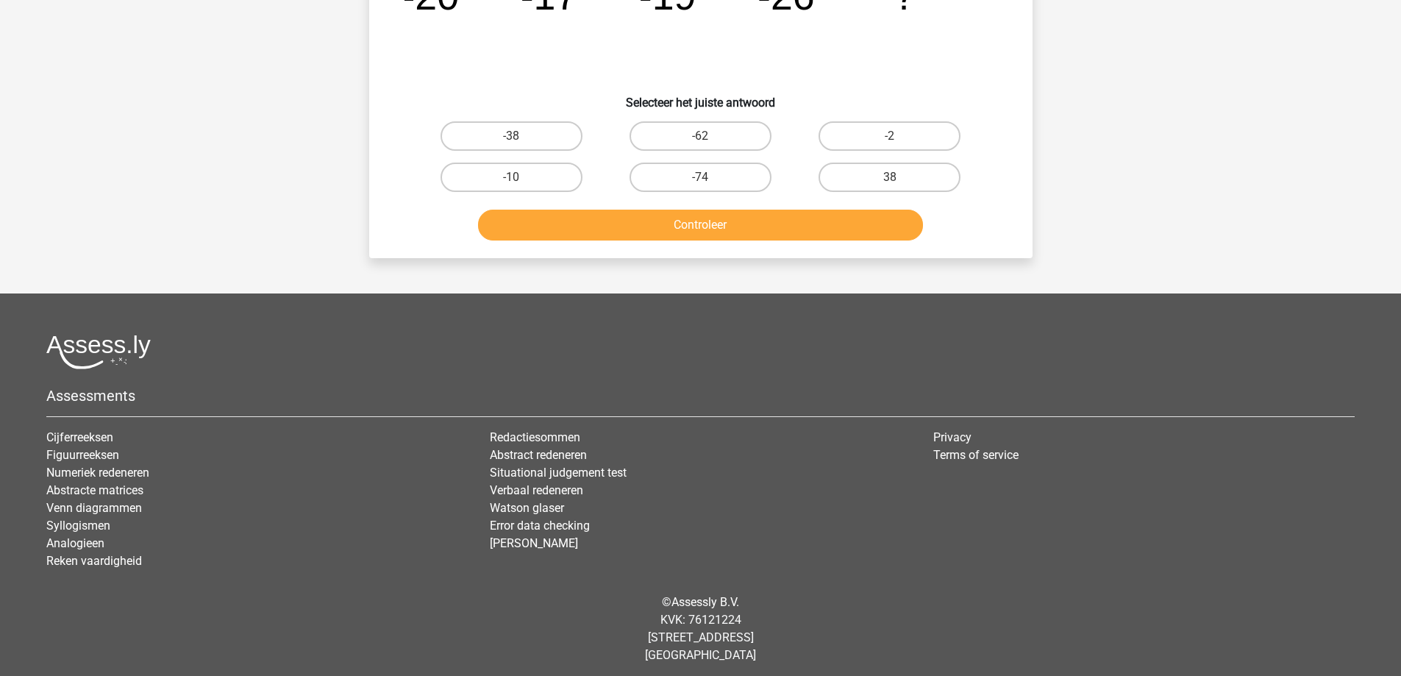
scroll to position [219, 0]
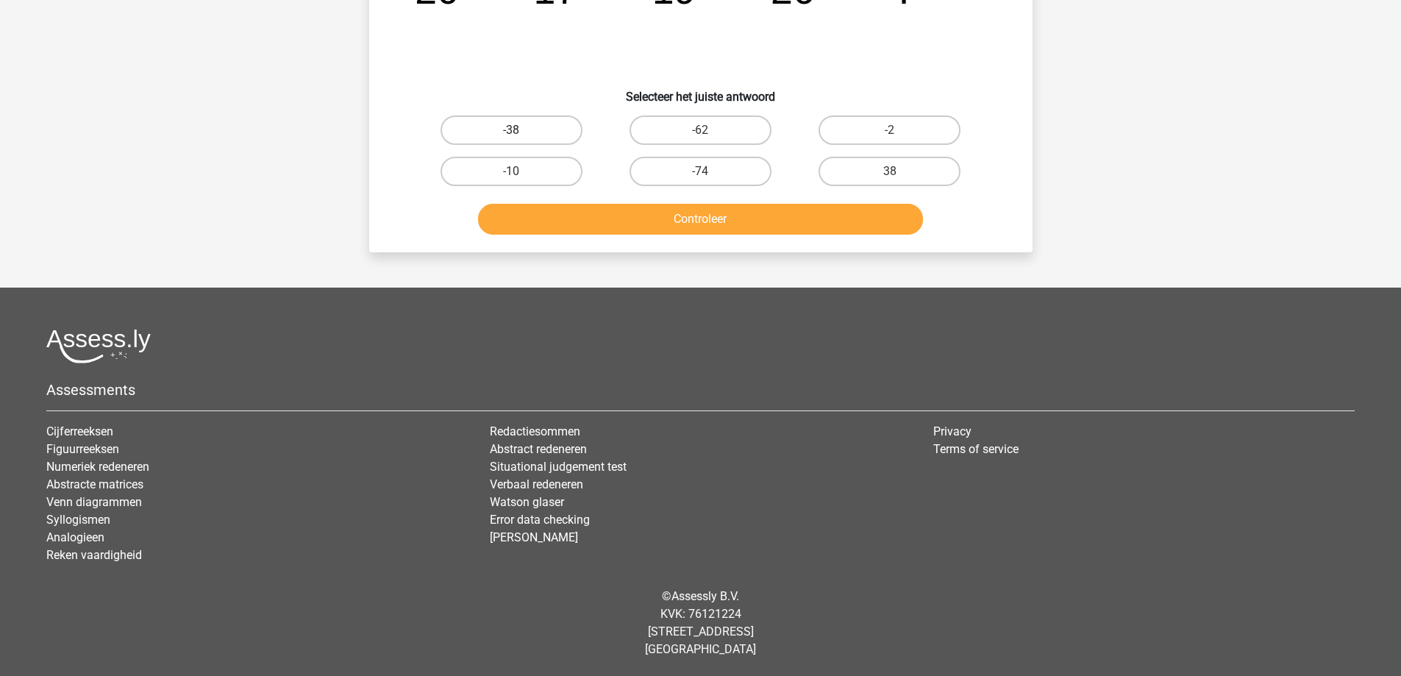
click at [543, 127] on label "-38" at bounding box center [512, 129] width 142 height 29
click at [521, 130] on input "-38" at bounding box center [516, 135] width 10 height 10
radio input "true"
click at [557, 216] on button "Controleer" at bounding box center [700, 219] width 445 height 31
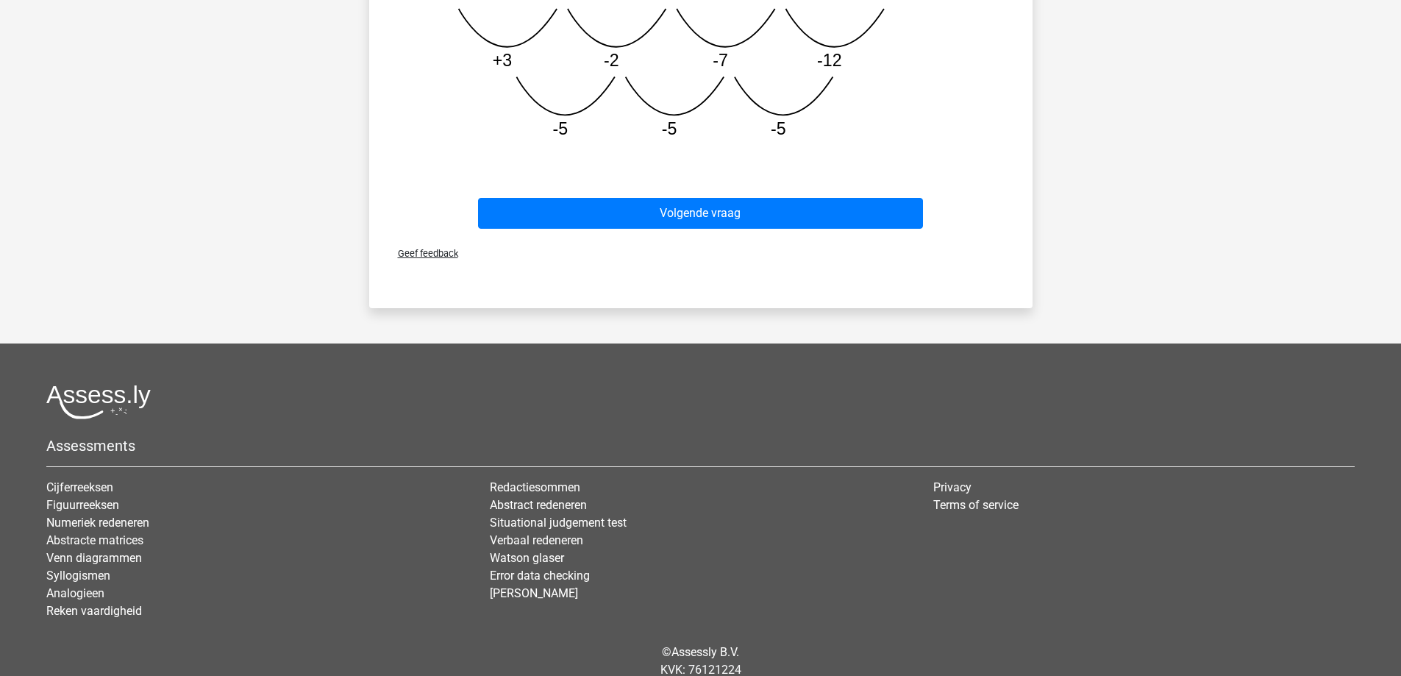
scroll to position [647, 0]
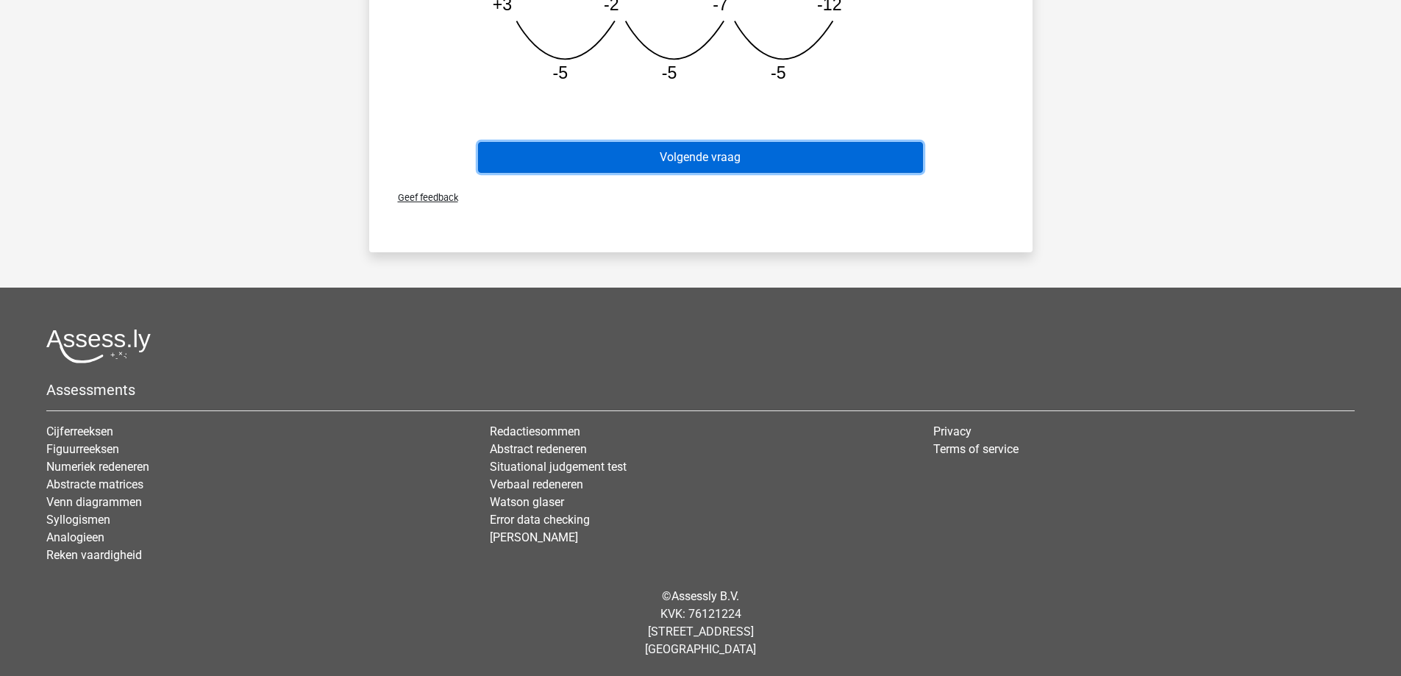
click at [703, 164] on button "Volgende vraag" at bounding box center [700, 157] width 445 height 31
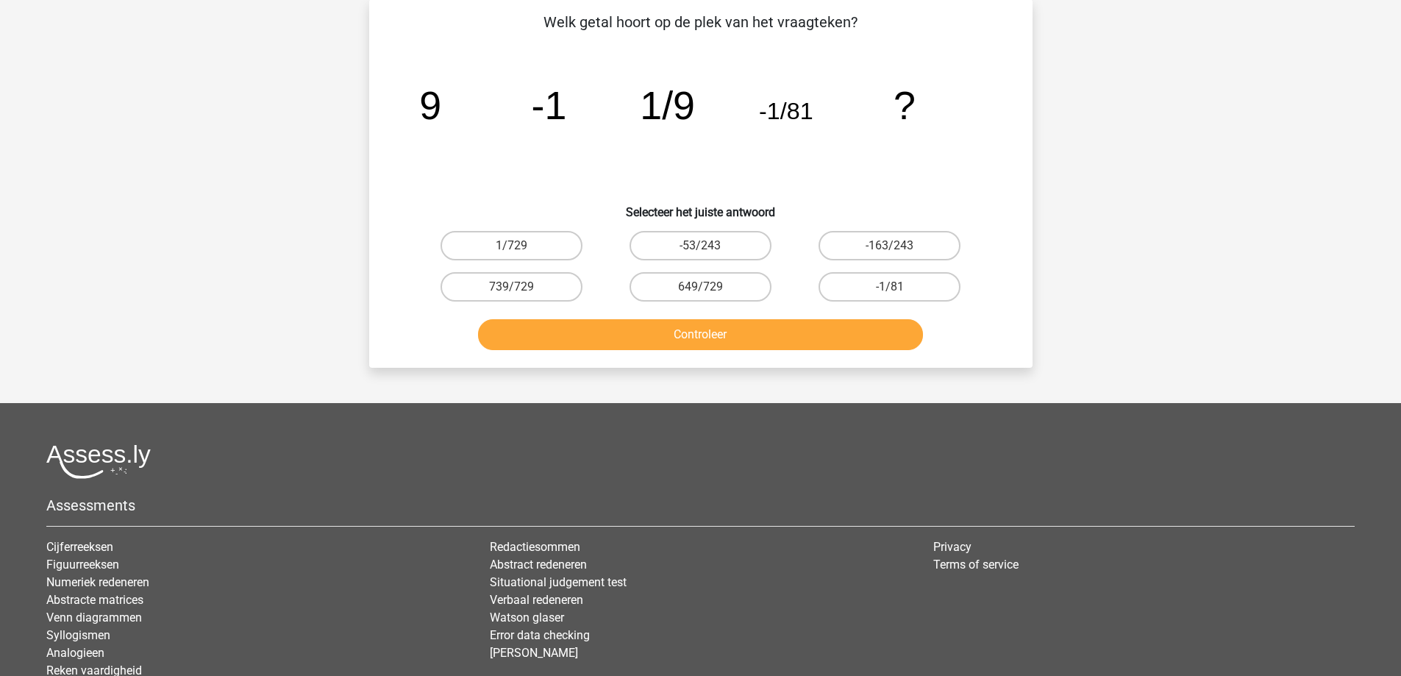
scroll to position [74, 0]
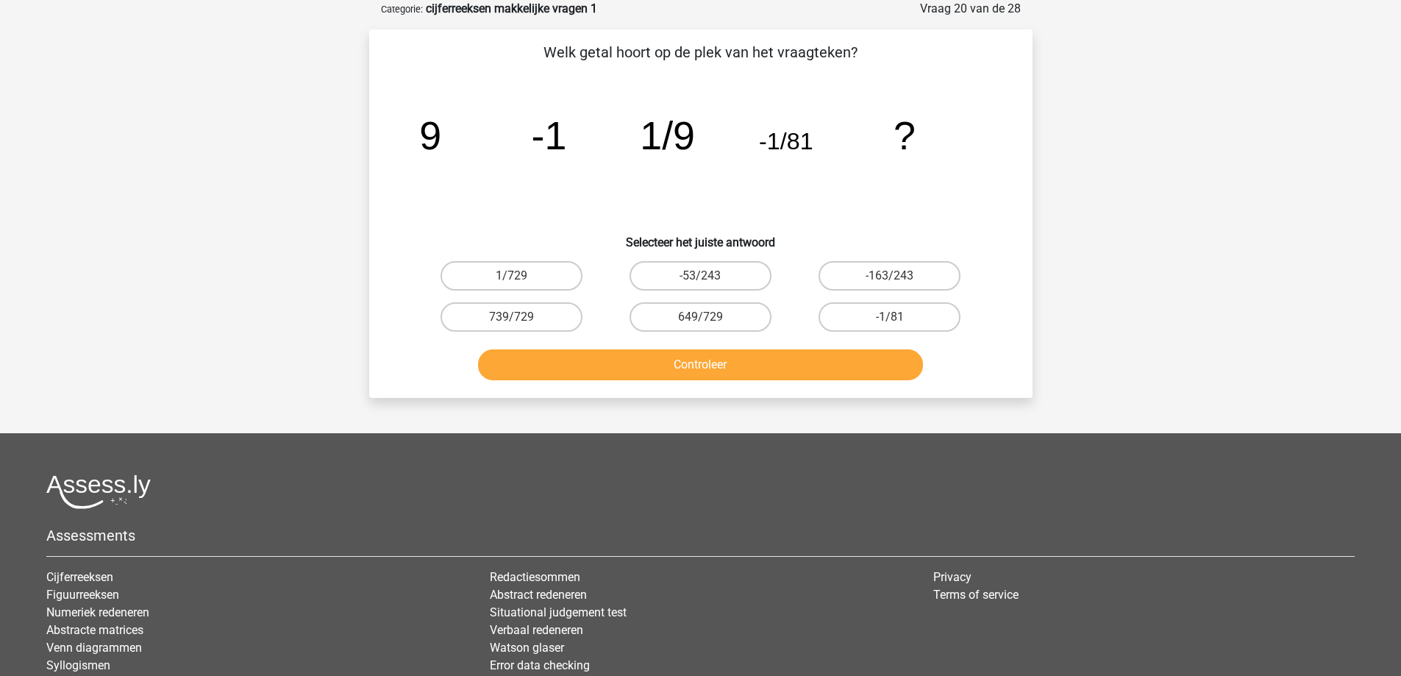
click at [478, 349] on button "Controleer" at bounding box center [700, 364] width 445 height 31
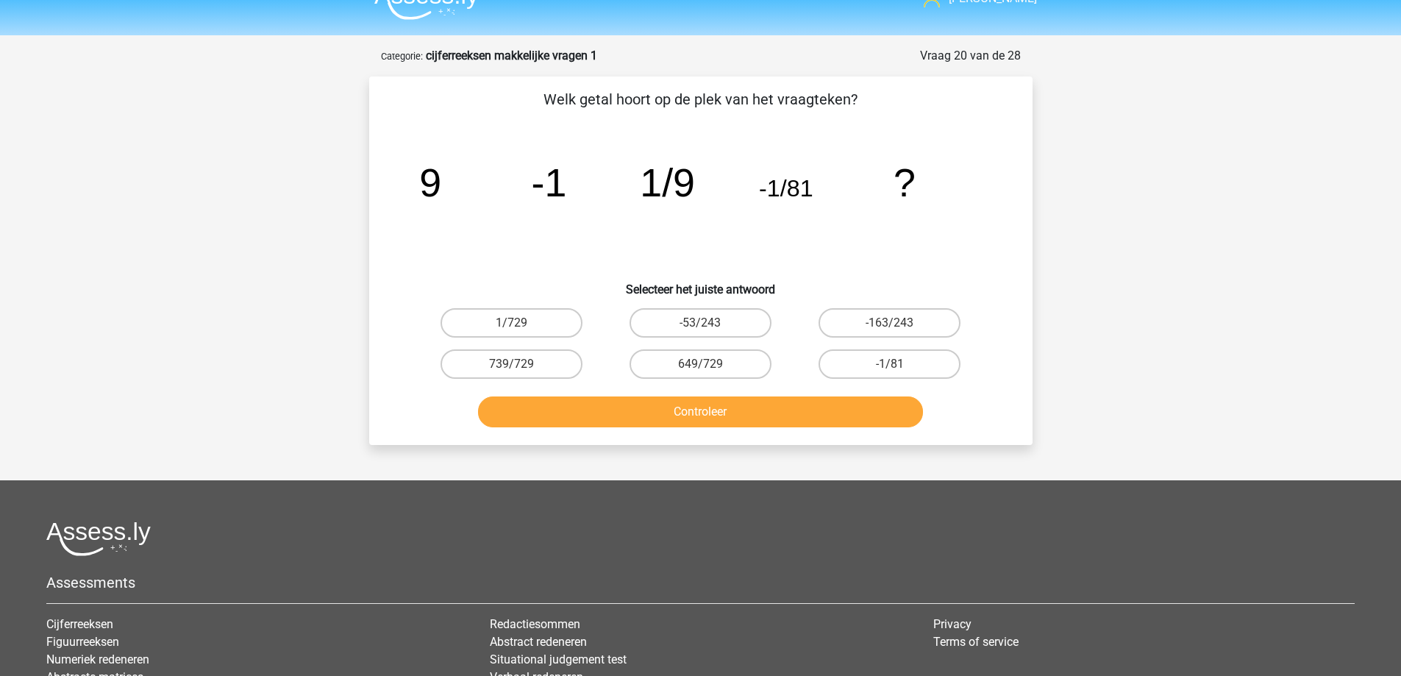
scroll to position [0, 0]
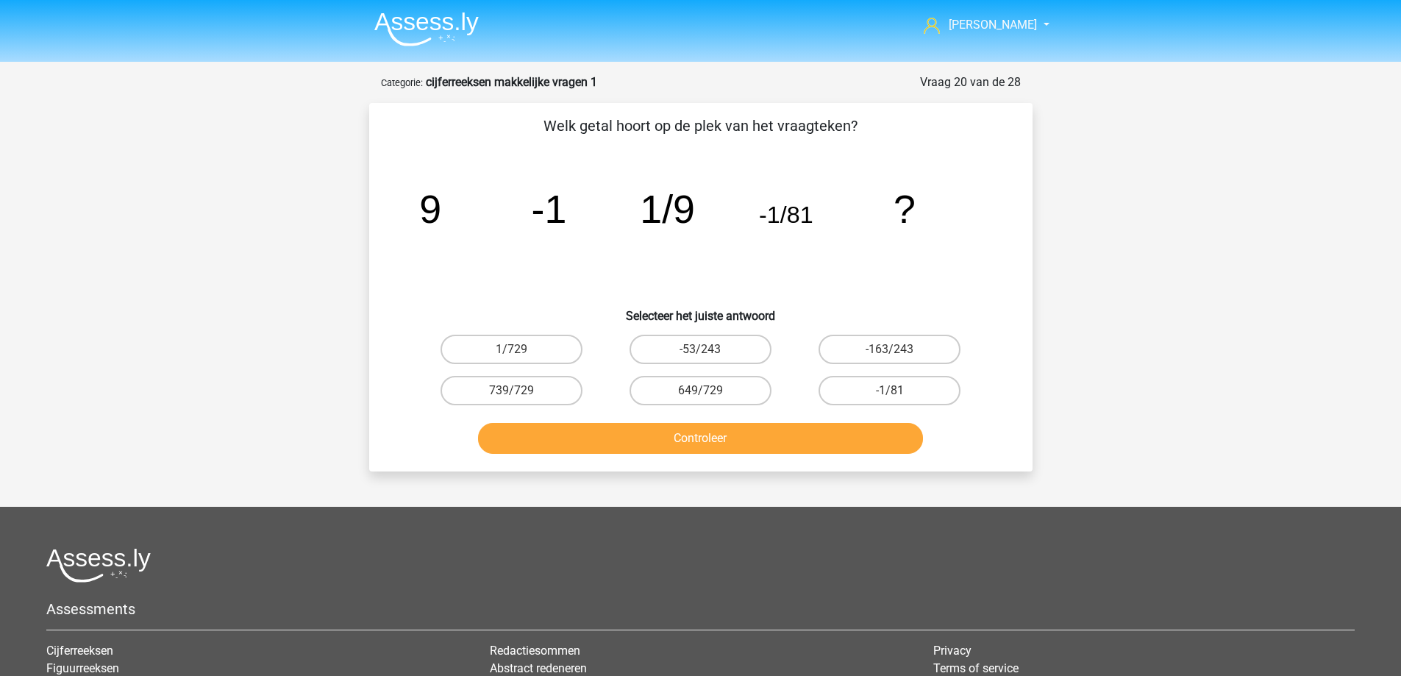
click at [440, 279] on icon "image/svg+xml 9 -1 1/9 -1/81 ?" at bounding box center [701, 223] width 593 height 149
click at [538, 352] on label "1/729" at bounding box center [512, 349] width 142 height 29
click at [521, 352] on input "1/729" at bounding box center [516, 354] width 10 height 10
radio input "true"
click at [611, 433] on button "Controleer" at bounding box center [700, 438] width 445 height 31
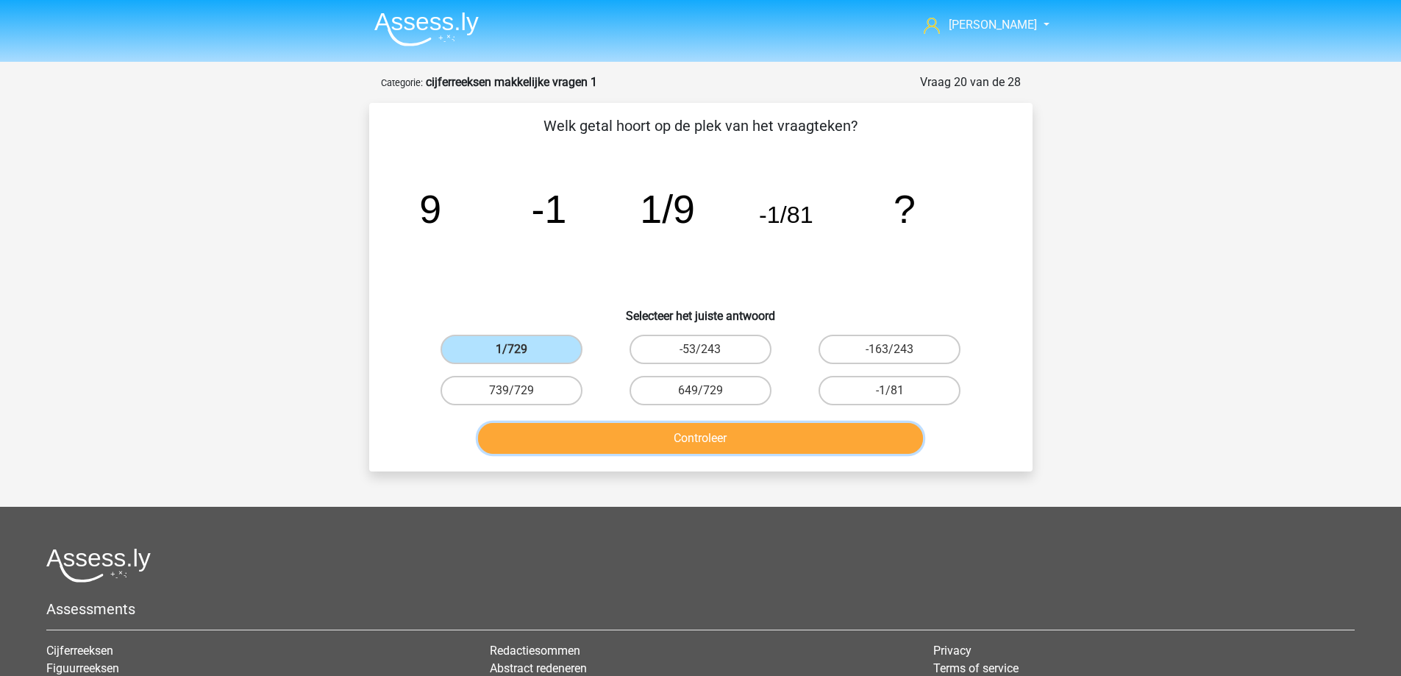
click at [597, 440] on button "Controleer" at bounding box center [700, 438] width 445 height 31
click at [598, 440] on button "Controleer" at bounding box center [700, 438] width 445 height 31
click at [545, 354] on label "1/729" at bounding box center [512, 349] width 142 height 29
click at [521, 354] on input "1/729" at bounding box center [516, 354] width 10 height 10
click at [544, 354] on label "1/729" at bounding box center [512, 349] width 142 height 29
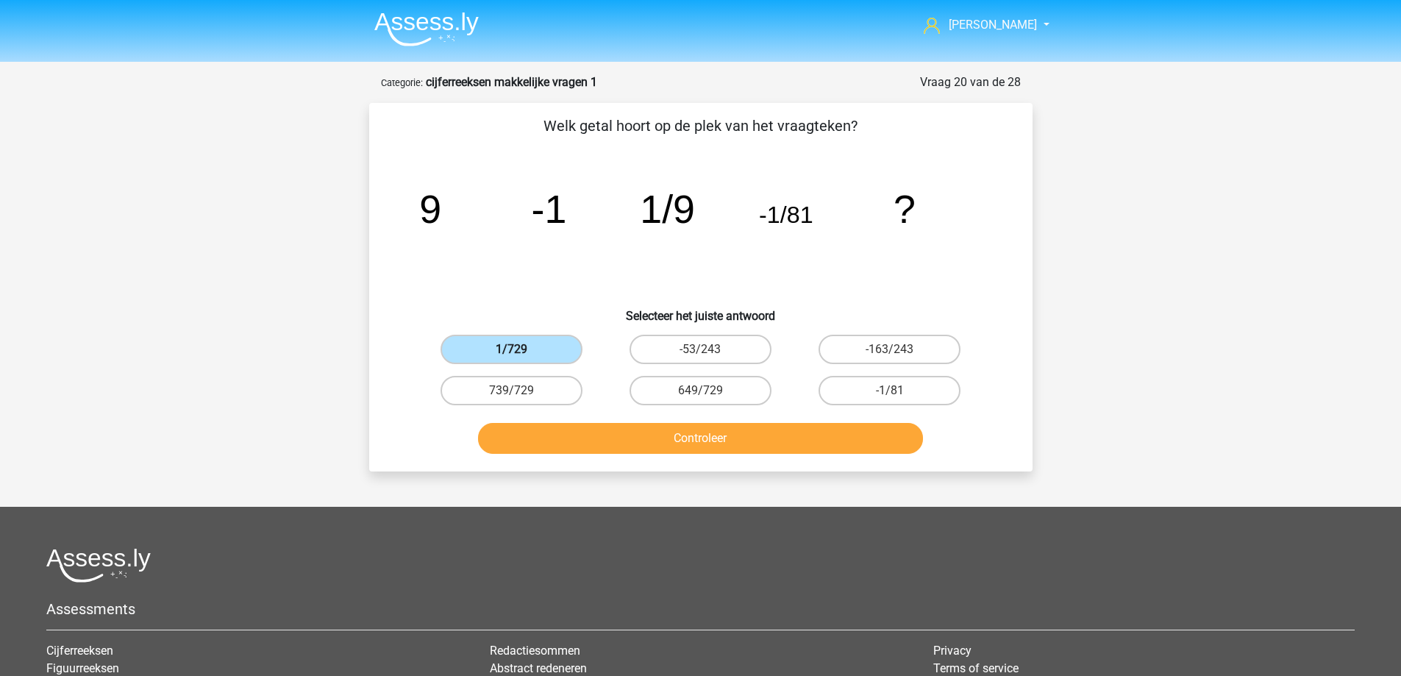
click at [521, 354] on input "1/729" at bounding box center [516, 354] width 10 height 10
click at [544, 354] on label "1/729" at bounding box center [512, 349] width 142 height 29
click at [521, 354] on input "1/729" at bounding box center [516, 354] width 10 height 10
click at [588, 432] on button "Controleer" at bounding box center [700, 438] width 445 height 31
drag, startPoint x: 601, startPoint y: 441, endPoint x: 612, endPoint y: 443, distance: 11.3
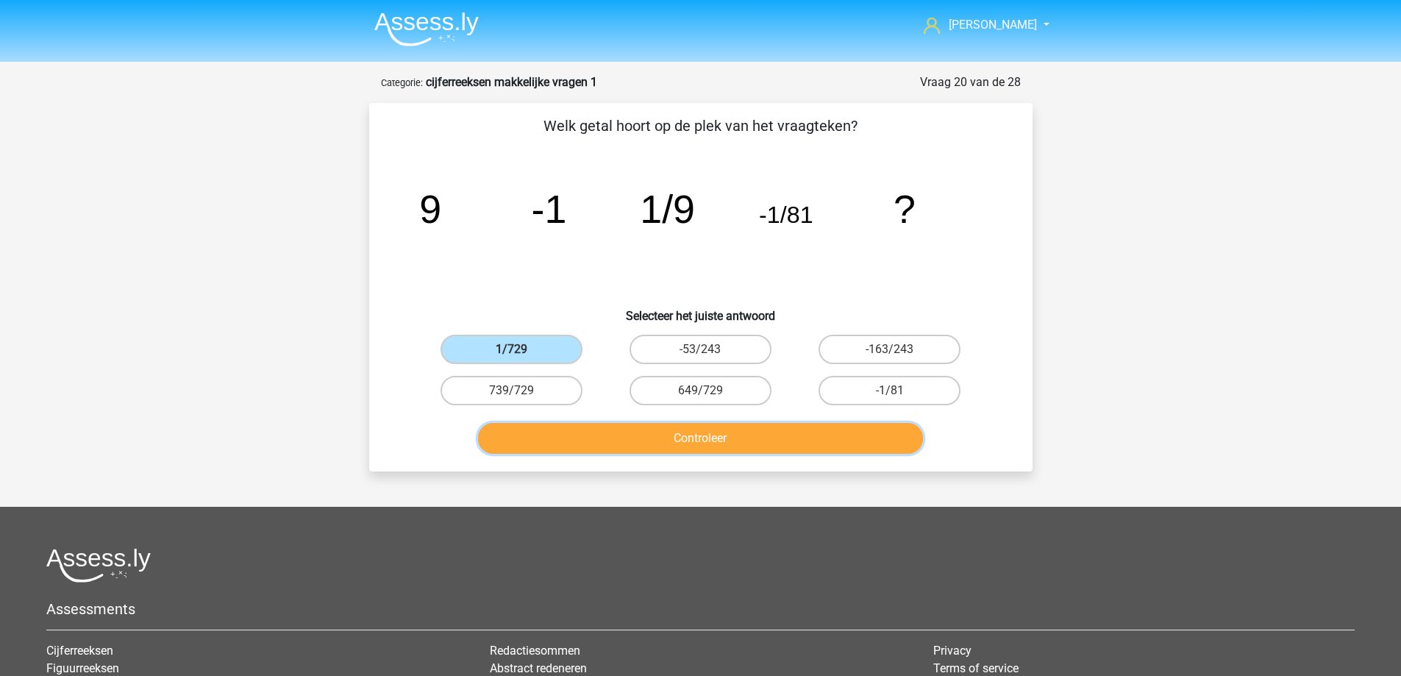
click at [612, 443] on button "Controleer" at bounding box center [700, 438] width 445 height 31
click at [683, 444] on button "Controleer" at bounding box center [700, 438] width 445 height 31
click at [683, 446] on button "Controleer" at bounding box center [700, 438] width 445 height 31
click at [529, 348] on label "1/729" at bounding box center [512, 349] width 142 height 29
click at [521, 349] on input "1/729" at bounding box center [516, 354] width 10 height 10
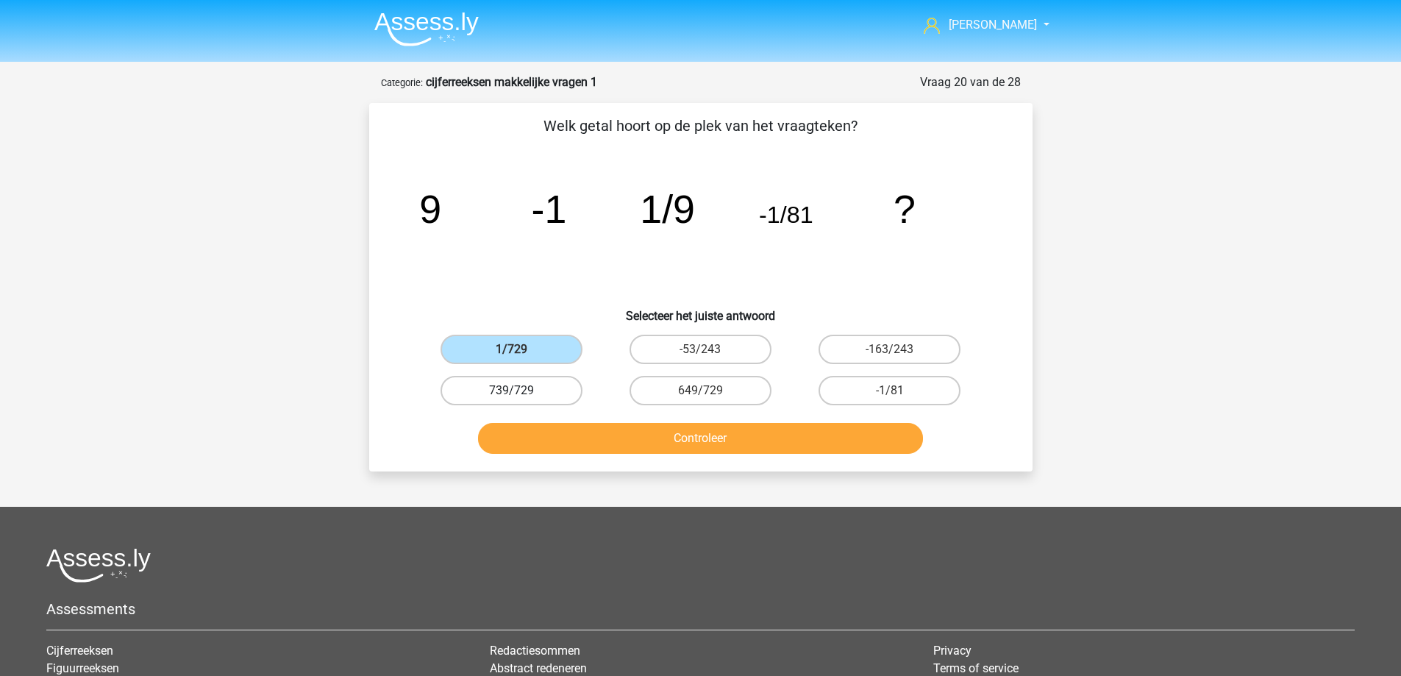
click at [536, 390] on label "739/729" at bounding box center [512, 390] width 142 height 29
click at [521, 391] on input "739/729" at bounding box center [516, 396] width 10 height 10
radio input "true"
click at [537, 355] on label "1/729" at bounding box center [512, 349] width 142 height 29
click at [521, 355] on input "1/729" at bounding box center [516, 354] width 10 height 10
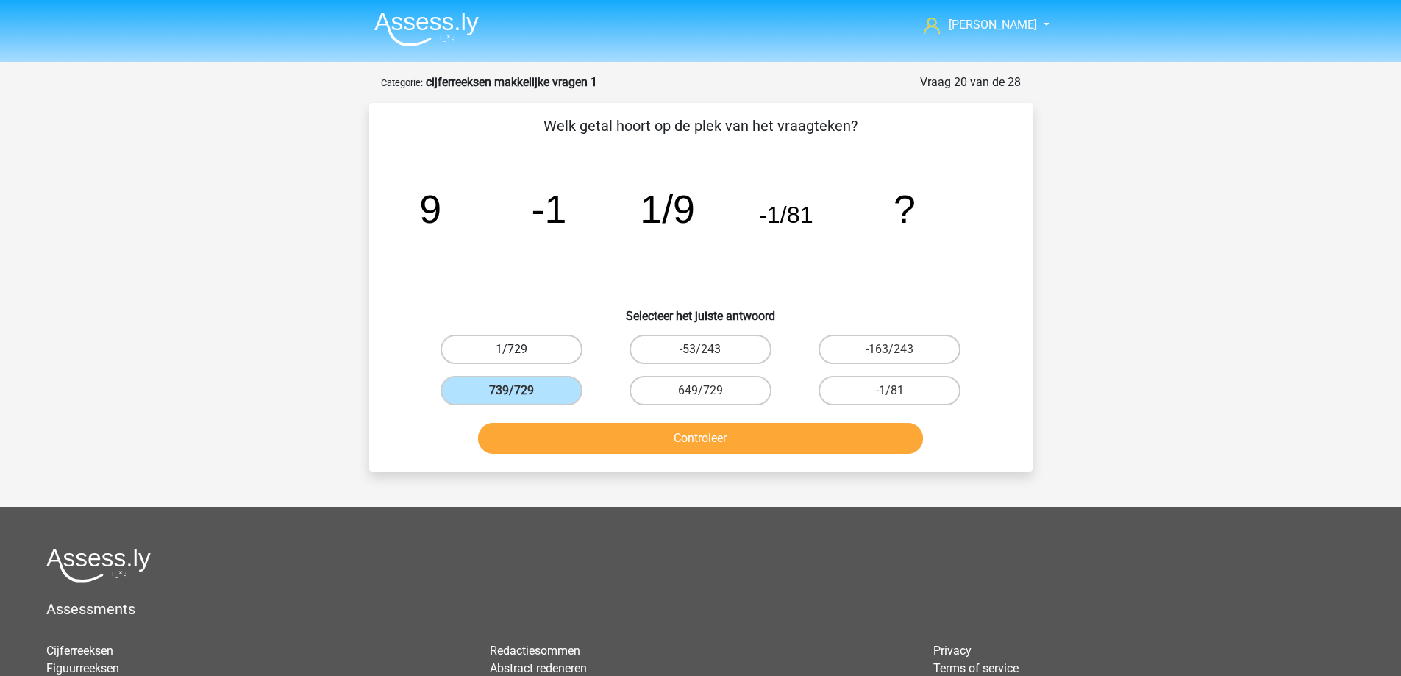
radio input "true"
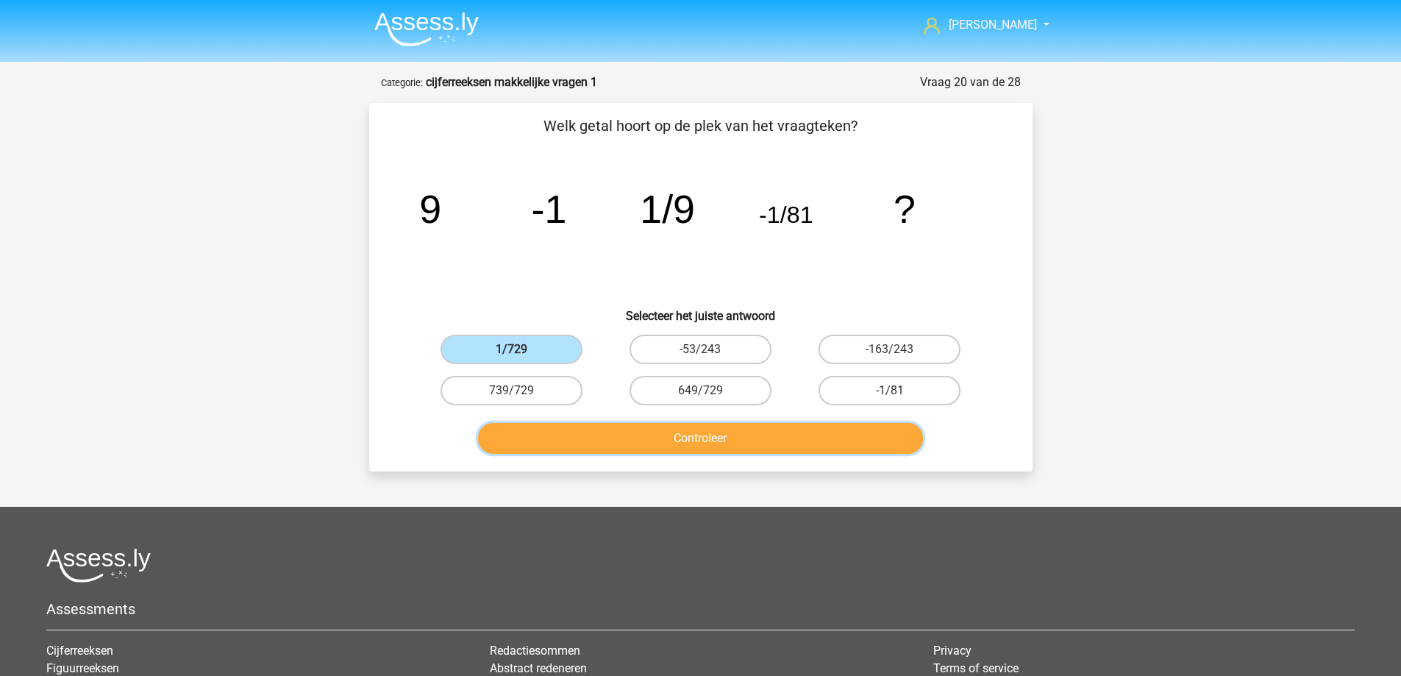
click at [614, 437] on button "Controleer" at bounding box center [700, 438] width 445 height 31
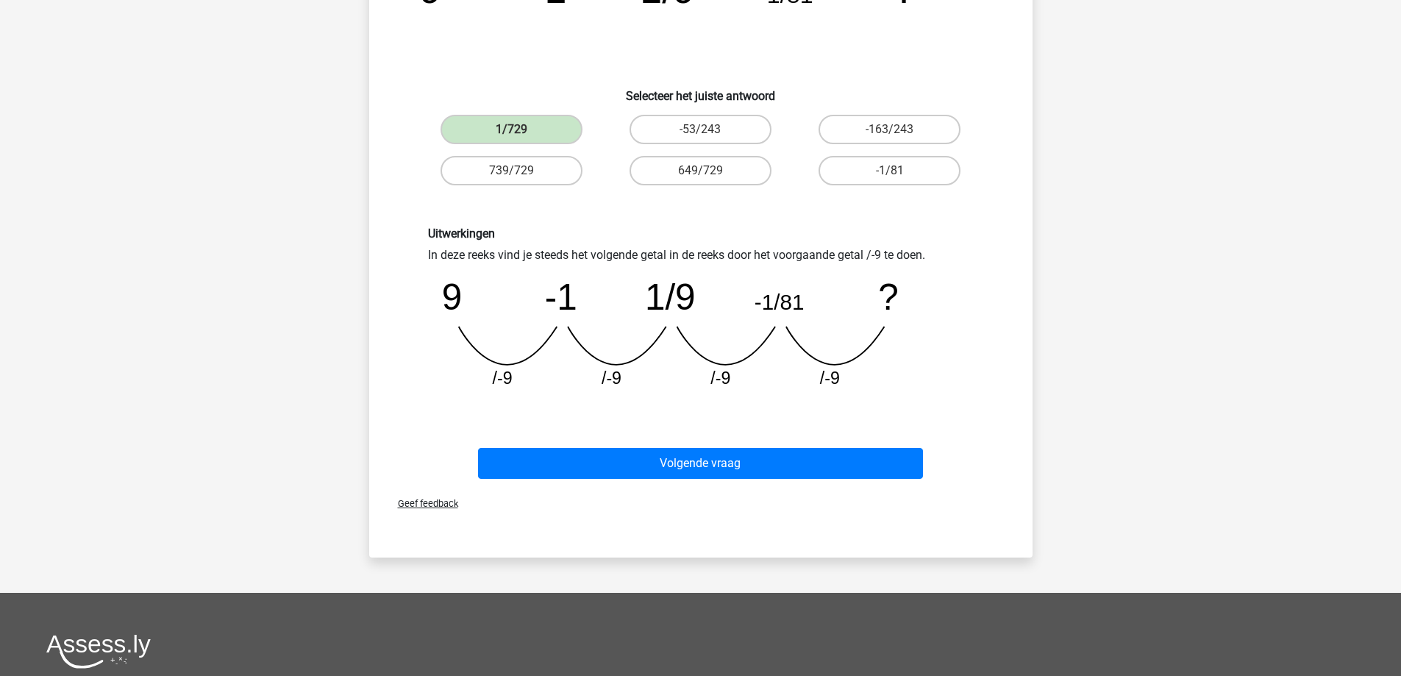
scroll to position [221, 0]
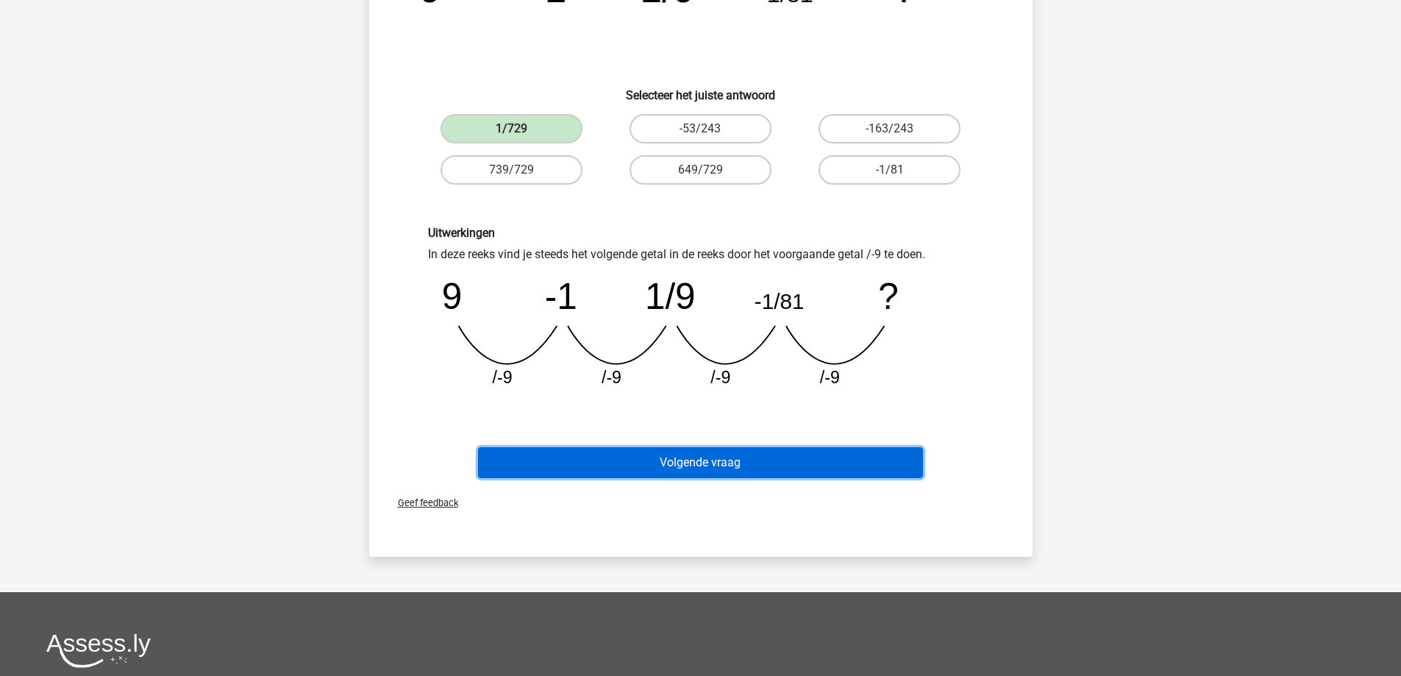
click at [738, 471] on button "Volgende vraag" at bounding box center [700, 462] width 445 height 31
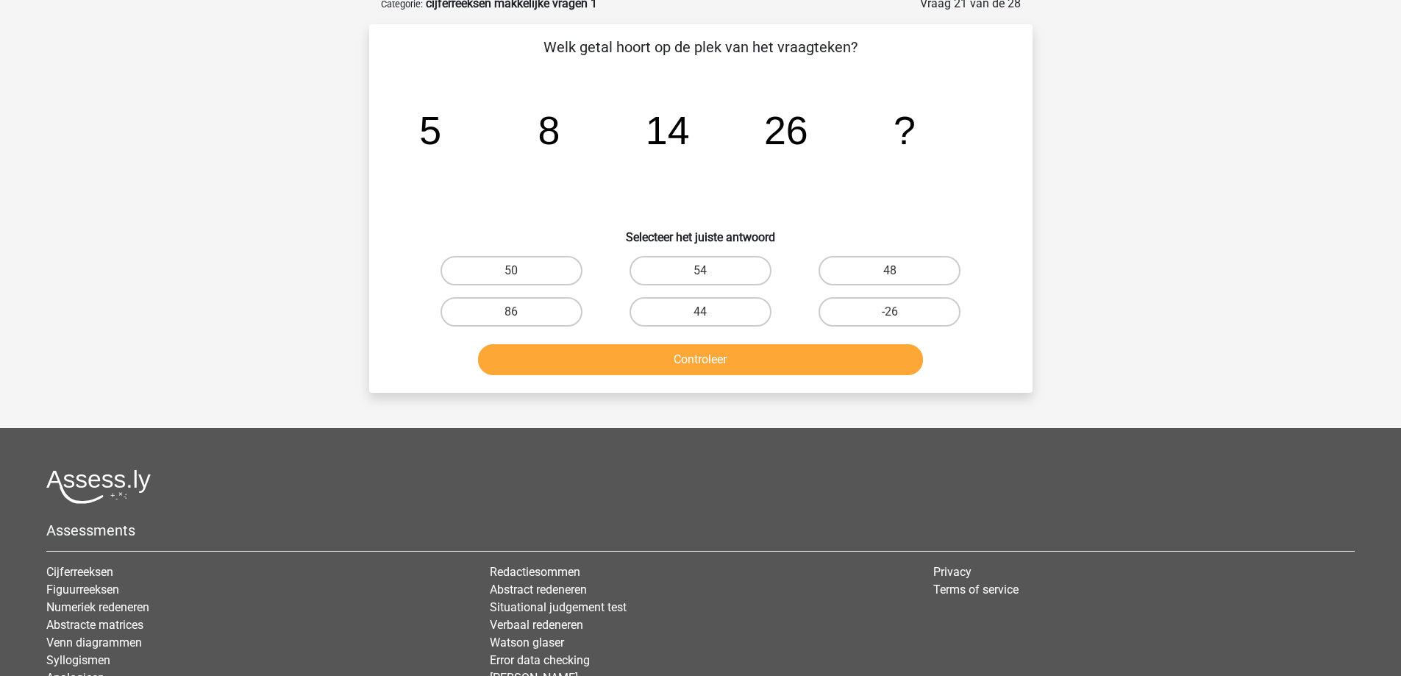
scroll to position [74, 0]
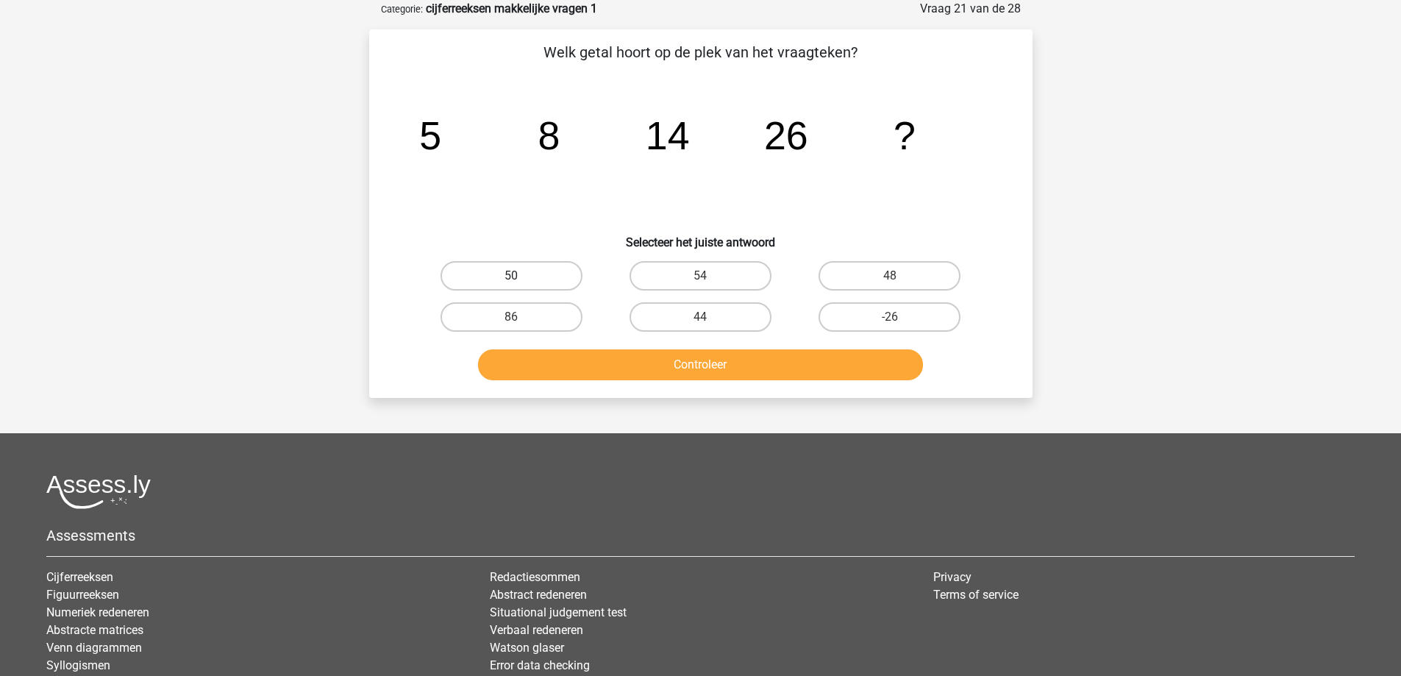
click at [530, 277] on label "50" at bounding box center [512, 275] width 142 height 29
click at [521, 277] on input "50" at bounding box center [516, 281] width 10 height 10
radio input "true"
click at [717, 363] on button "Controleer" at bounding box center [700, 364] width 445 height 31
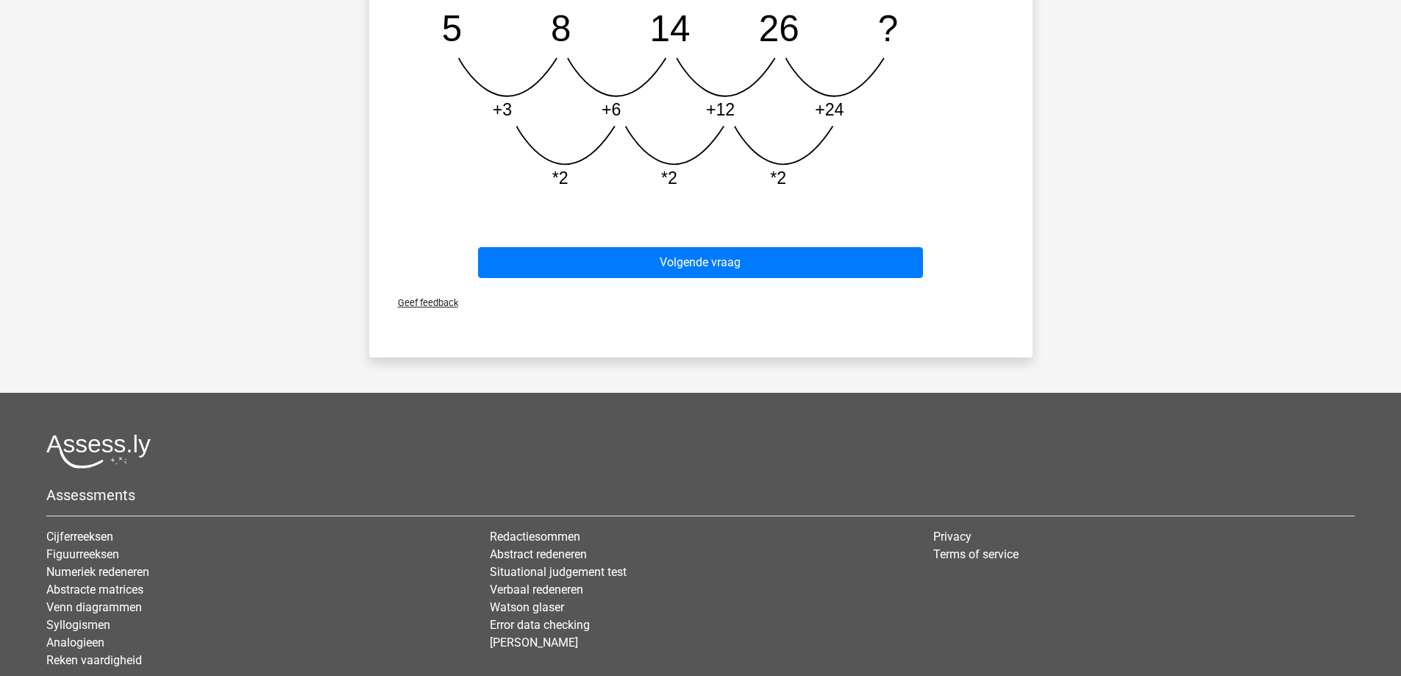
scroll to position [515, 0]
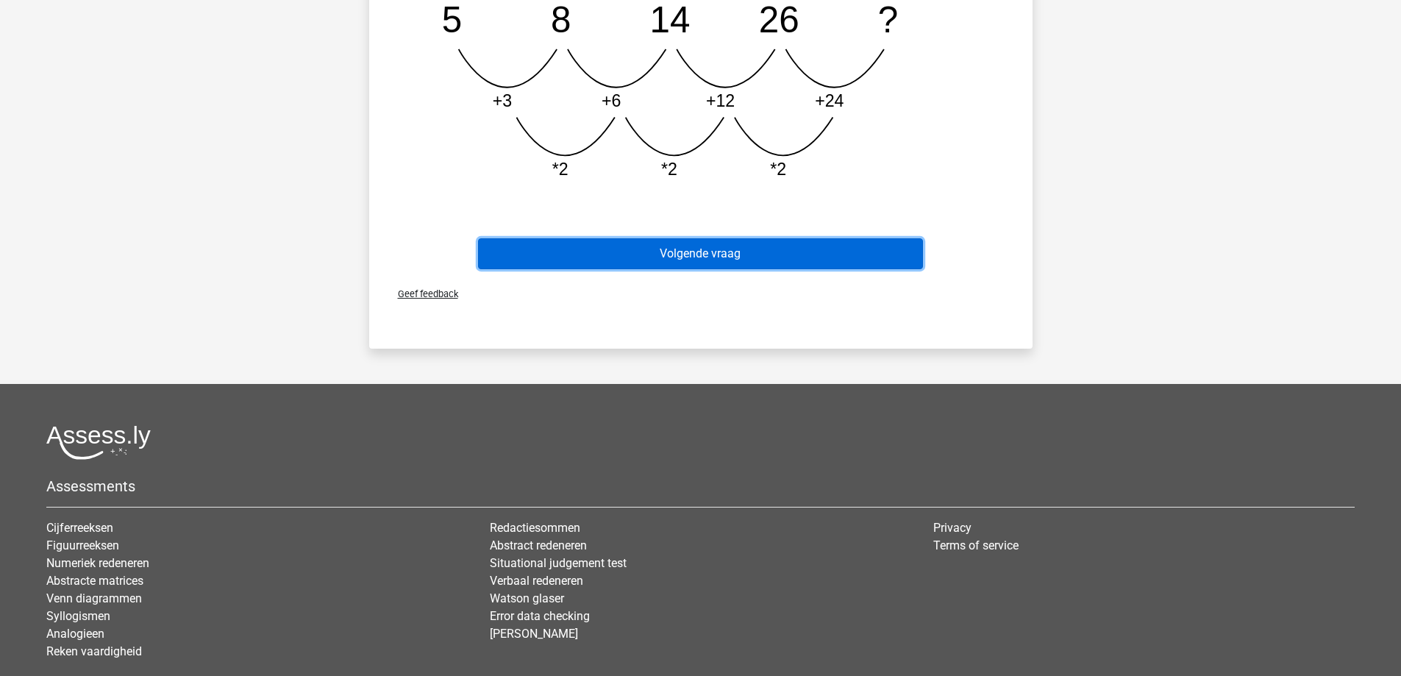
click at [683, 260] on button "Volgende vraag" at bounding box center [700, 253] width 445 height 31
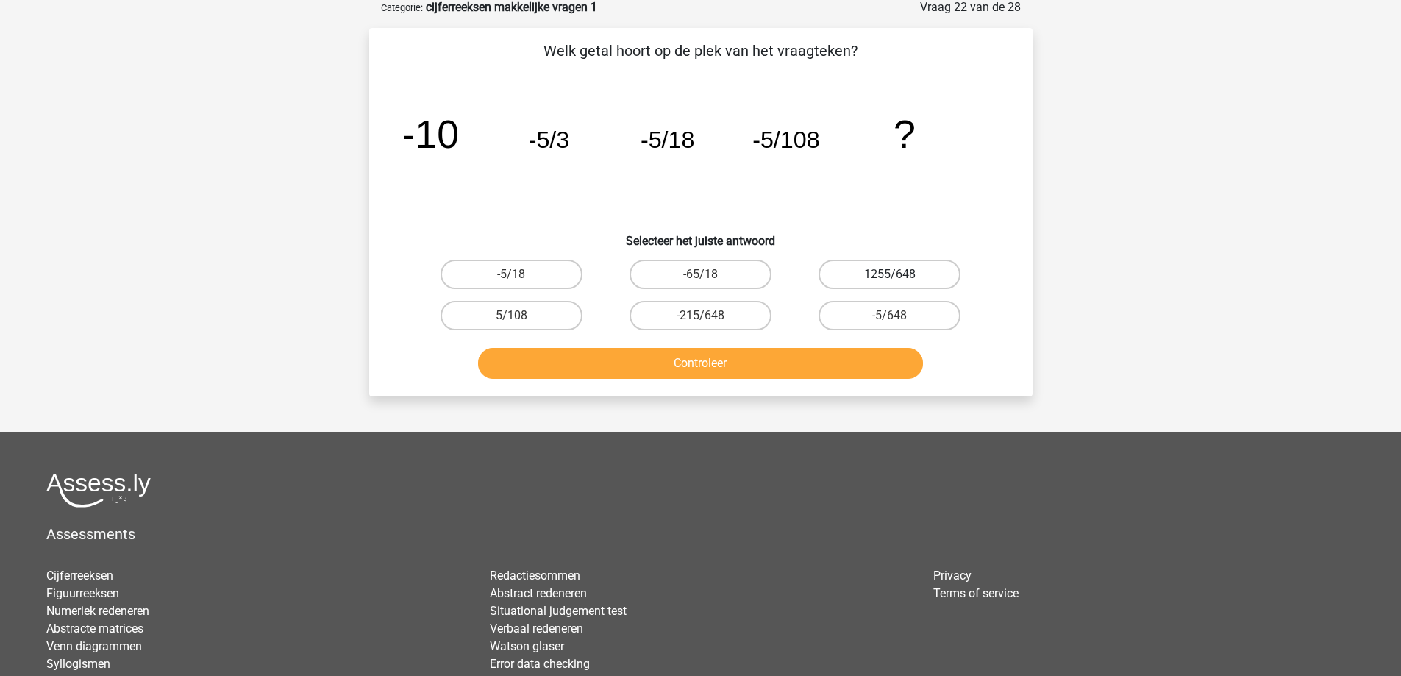
scroll to position [74, 0]
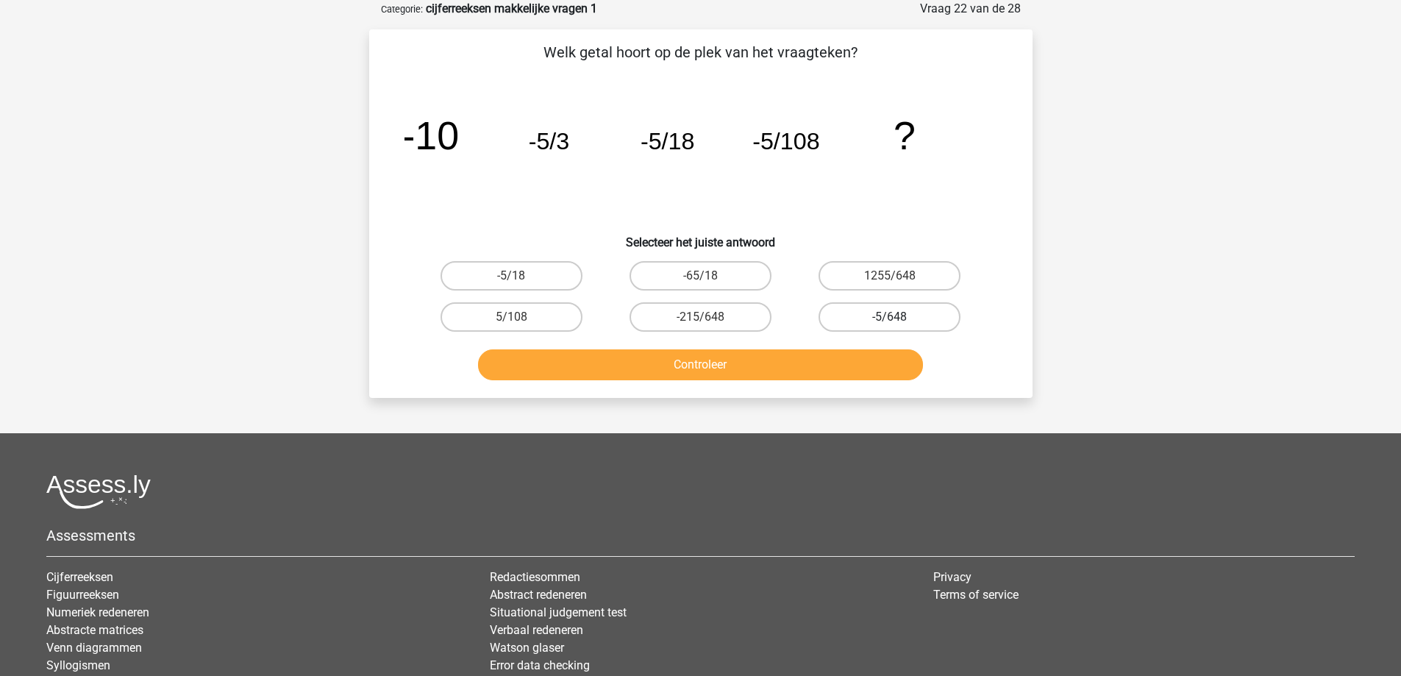
click at [878, 316] on label "-5/648" at bounding box center [890, 316] width 142 height 29
click at [890, 317] on input "-5/648" at bounding box center [895, 322] width 10 height 10
radio input "true"
click at [761, 368] on button "Controleer" at bounding box center [700, 364] width 445 height 31
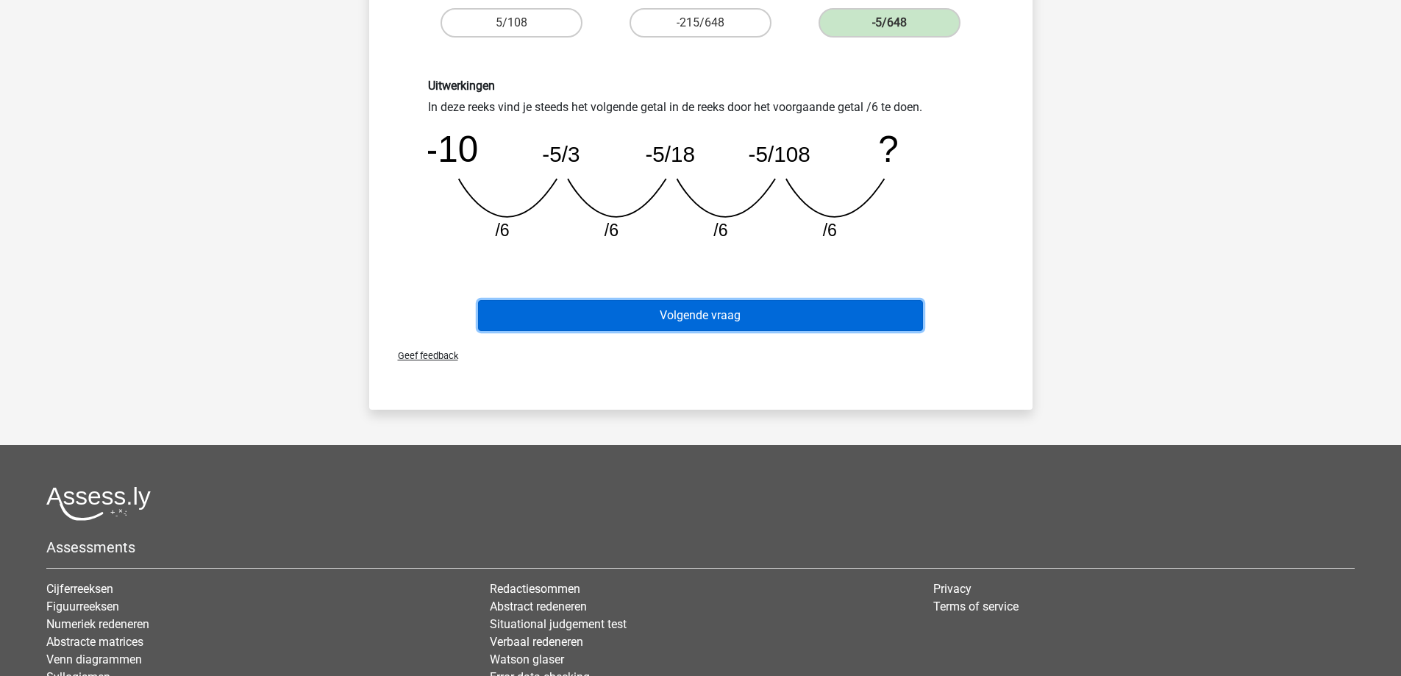
click at [698, 321] on button "Volgende vraag" at bounding box center [700, 315] width 445 height 31
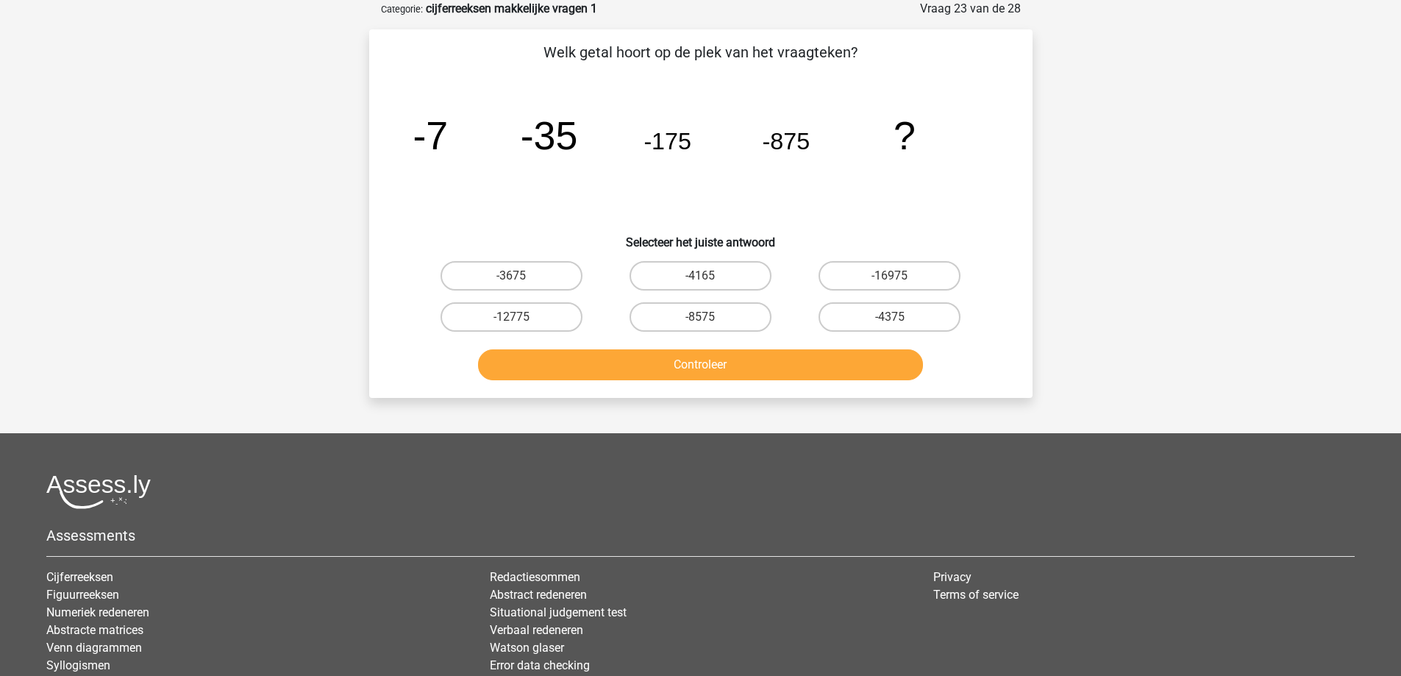
drag, startPoint x: 743, startPoint y: 323, endPoint x: 745, endPoint y: 336, distance: 13.4
click at [744, 322] on label "-8575" at bounding box center [701, 316] width 142 height 29
click at [710, 322] on input "-8575" at bounding box center [705, 322] width 10 height 10
radio input "true"
click at [739, 366] on button "Controleer" at bounding box center [700, 364] width 445 height 31
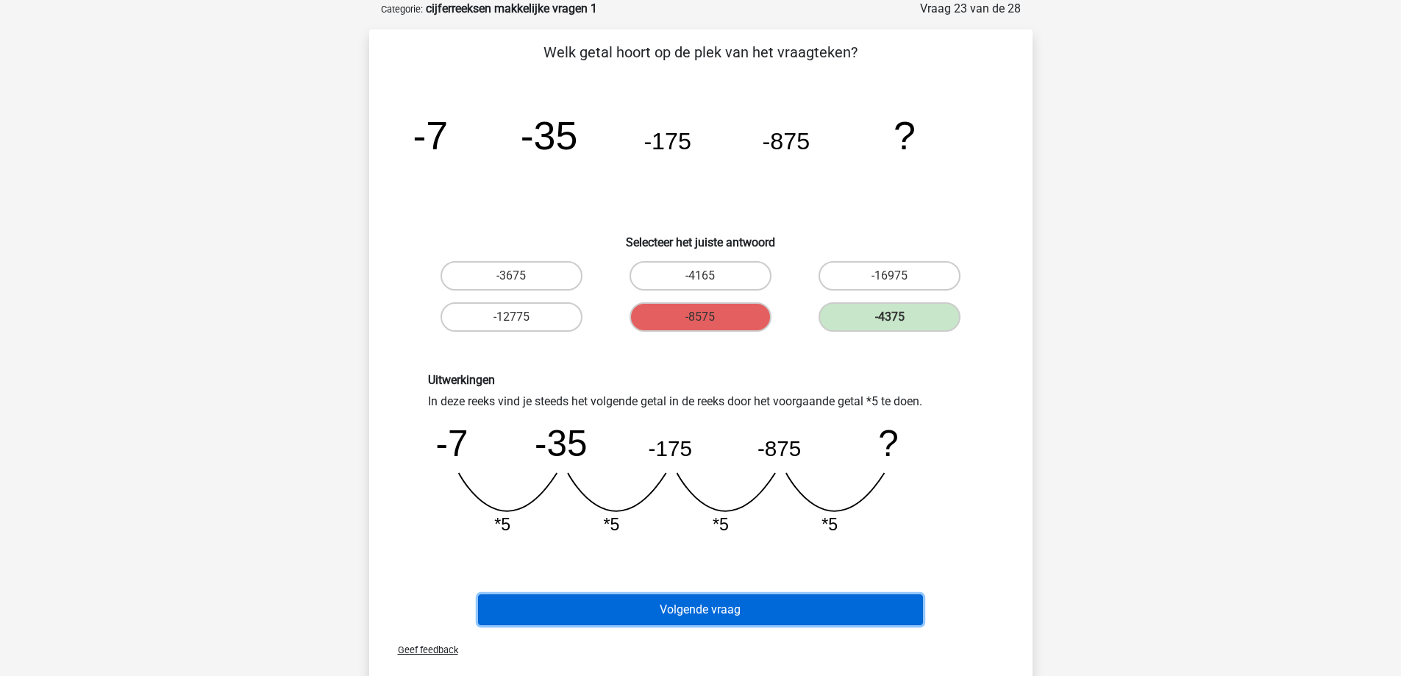
click at [804, 611] on button "Volgende vraag" at bounding box center [700, 609] width 445 height 31
